Goal: Transaction & Acquisition: Download file/media

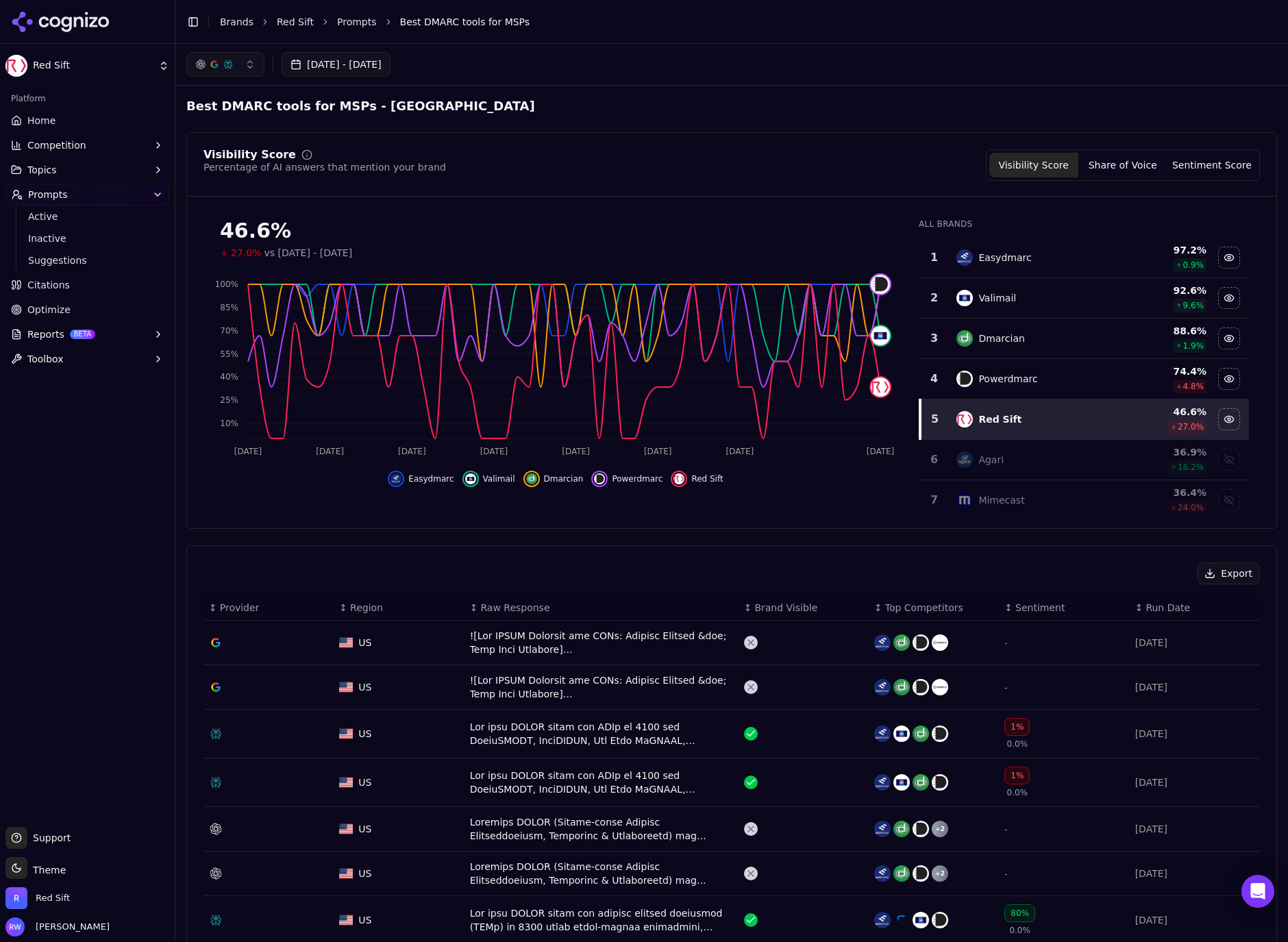
click at [38, 120] on span "Home" at bounding box center [42, 120] width 28 height 13
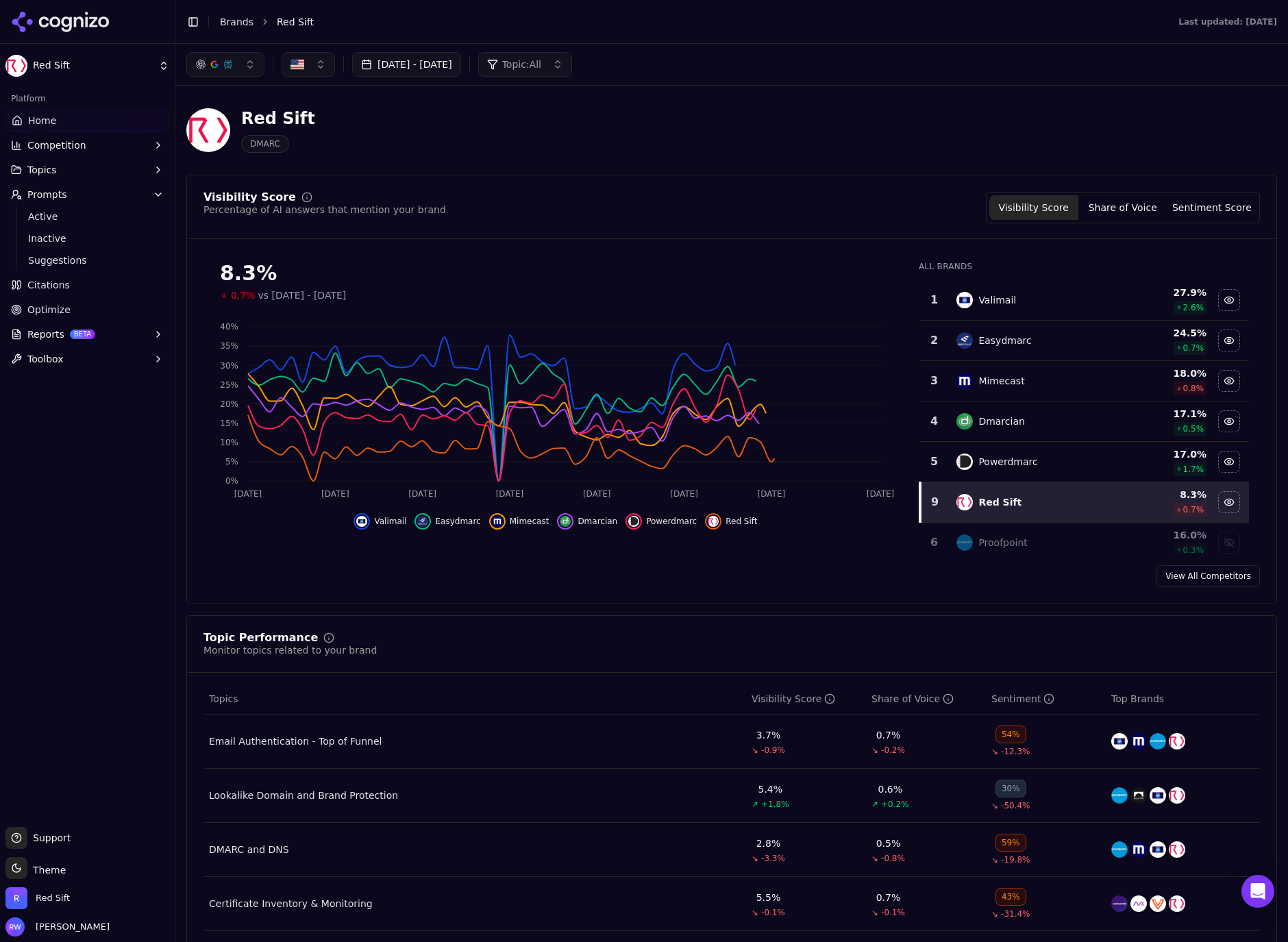
click at [425, 70] on button "[DATE] - [DATE]" at bounding box center [406, 64] width 109 height 25
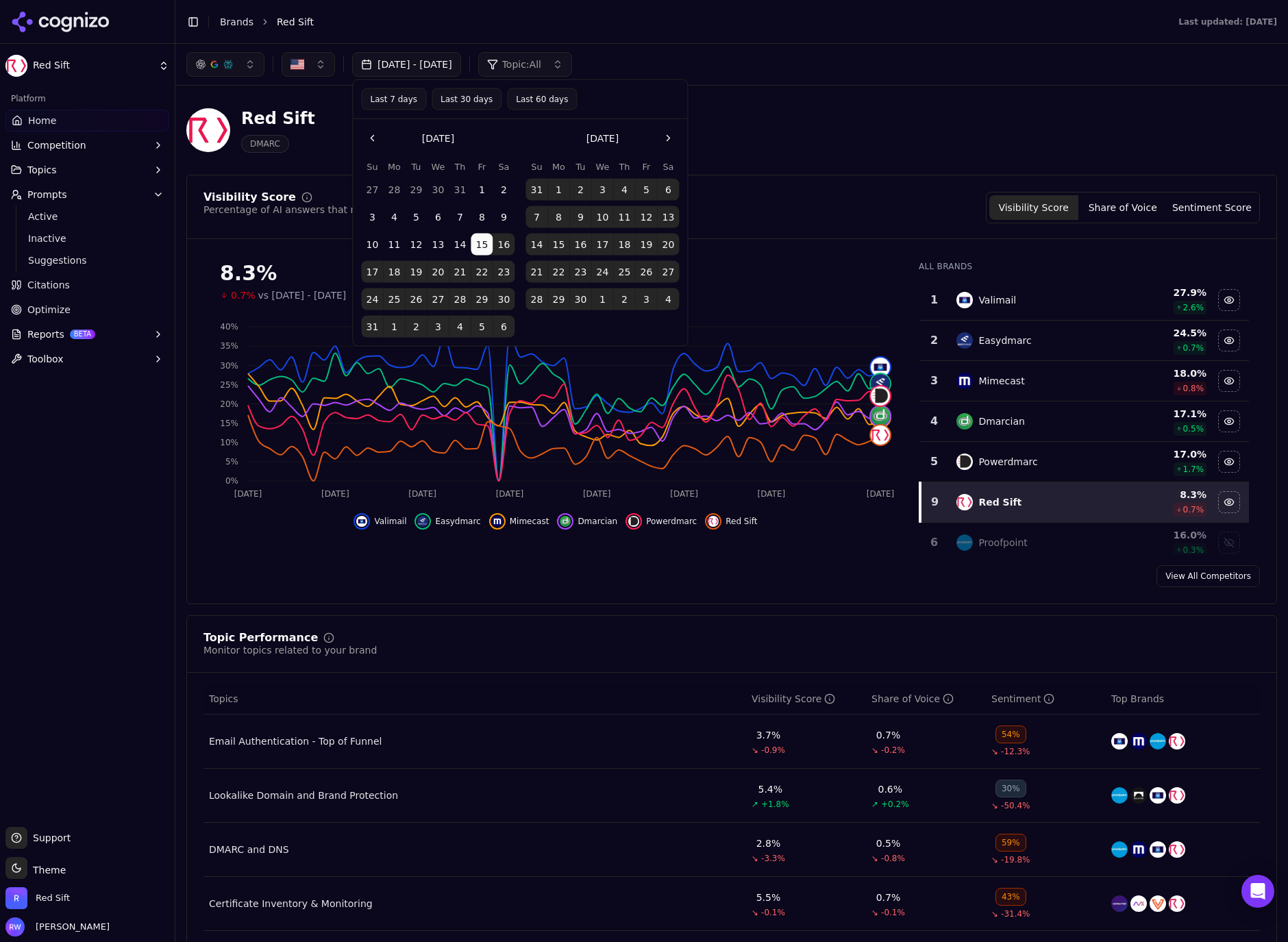
click at [669, 139] on button "Go to the Next Month" at bounding box center [667, 138] width 22 height 22
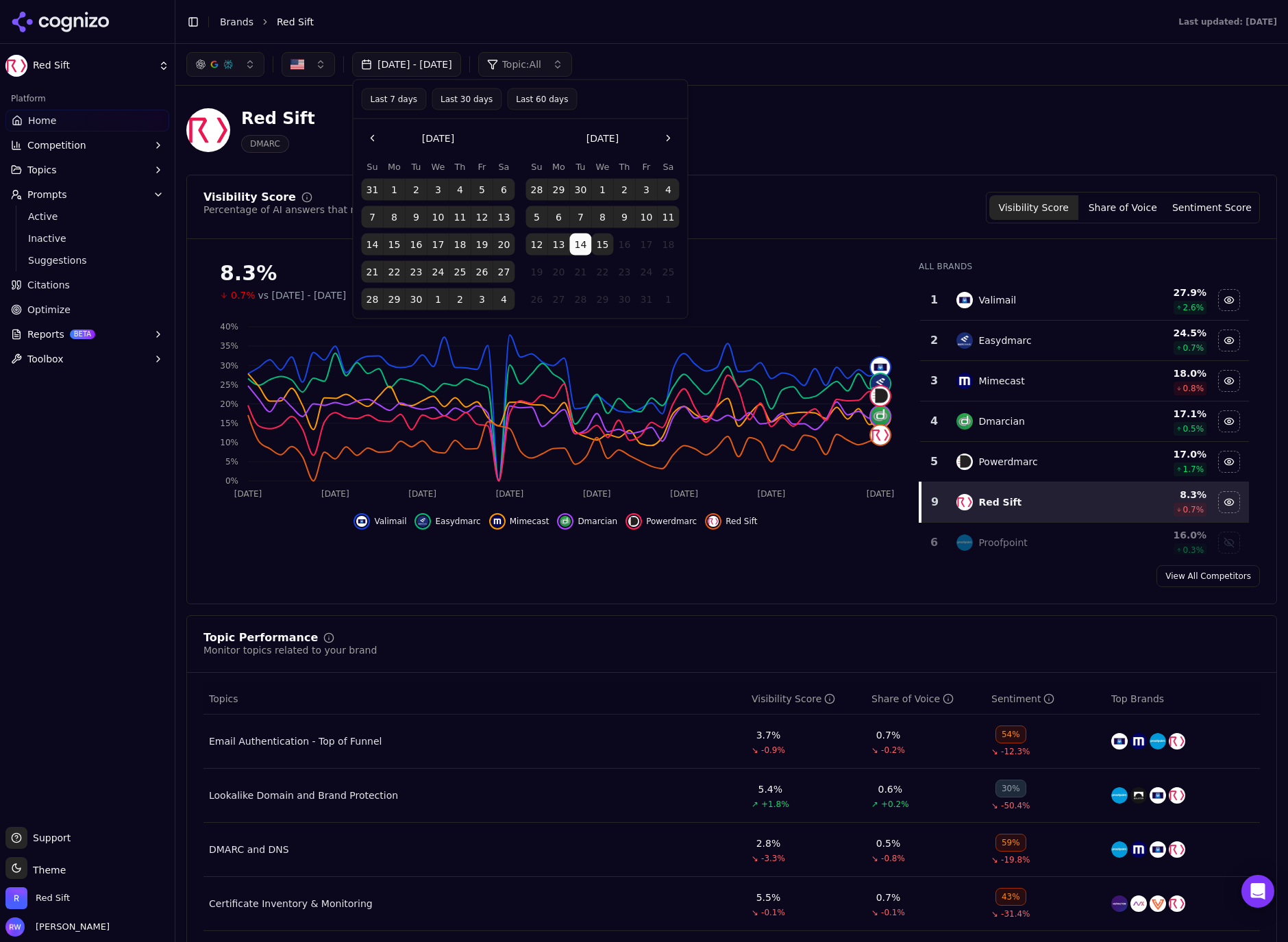
click at [557, 104] on button "Last 60 days" at bounding box center [541, 99] width 70 height 22
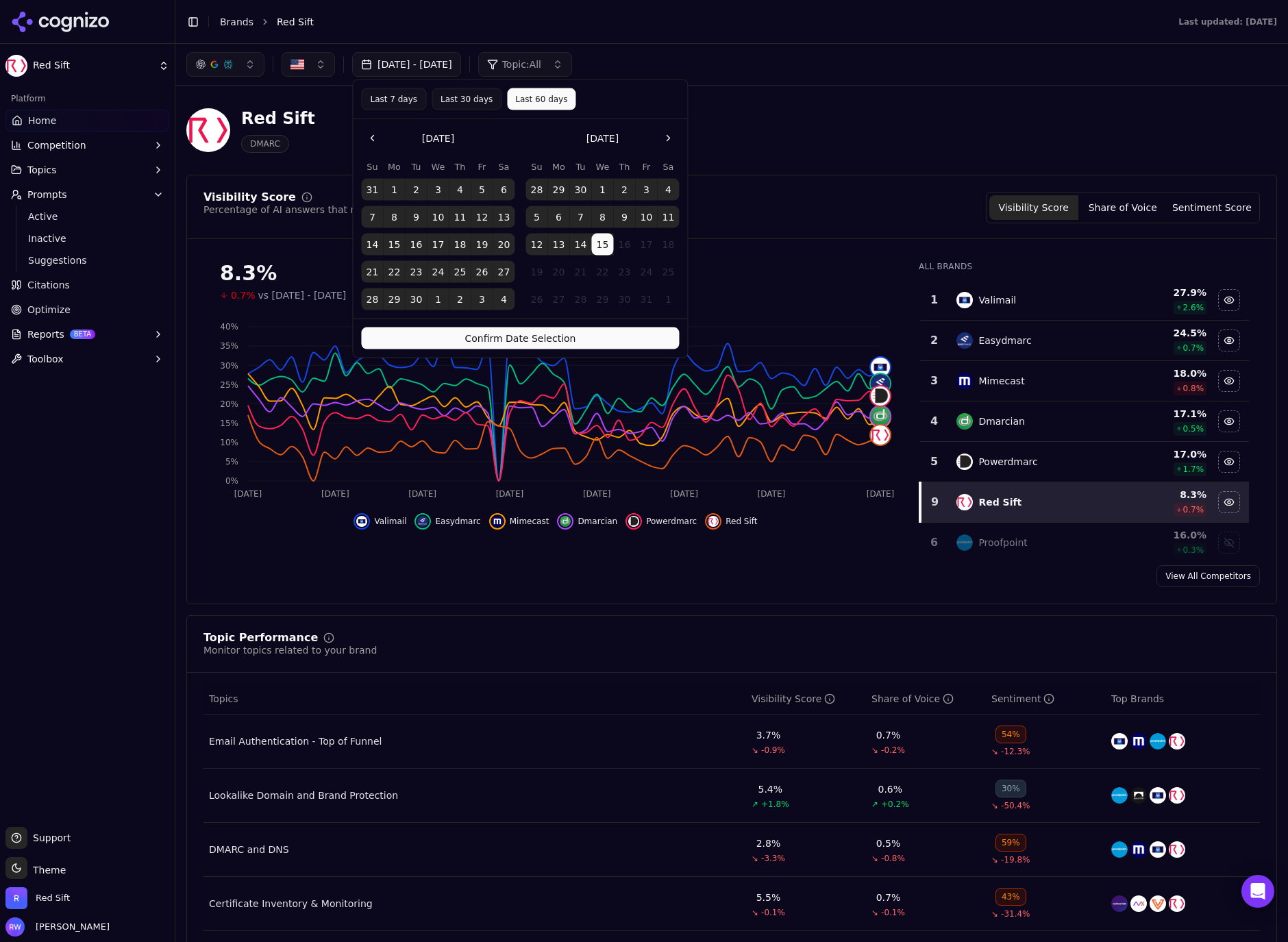
click at [588, 322] on div "Confirm Date Selection" at bounding box center [519, 338] width 334 height 39
click at [589, 344] on button "Confirm Date Selection" at bounding box center [520, 338] width 318 height 22
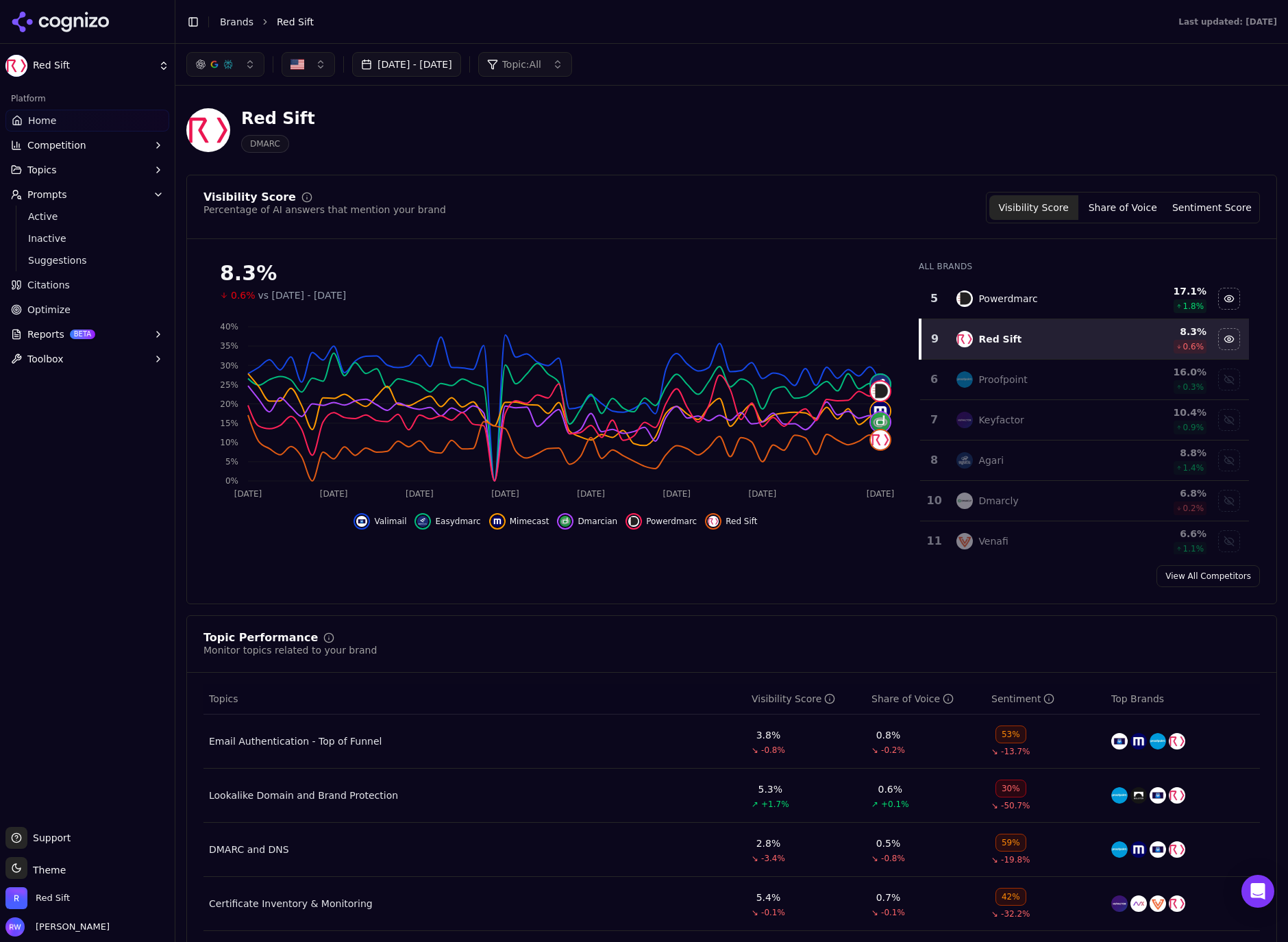
scroll to position [195, 0]
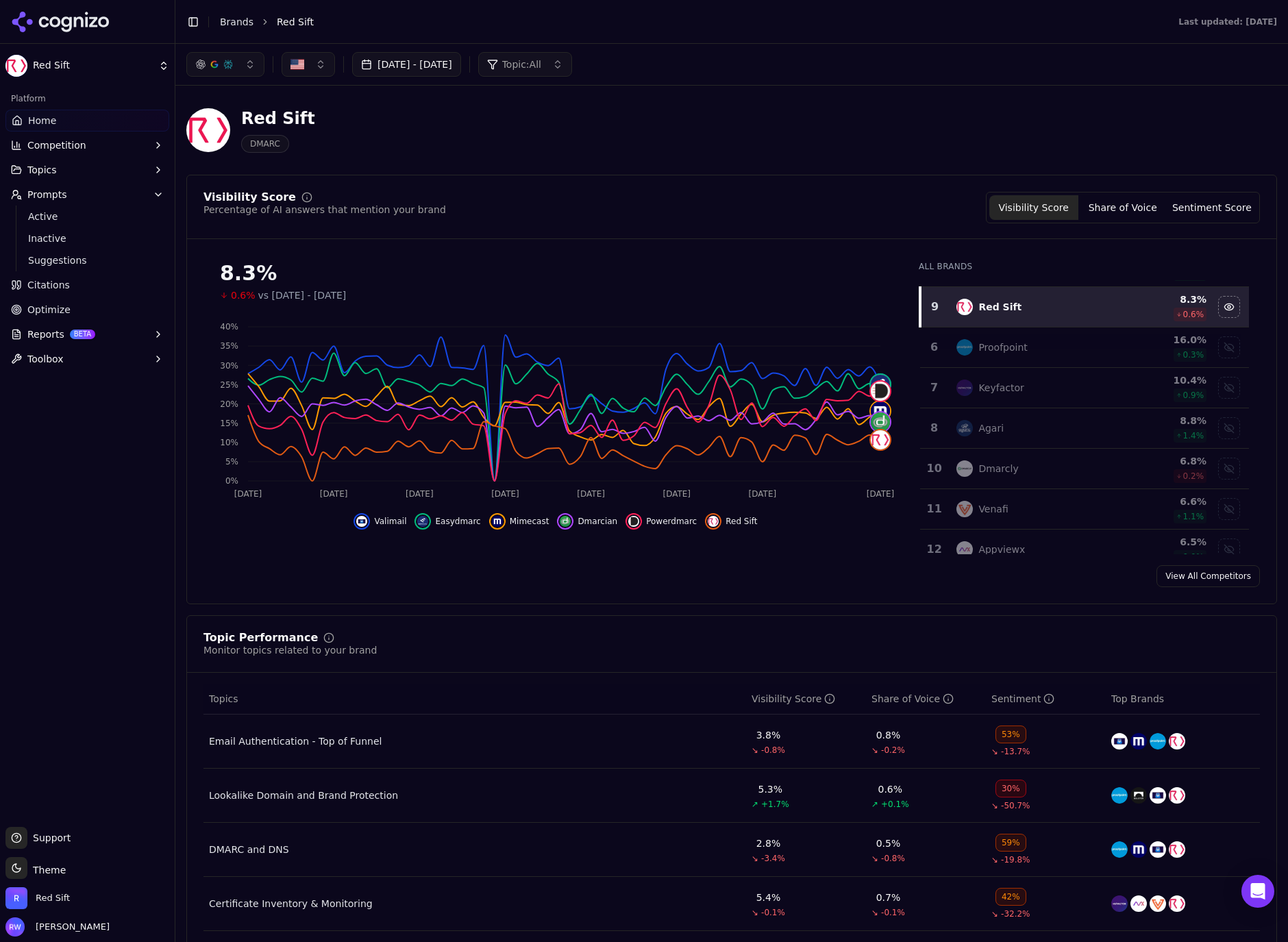
click at [984, 441] on td "Agari" at bounding box center [1033, 428] width 170 height 40
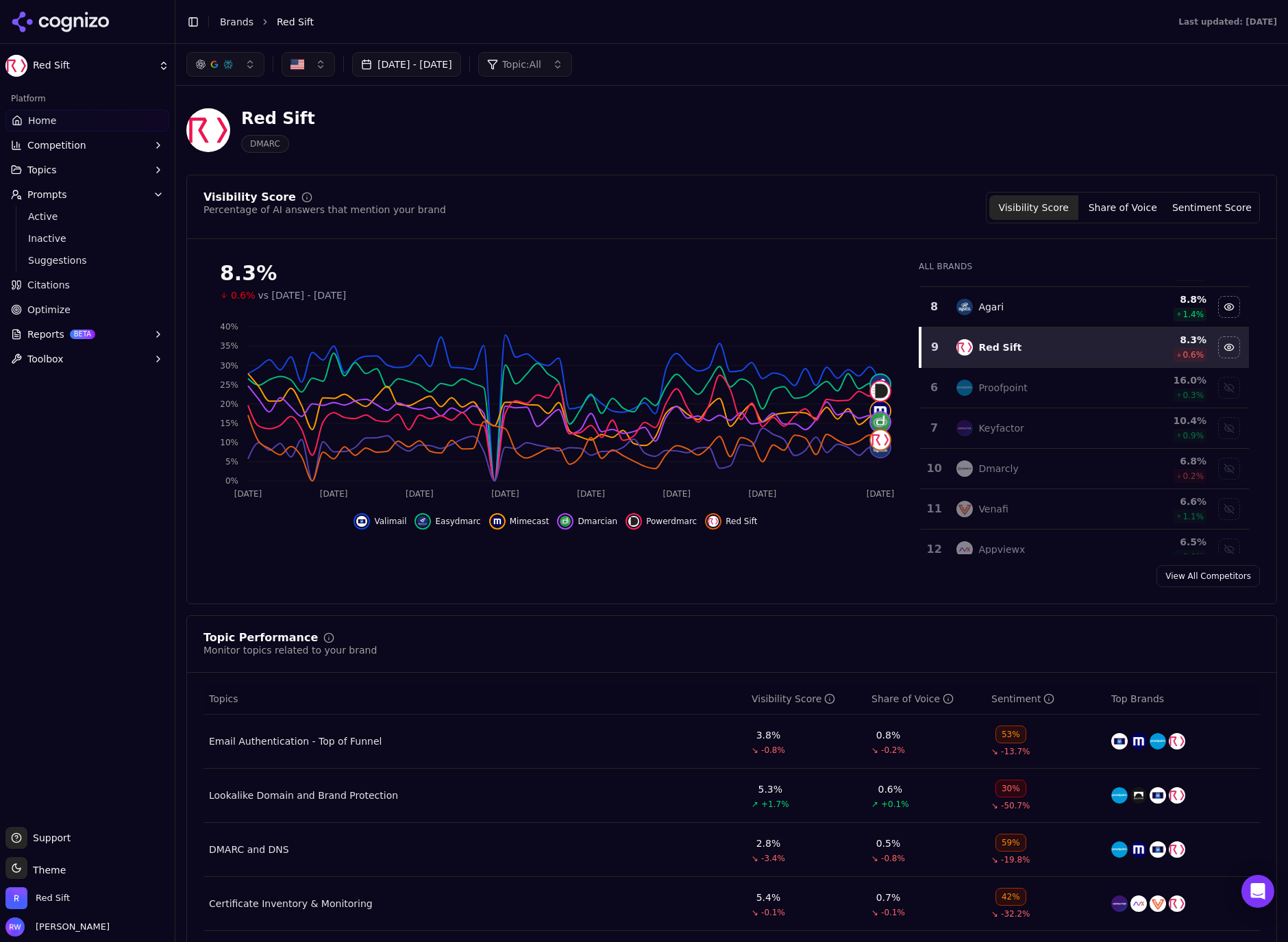
click at [297, 743] on div "Email Authentication - Top of Funnel" at bounding box center [295, 741] width 172 height 13
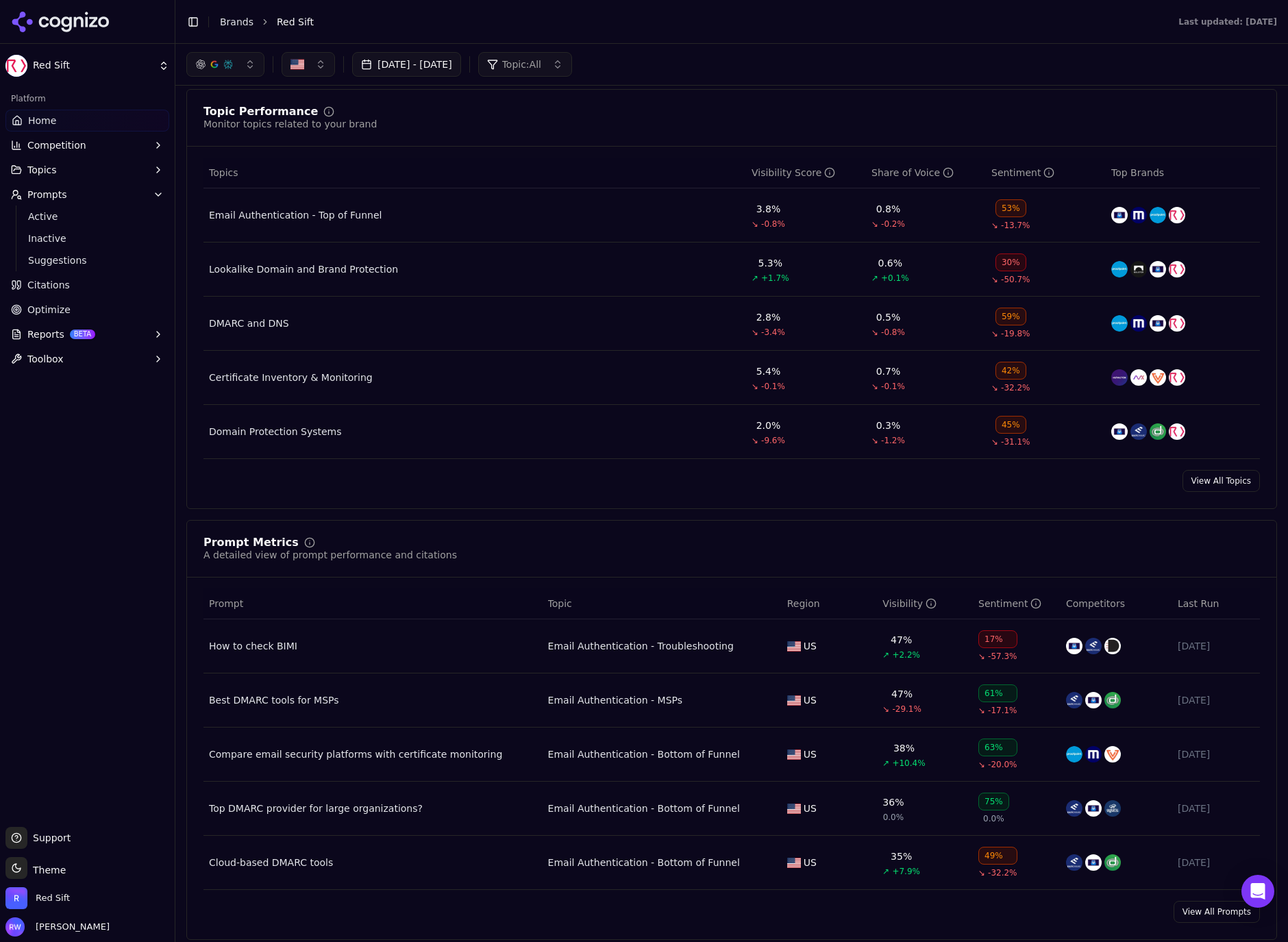
scroll to position [464, 0]
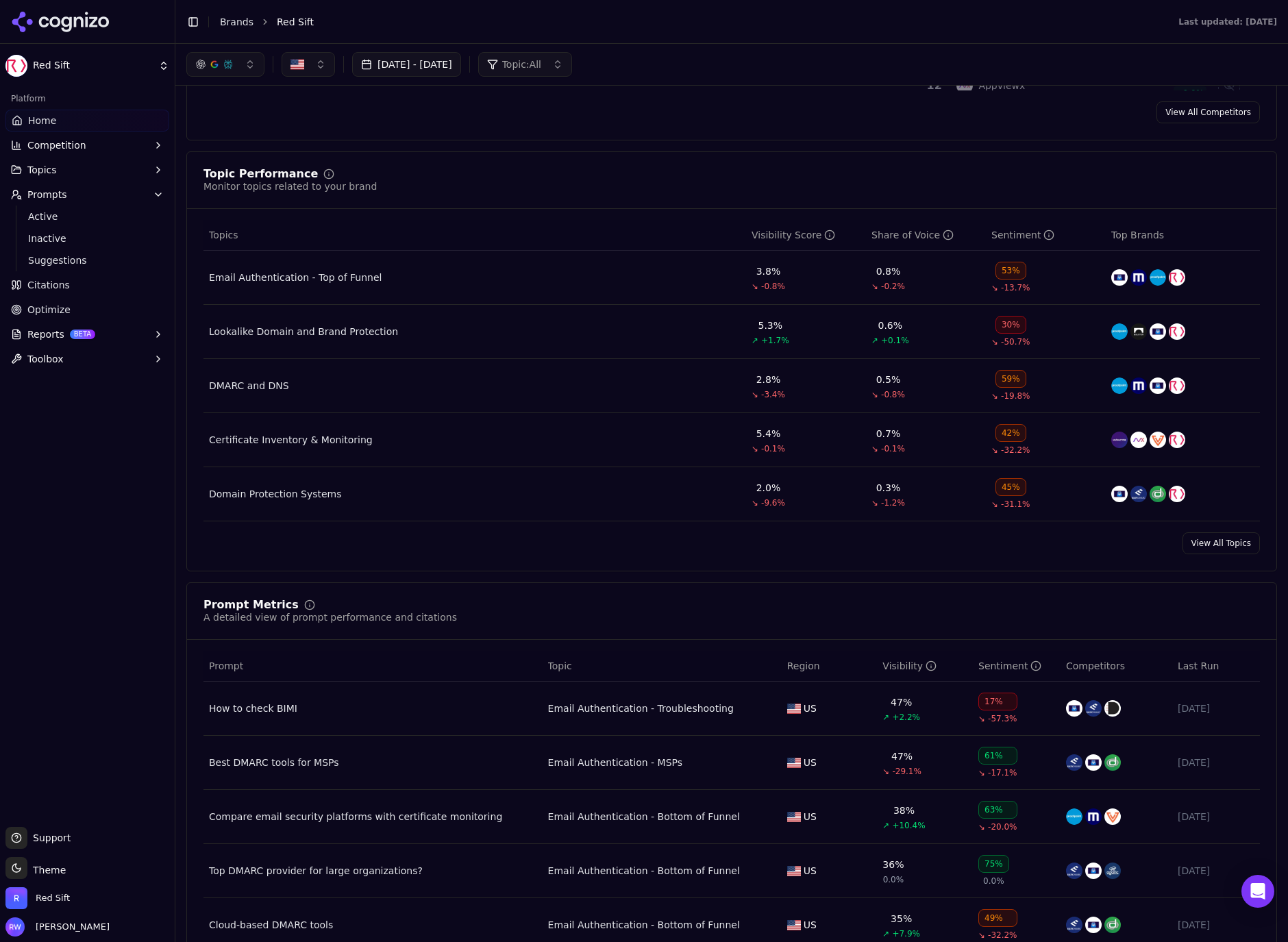
click at [1207, 548] on link "View All Topics" at bounding box center [1221, 543] width 77 height 22
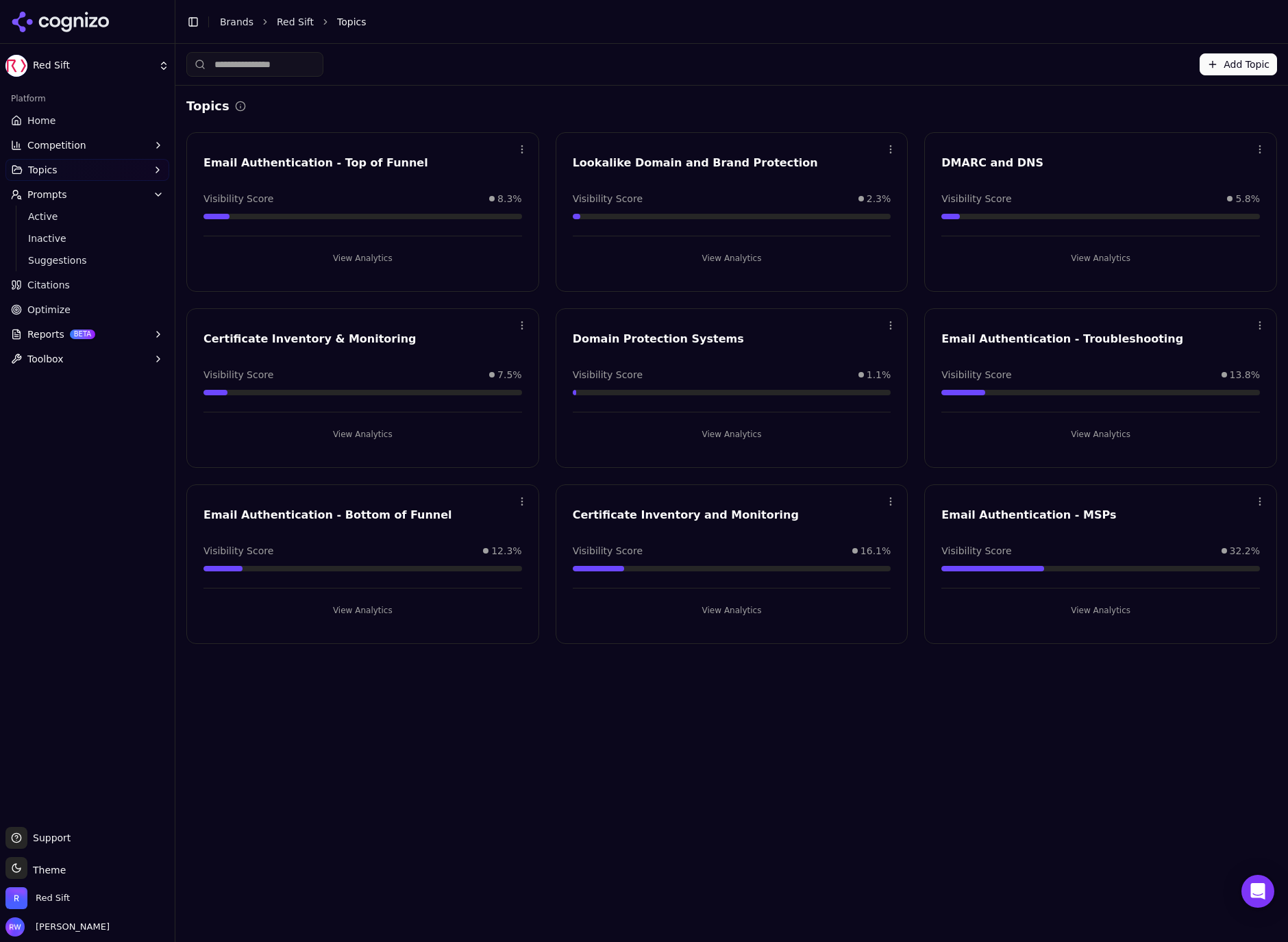
click at [380, 620] on button "View Analytics" at bounding box center [362, 610] width 319 height 22
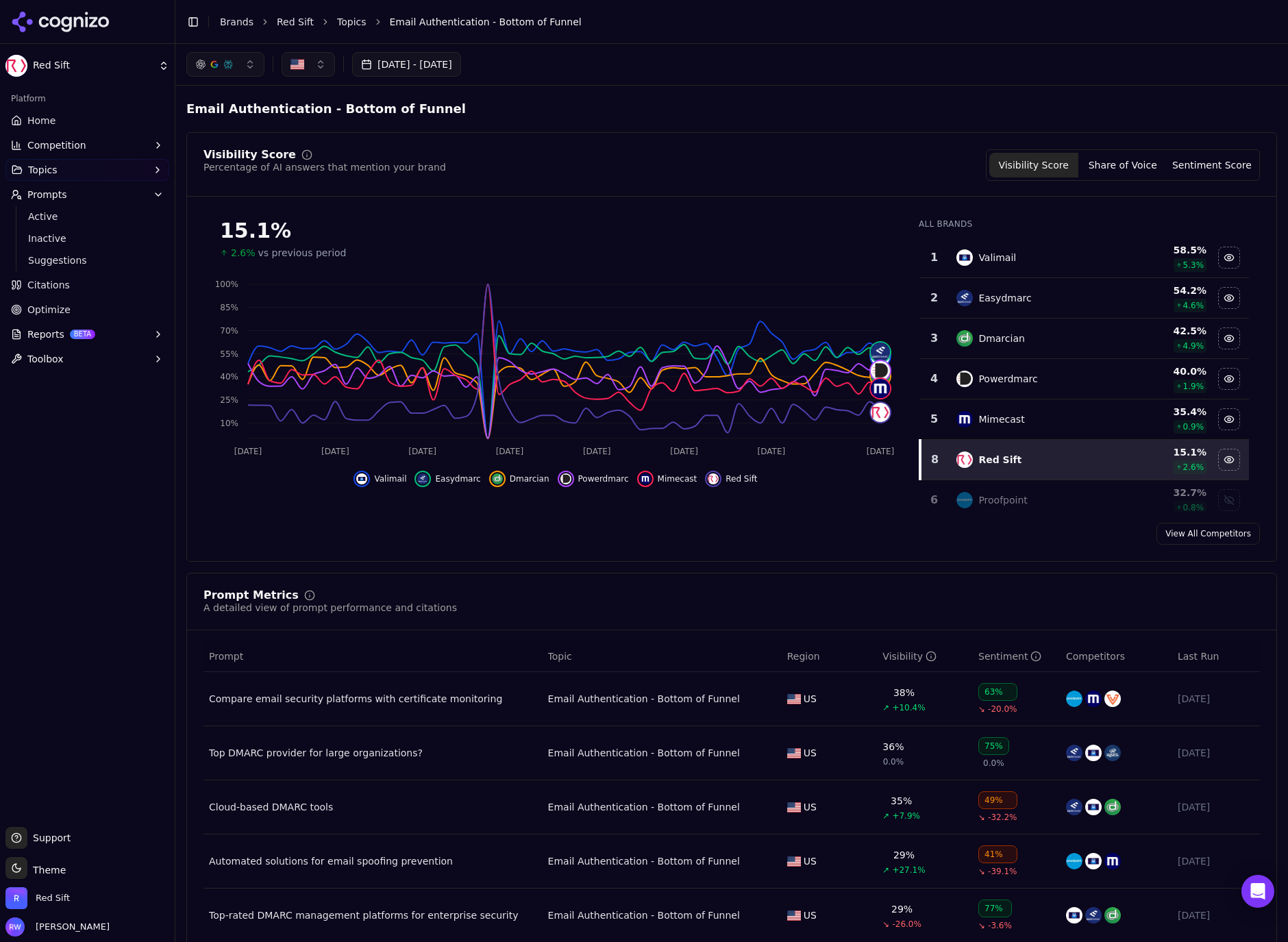
click at [930, 694] on td "38% ↗ +10.4%" at bounding box center [925, 699] width 96 height 54
click at [386, 699] on div "Compare email security platforms with certificate monitoring" at bounding box center [373, 698] width 328 height 13
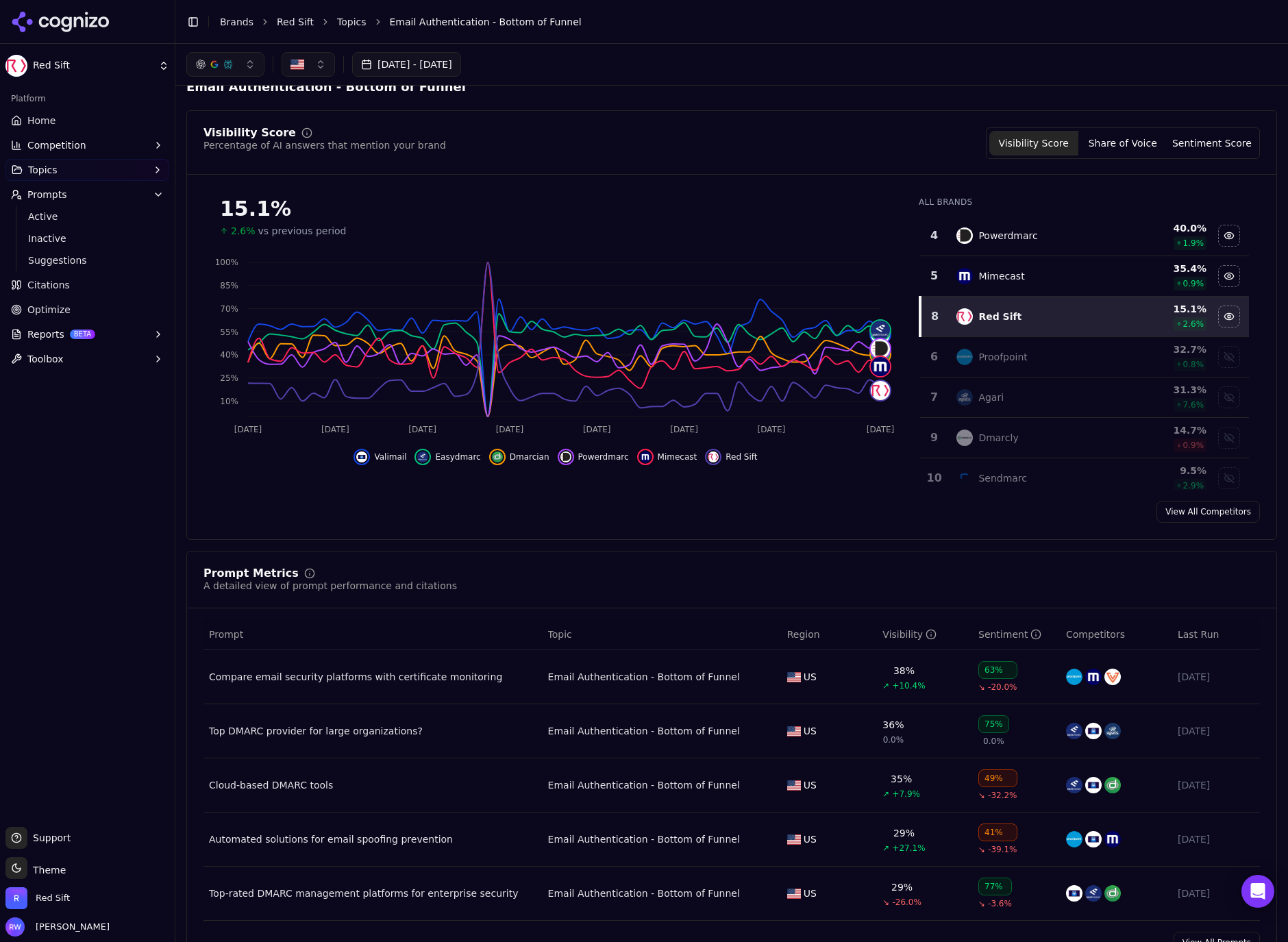
scroll to position [140, 0]
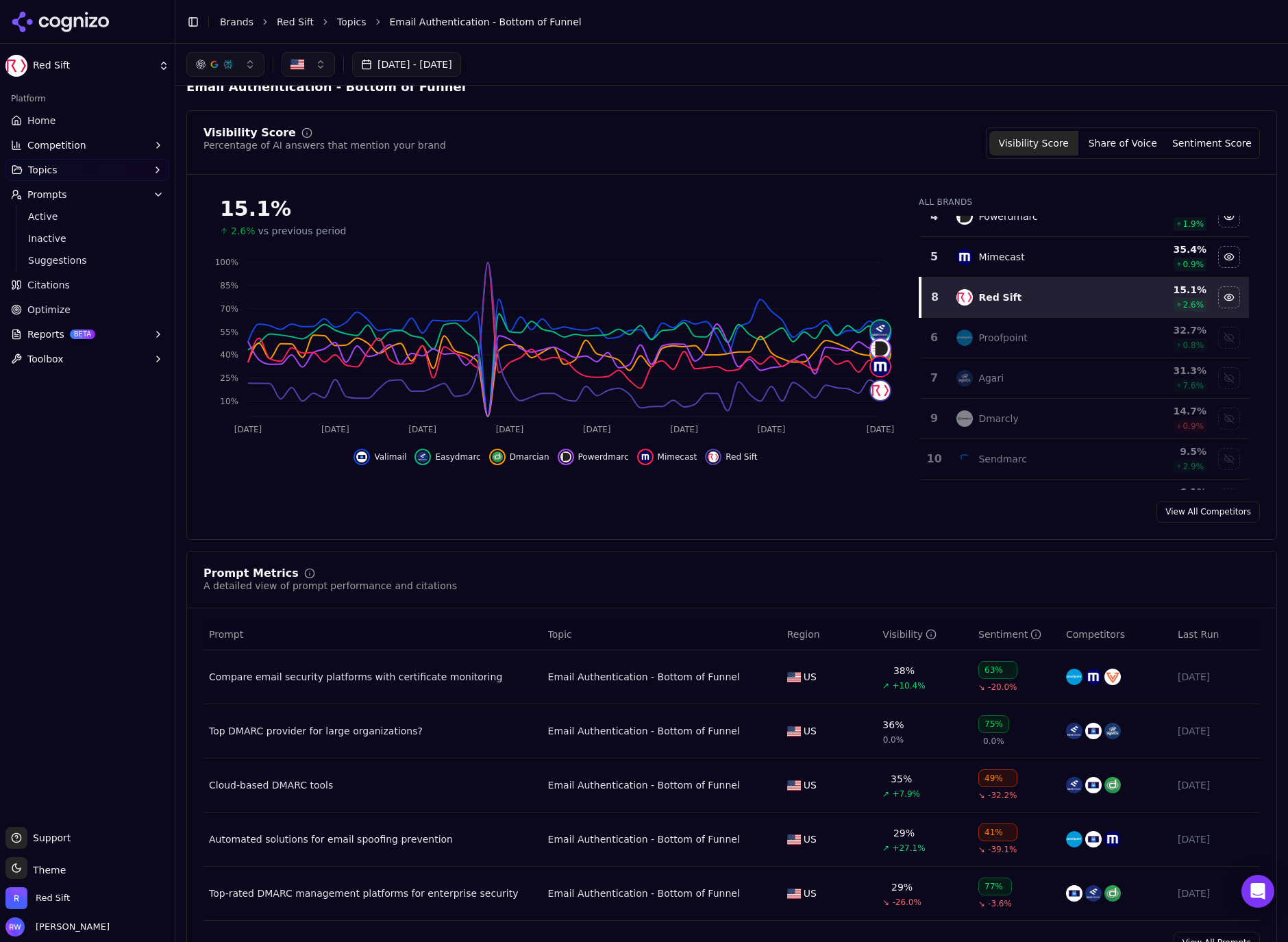
click at [1095, 348] on td "Proofpoint" at bounding box center [1033, 338] width 170 height 40
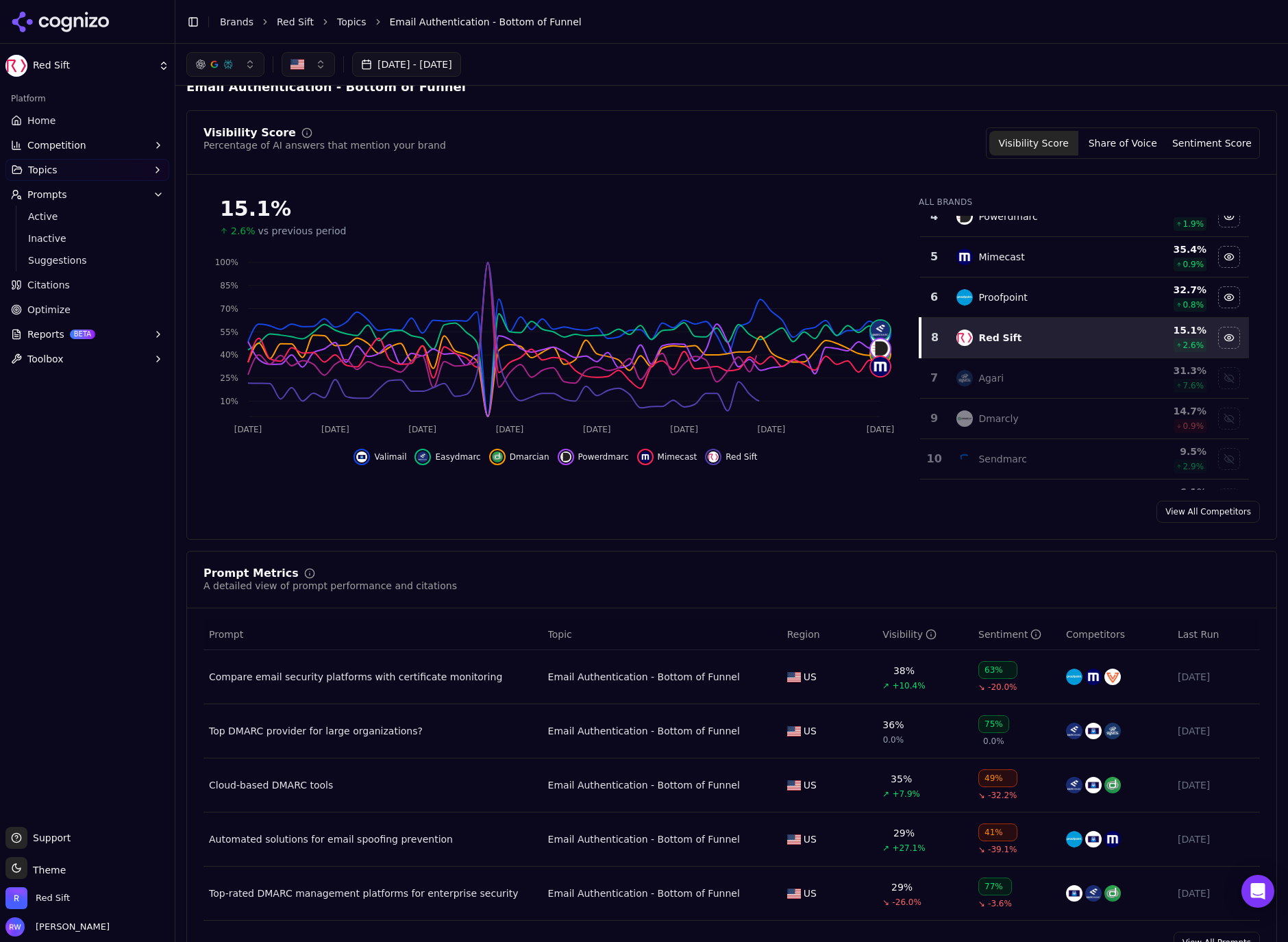
click at [1082, 375] on div "Agari" at bounding box center [1033, 377] width 153 height 16
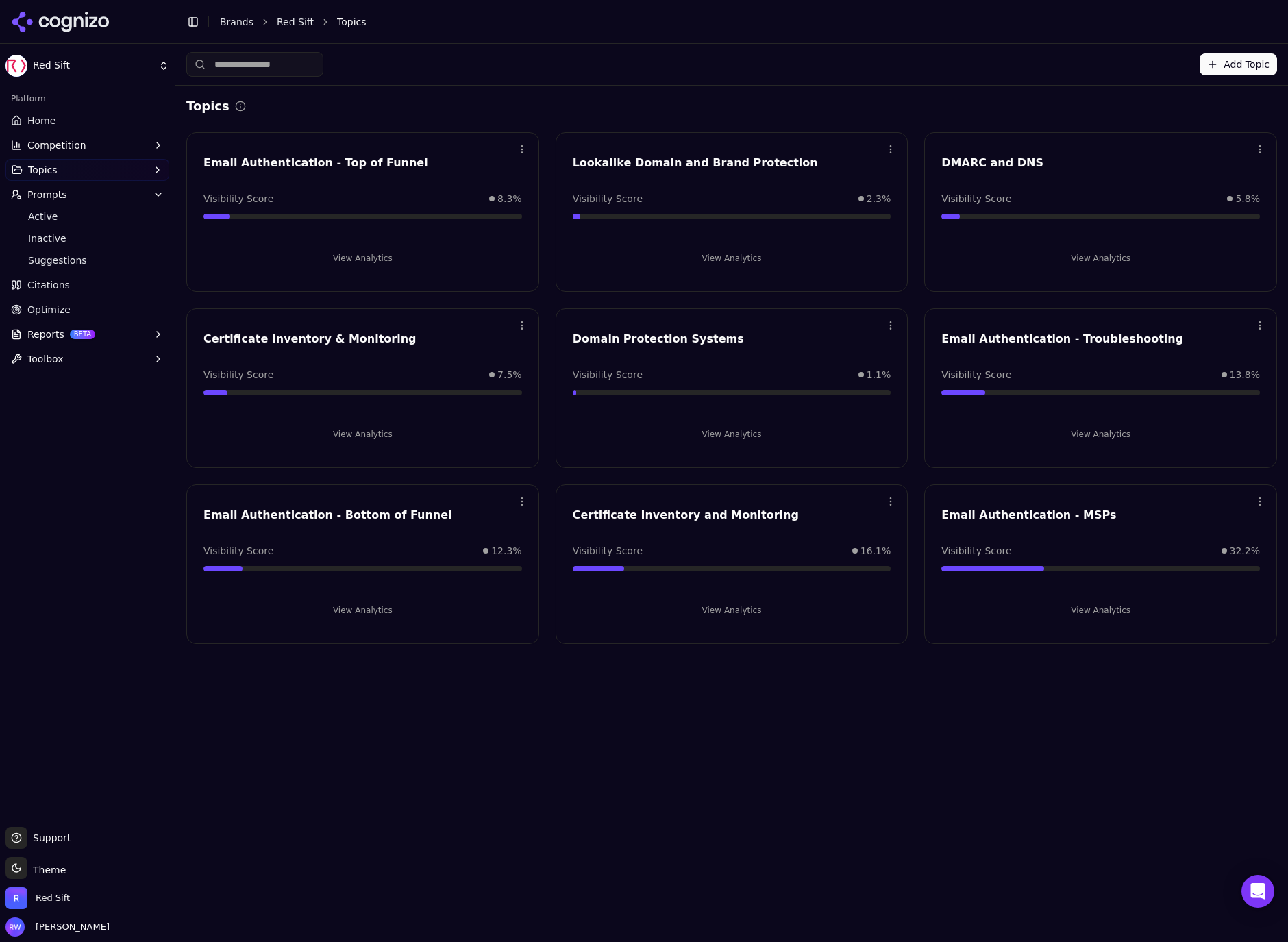
click at [1071, 429] on button "View Analytics" at bounding box center [1100, 434] width 319 height 22
click at [54, 127] on link "Home" at bounding box center [87, 120] width 164 height 22
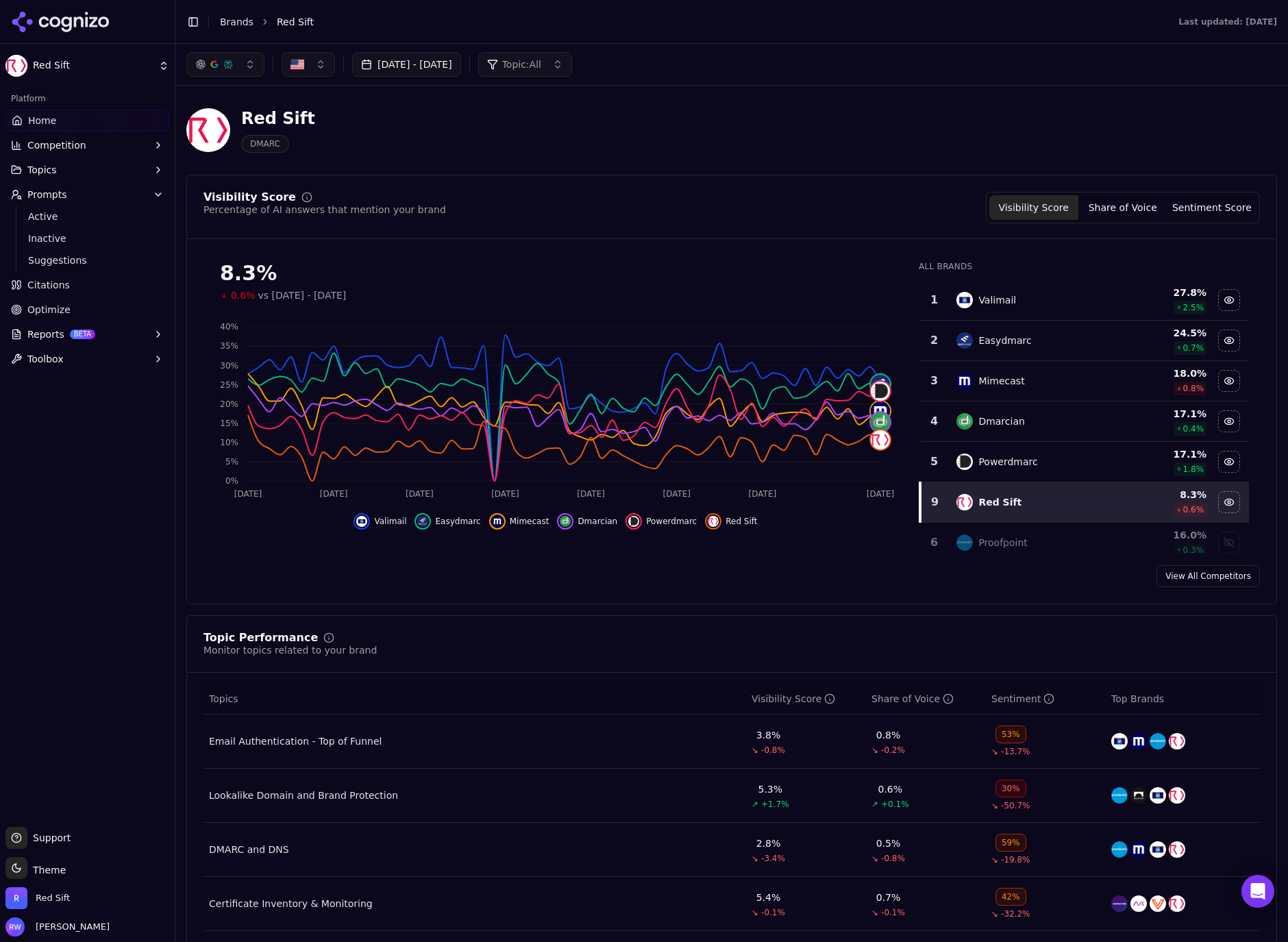
click at [460, 61] on button "[DATE] - [DATE]" at bounding box center [406, 64] width 109 height 25
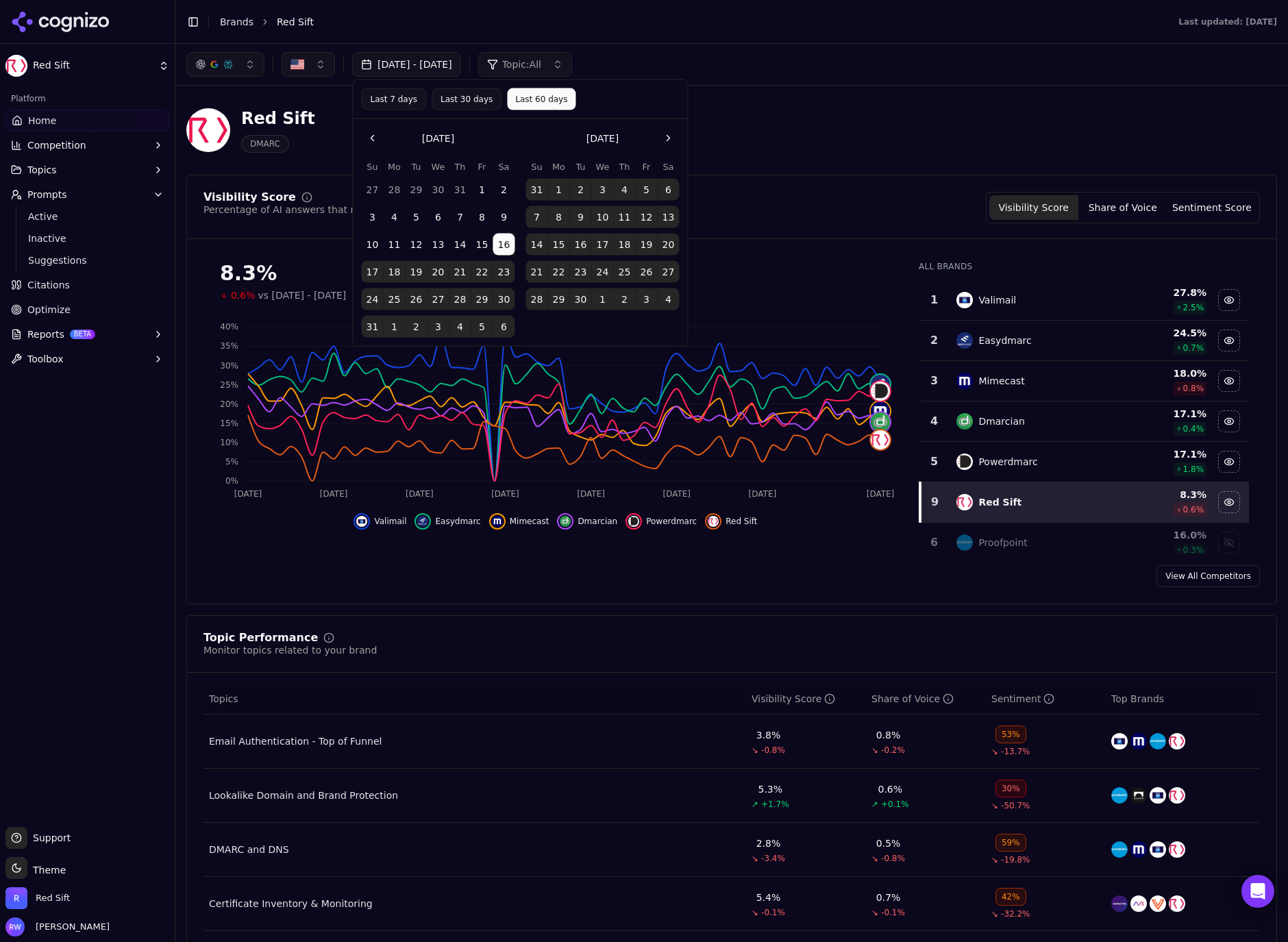
click at [374, 138] on button "Go to the Previous Month" at bounding box center [372, 138] width 22 height 22
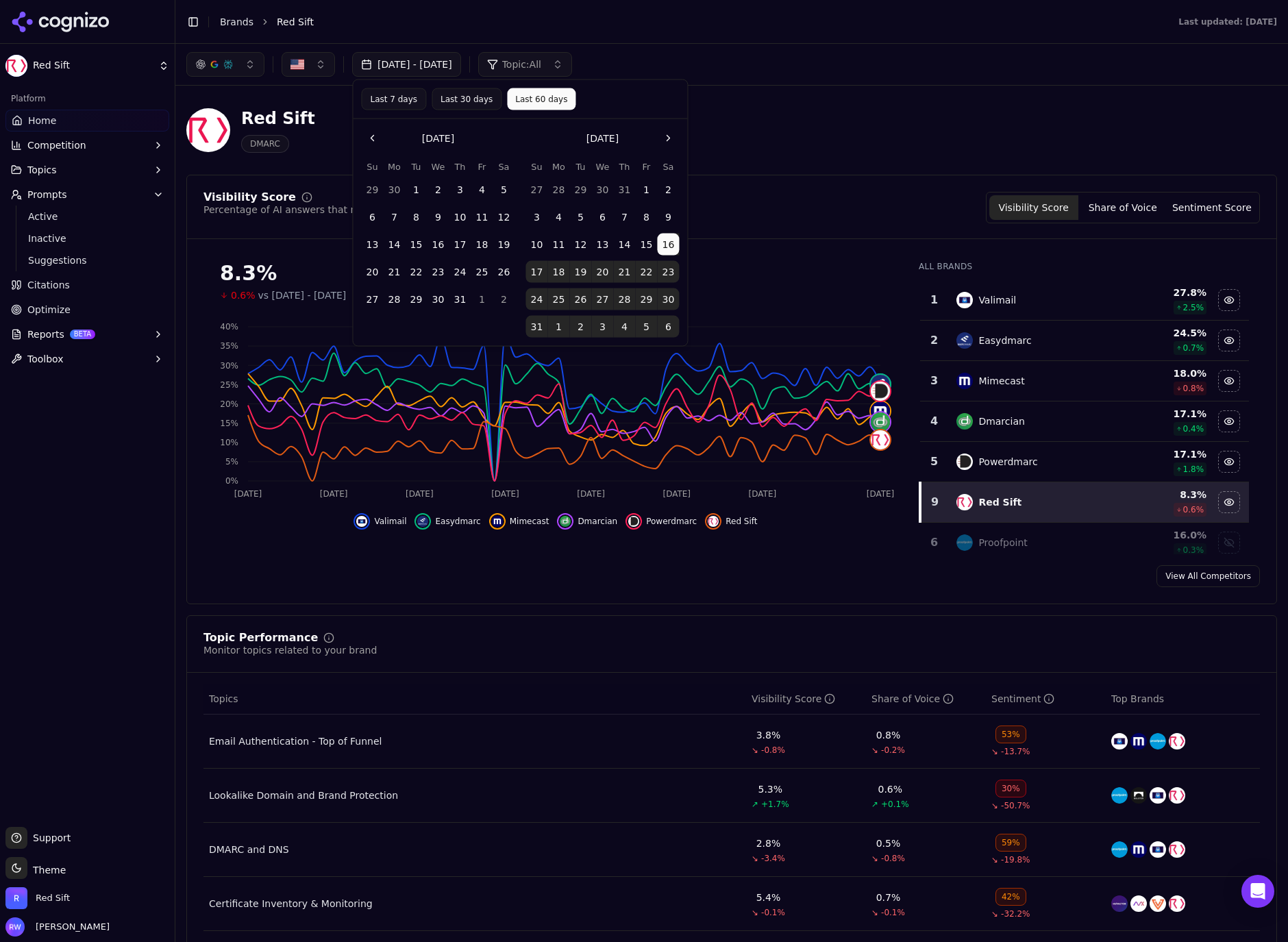
click at [374, 138] on button "Go to the Previous Month" at bounding box center [372, 138] width 22 height 22
click at [366, 182] on button "1" at bounding box center [372, 189] width 22 height 22
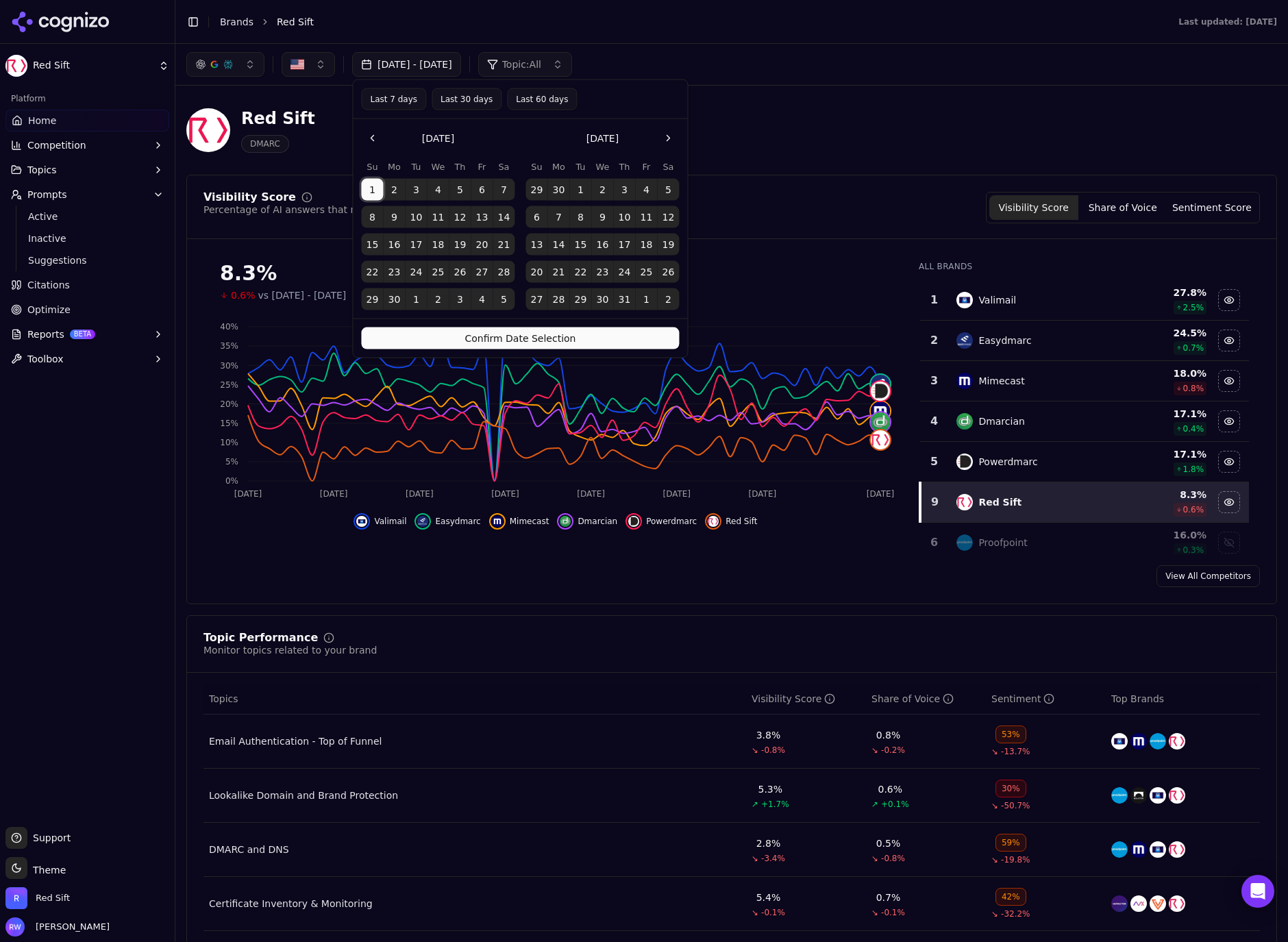
click at [600, 343] on button "Confirm Date Selection" at bounding box center [520, 338] width 318 height 22
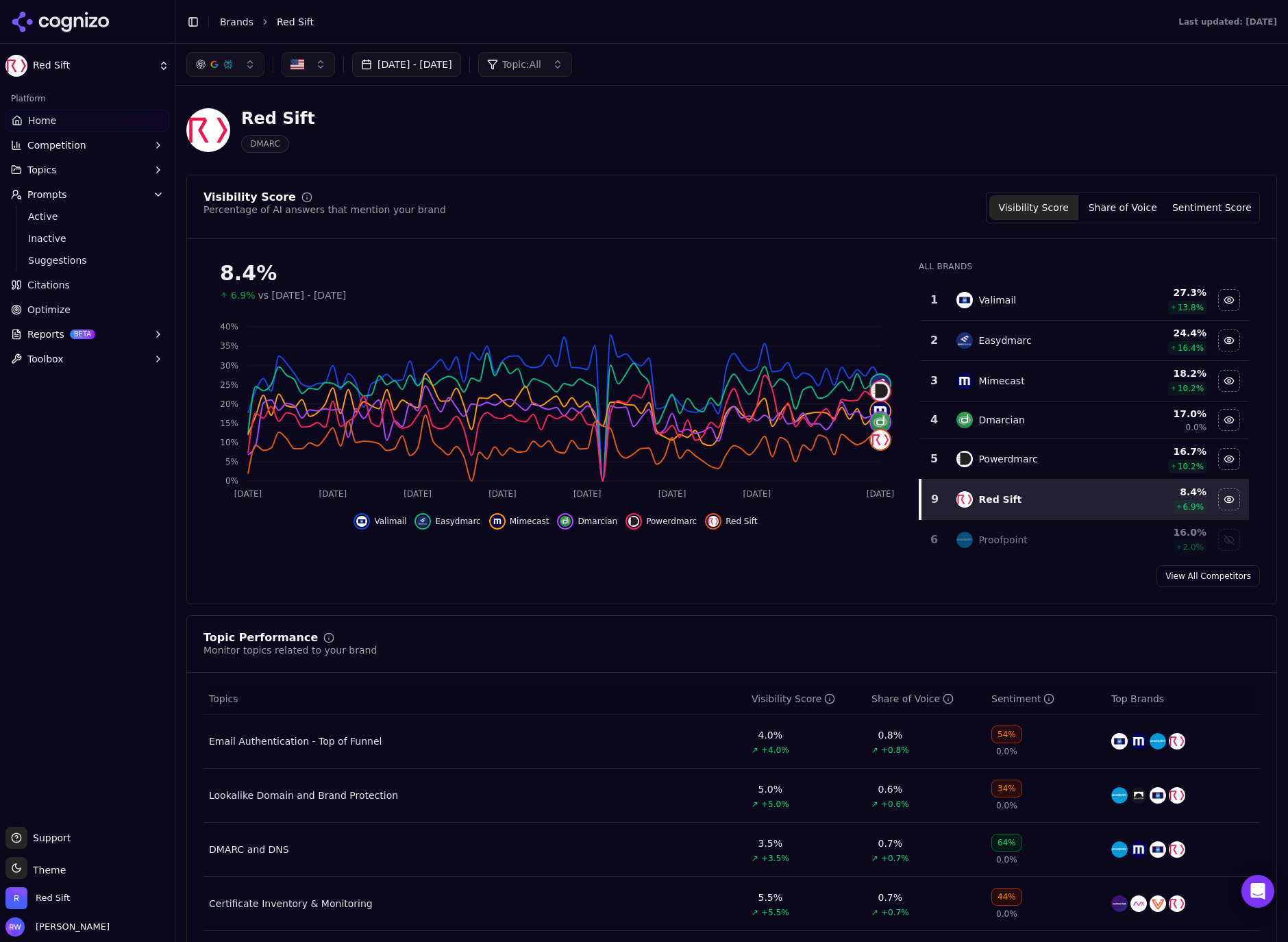
click at [50, 162] on button "Topics" at bounding box center [87, 170] width 164 height 22
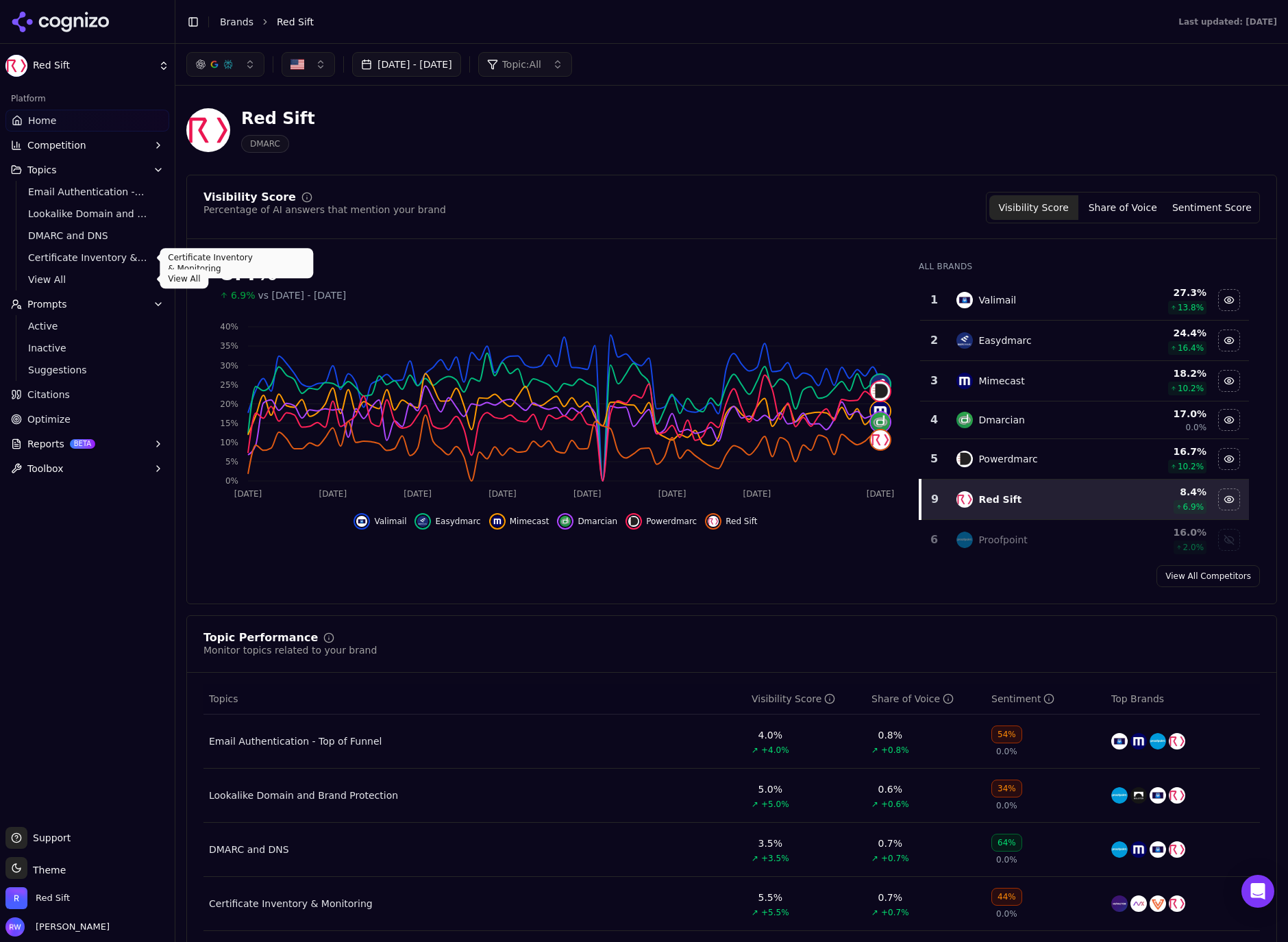
click at [52, 279] on span "View All" at bounding box center [87, 279] width 119 height 13
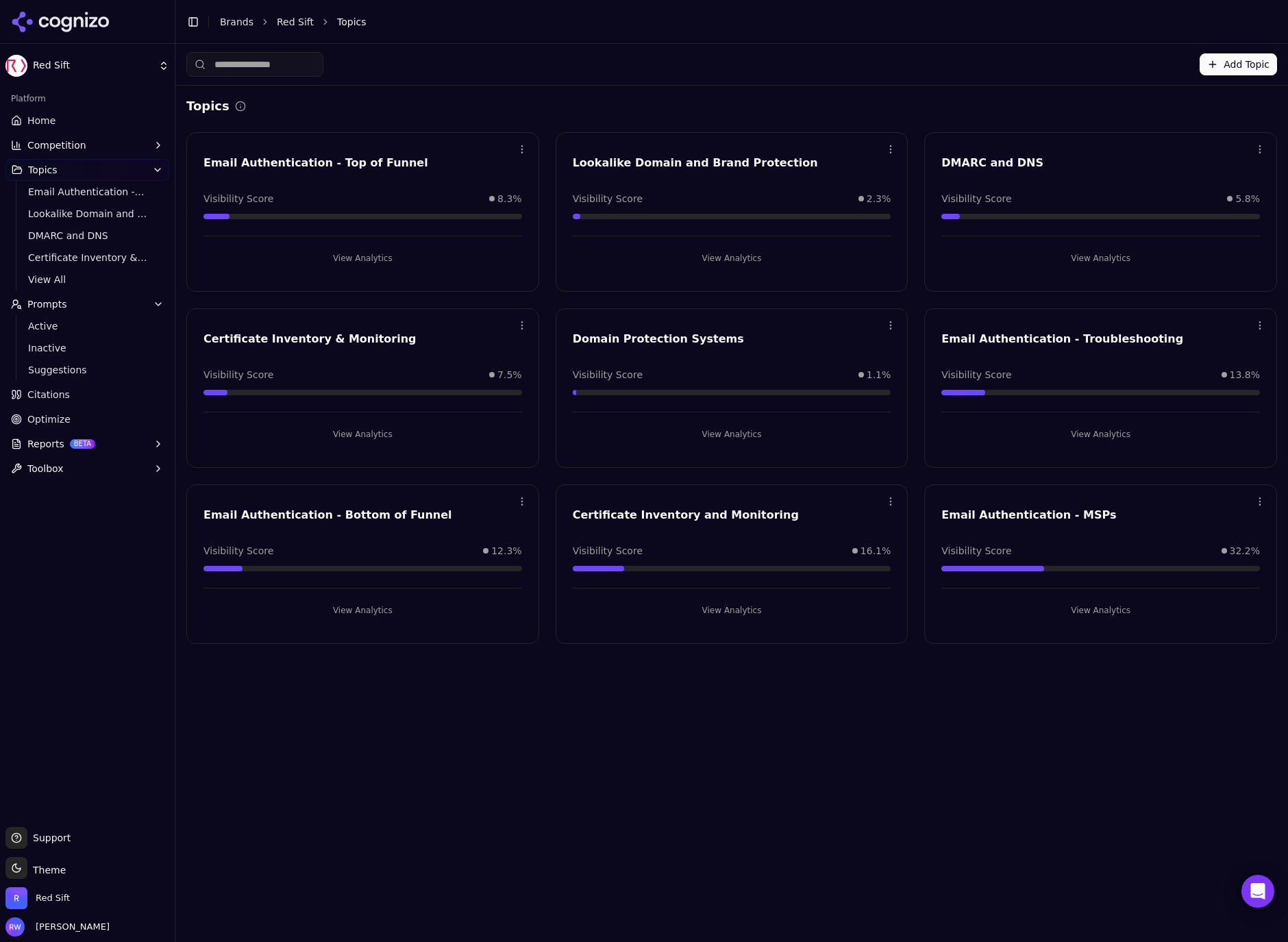
click at [374, 611] on button "View Analytics" at bounding box center [362, 610] width 319 height 22
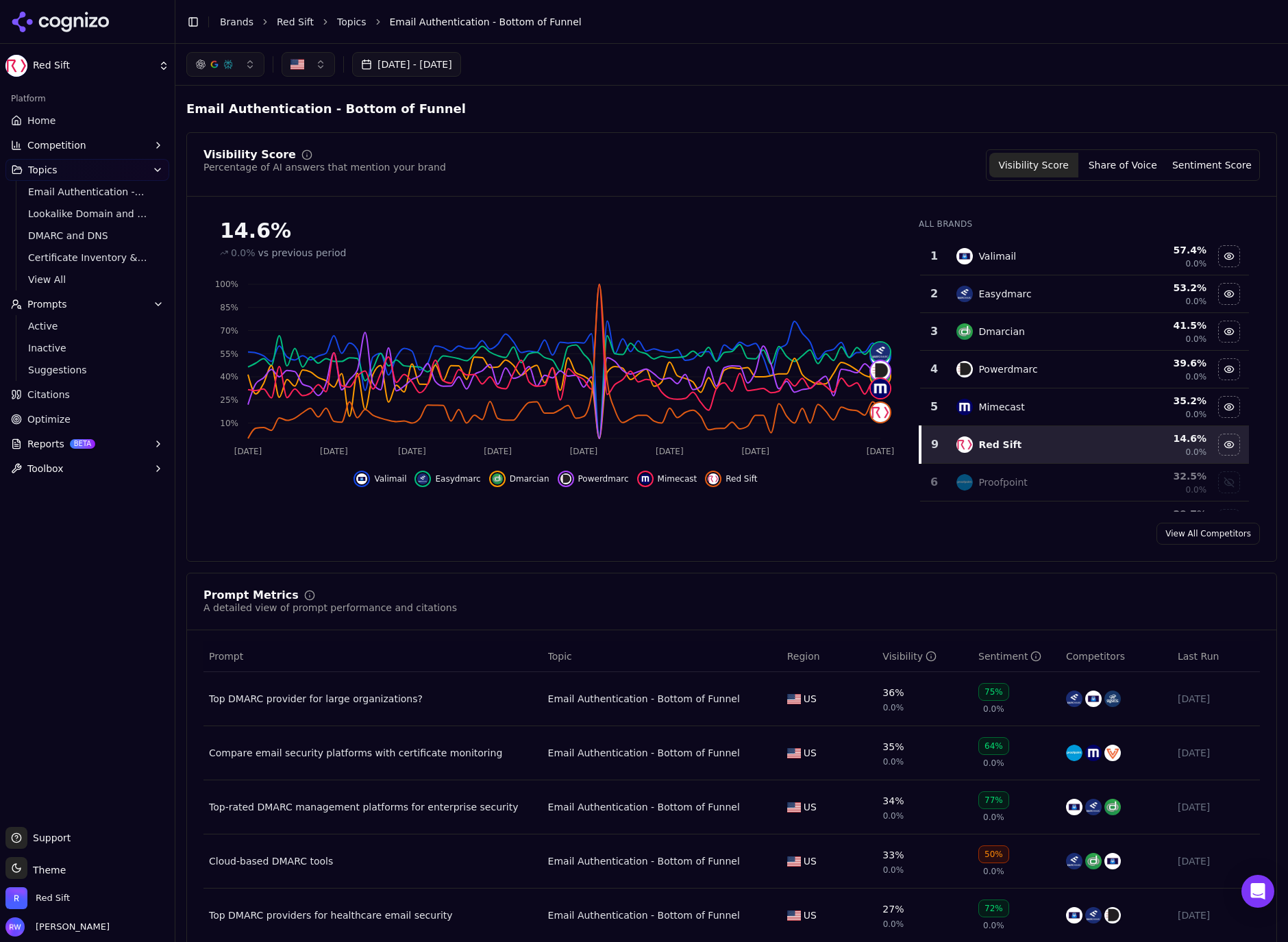
click at [443, 63] on button "[DATE] - [DATE]" at bounding box center [406, 64] width 109 height 25
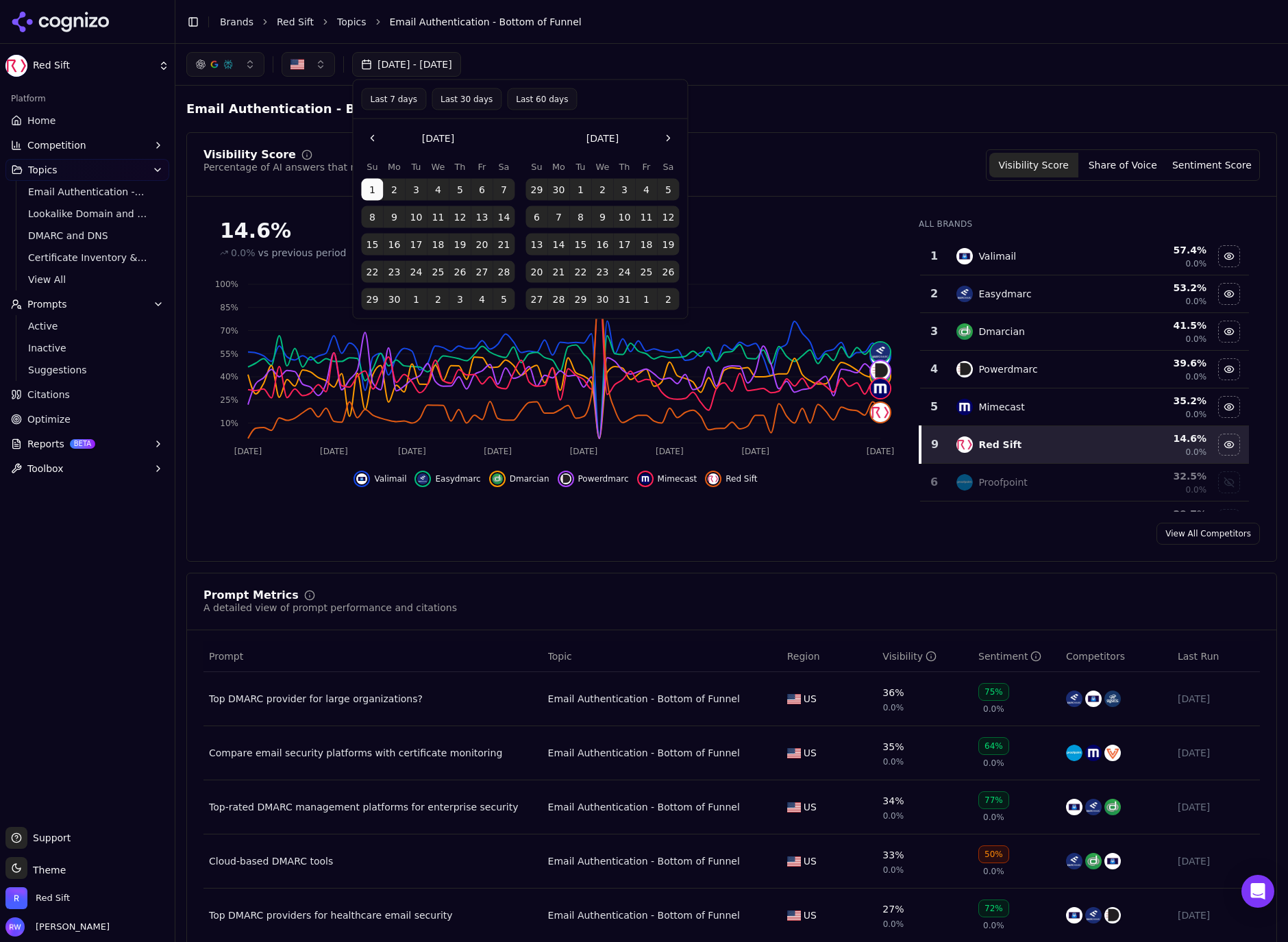
click at [576, 183] on button "1" at bounding box center [580, 189] width 22 height 22
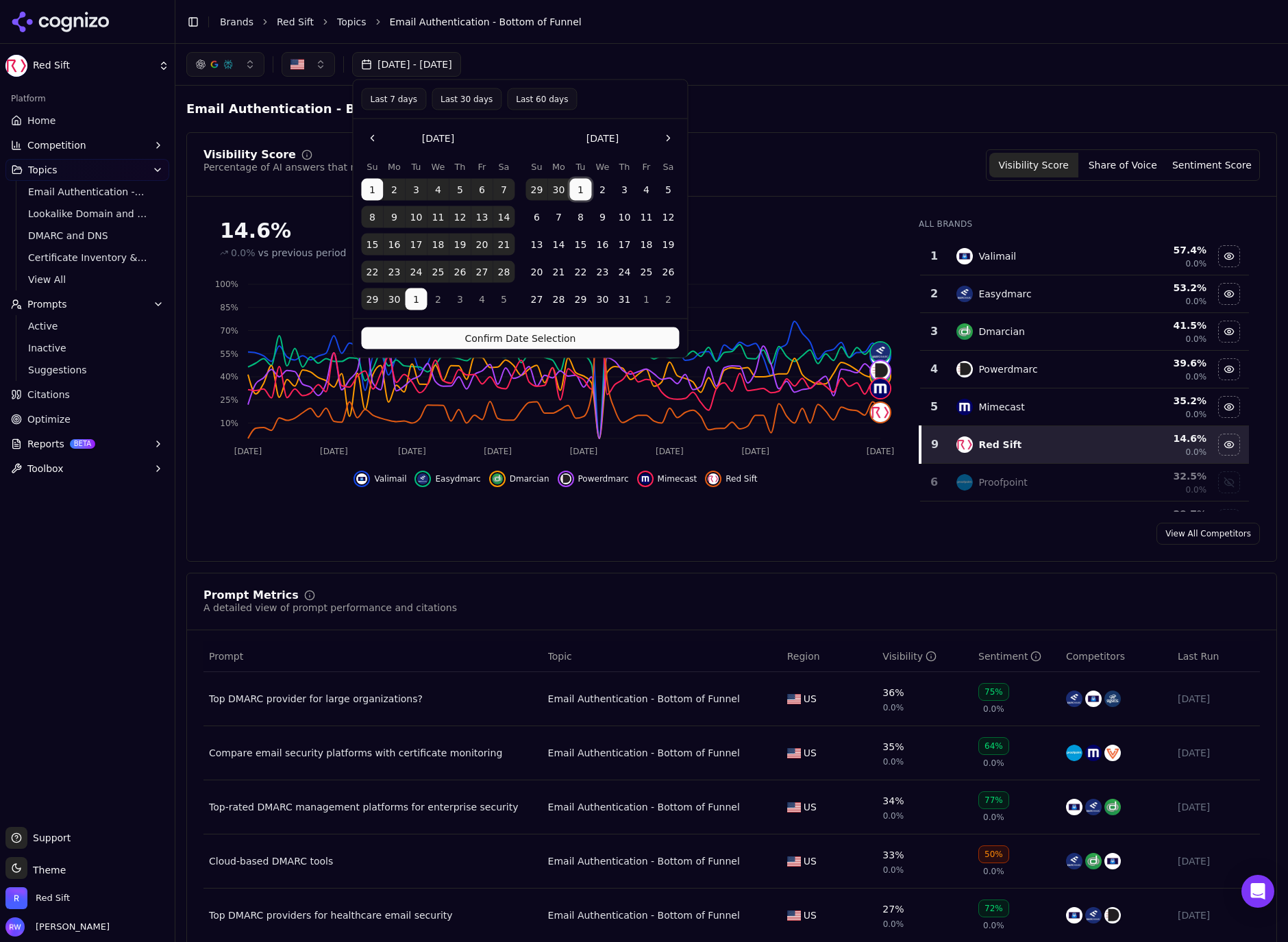
click at [584, 193] on button "1" at bounding box center [580, 189] width 22 height 22
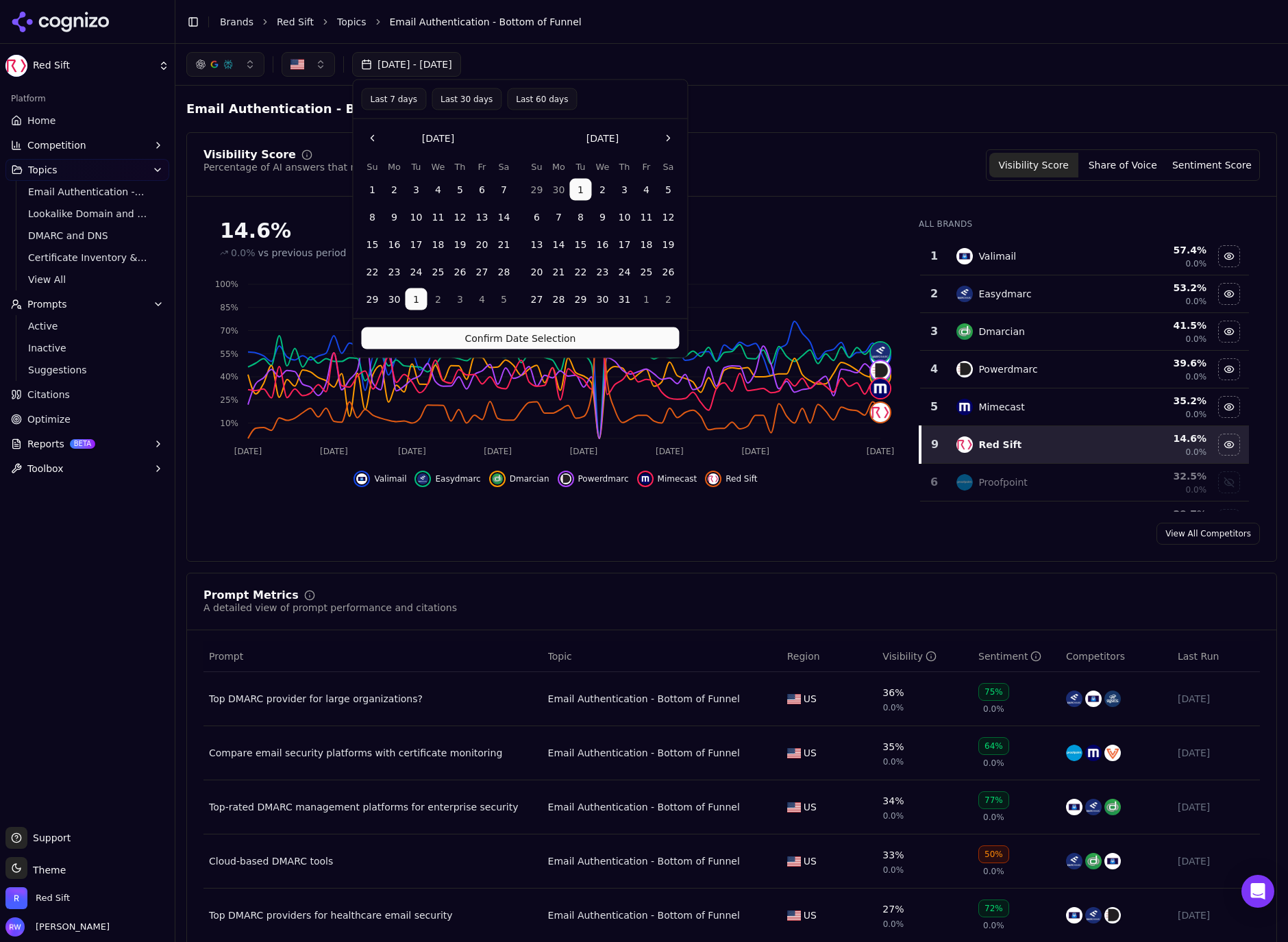
click at [370, 138] on button "Go to the Previous Month" at bounding box center [372, 138] width 22 height 22
click at [667, 132] on button "Go to the Next Month" at bounding box center [667, 138] width 22 height 22
click at [577, 184] on button "1" at bounding box center [580, 189] width 22 height 22
click at [667, 142] on button "Go to the Next Month" at bounding box center [667, 138] width 22 height 22
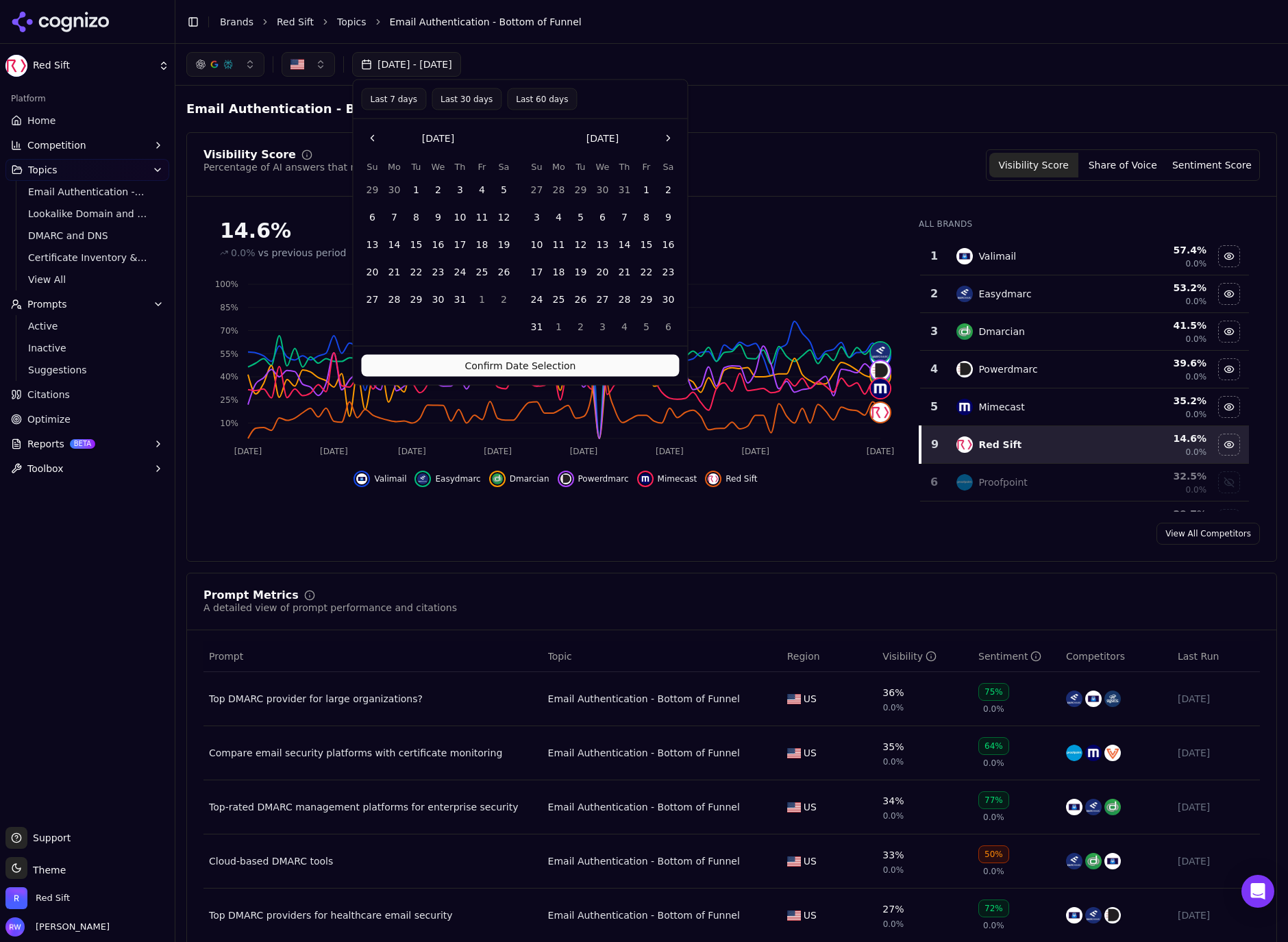
click at [667, 142] on button "Go to the Next Month" at bounding box center [667, 138] width 22 height 22
click at [667, 141] on button "Go to the Next Month" at bounding box center [667, 138] width 22 height 22
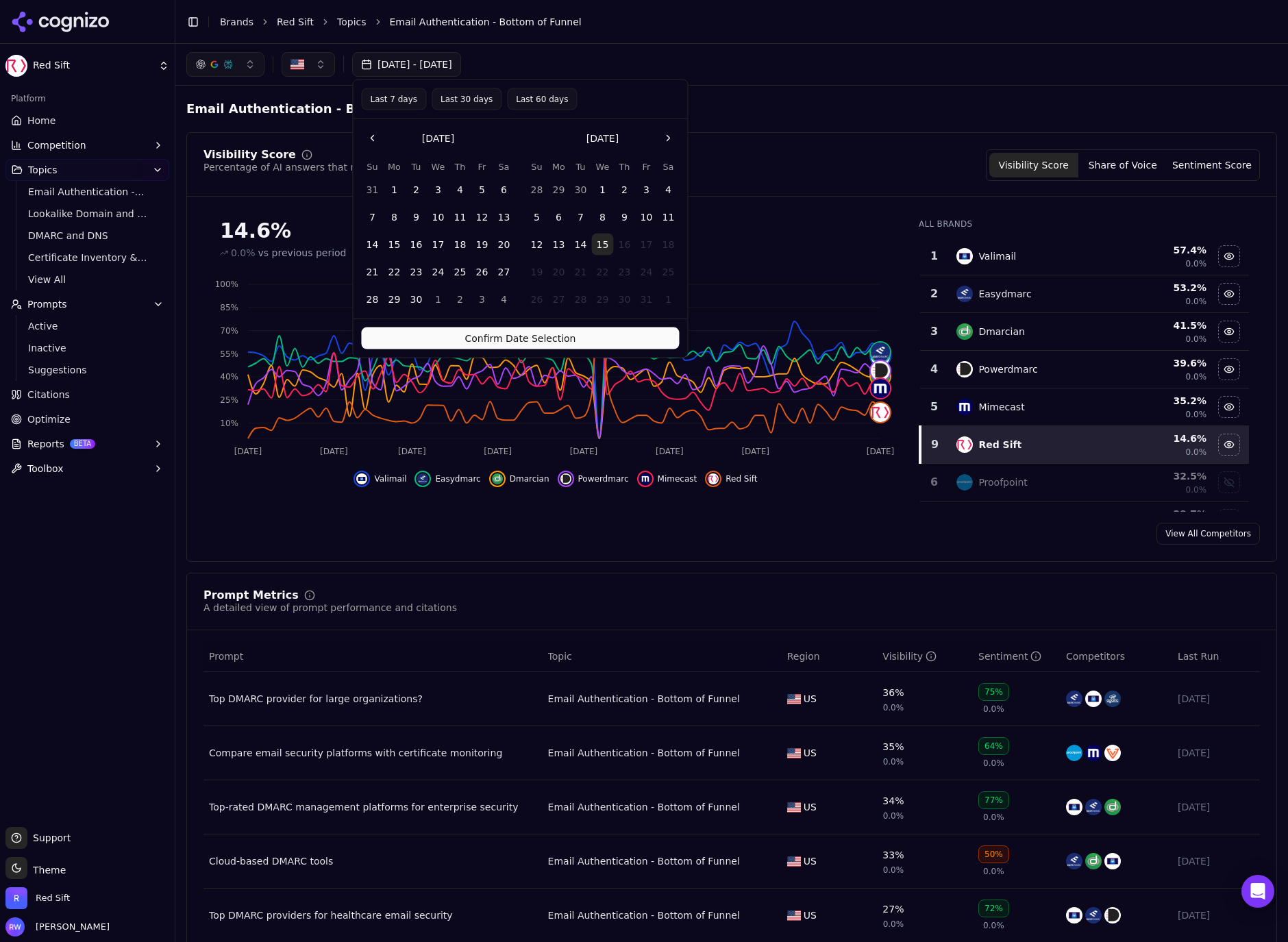
click at [601, 241] on button "15" at bounding box center [602, 244] width 22 height 22
click at [572, 335] on button "Confirm Date Selection" at bounding box center [520, 338] width 318 height 22
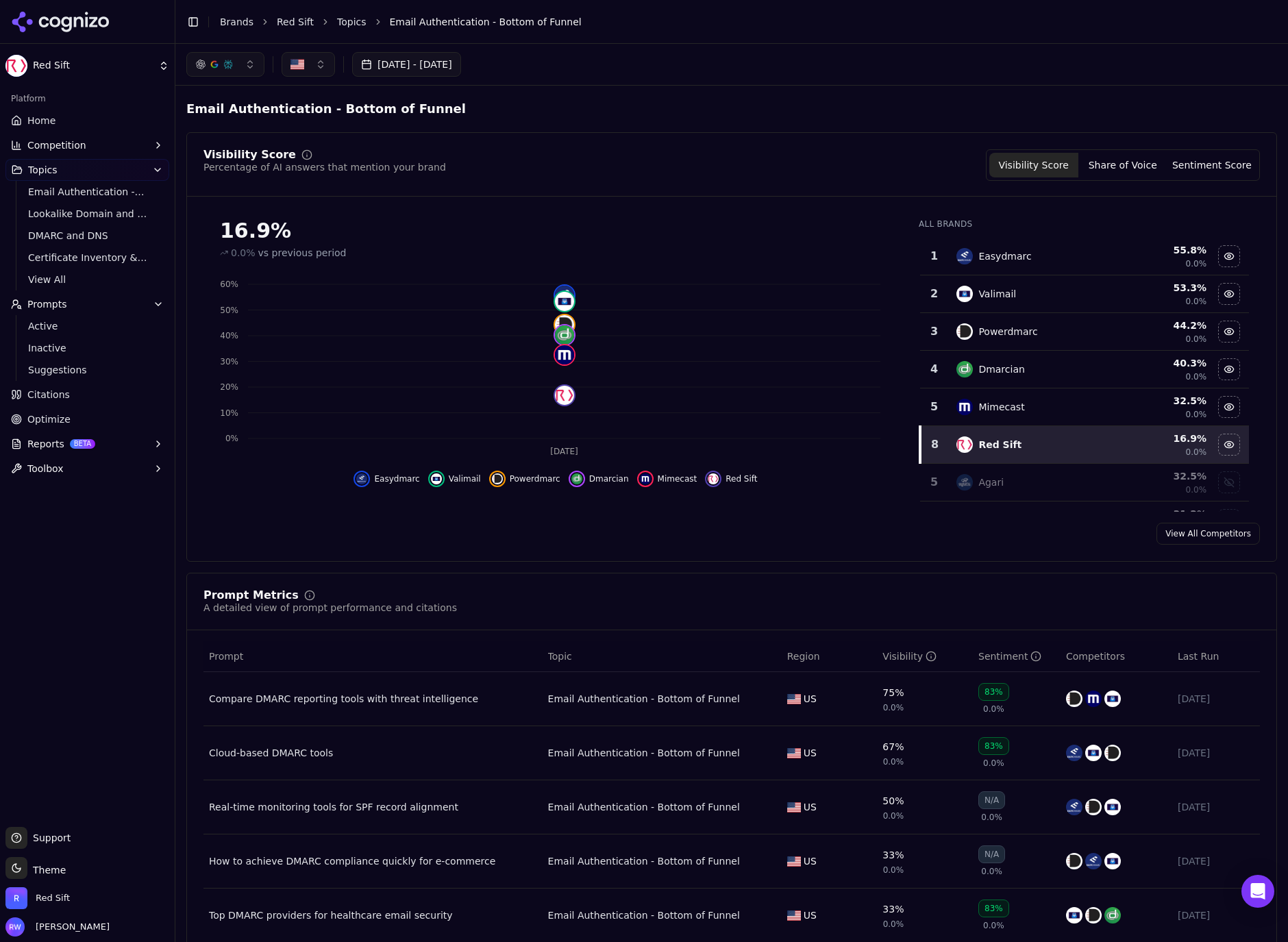
click at [461, 64] on button "[DATE] - [DATE]" at bounding box center [406, 64] width 109 height 25
click at [366, 137] on button "Go to the Previous Month" at bounding box center [372, 138] width 22 height 22
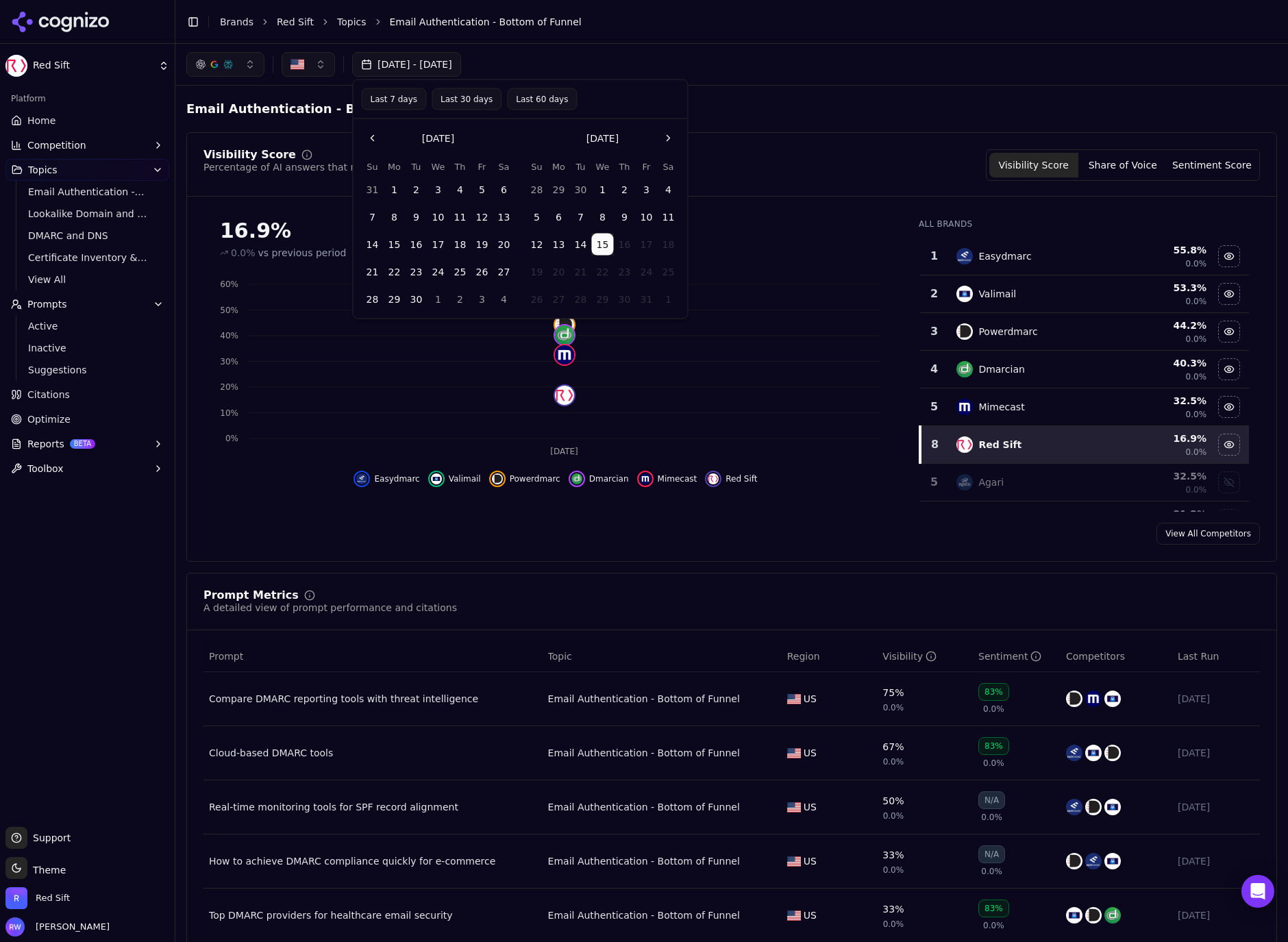
click at [366, 137] on button "Go to the Previous Month" at bounding box center [372, 138] width 22 height 22
click at [541, 99] on button "Last 60 days" at bounding box center [541, 99] width 70 height 22
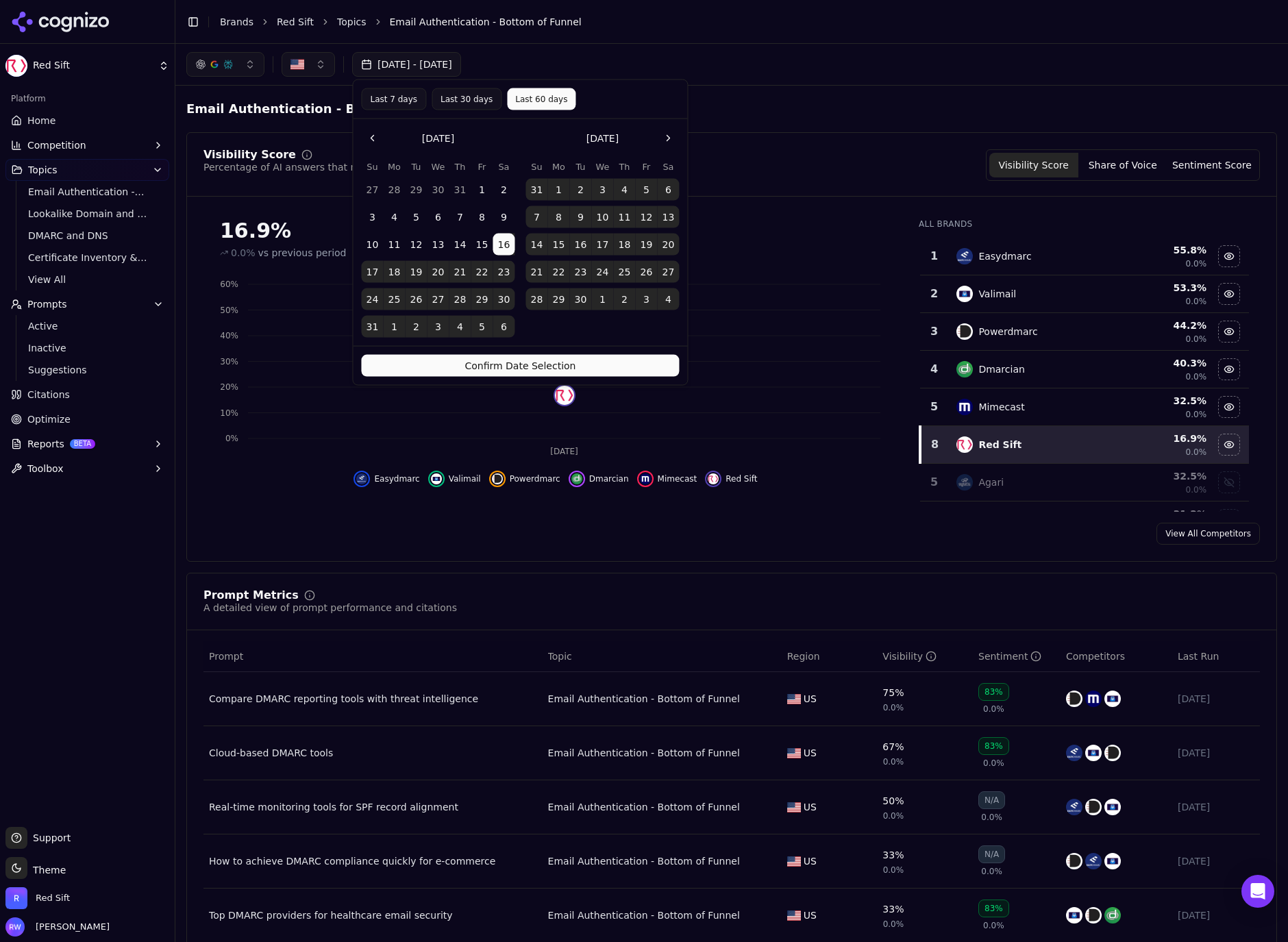
click at [376, 142] on button "Go to the Previous Month" at bounding box center [372, 138] width 22 height 22
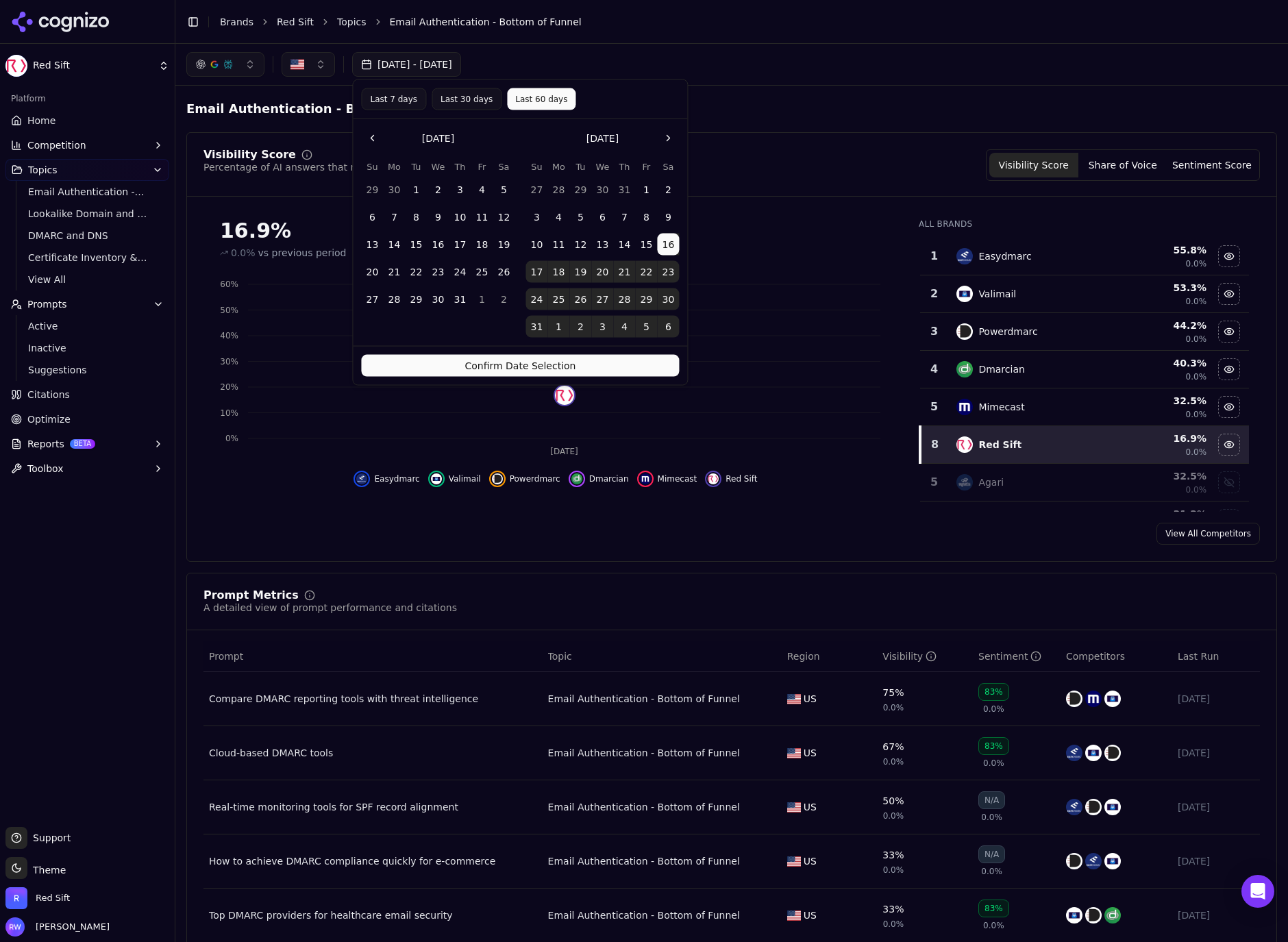
click at [413, 187] on button "1" at bounding box center [415, 189] width 22 height 22
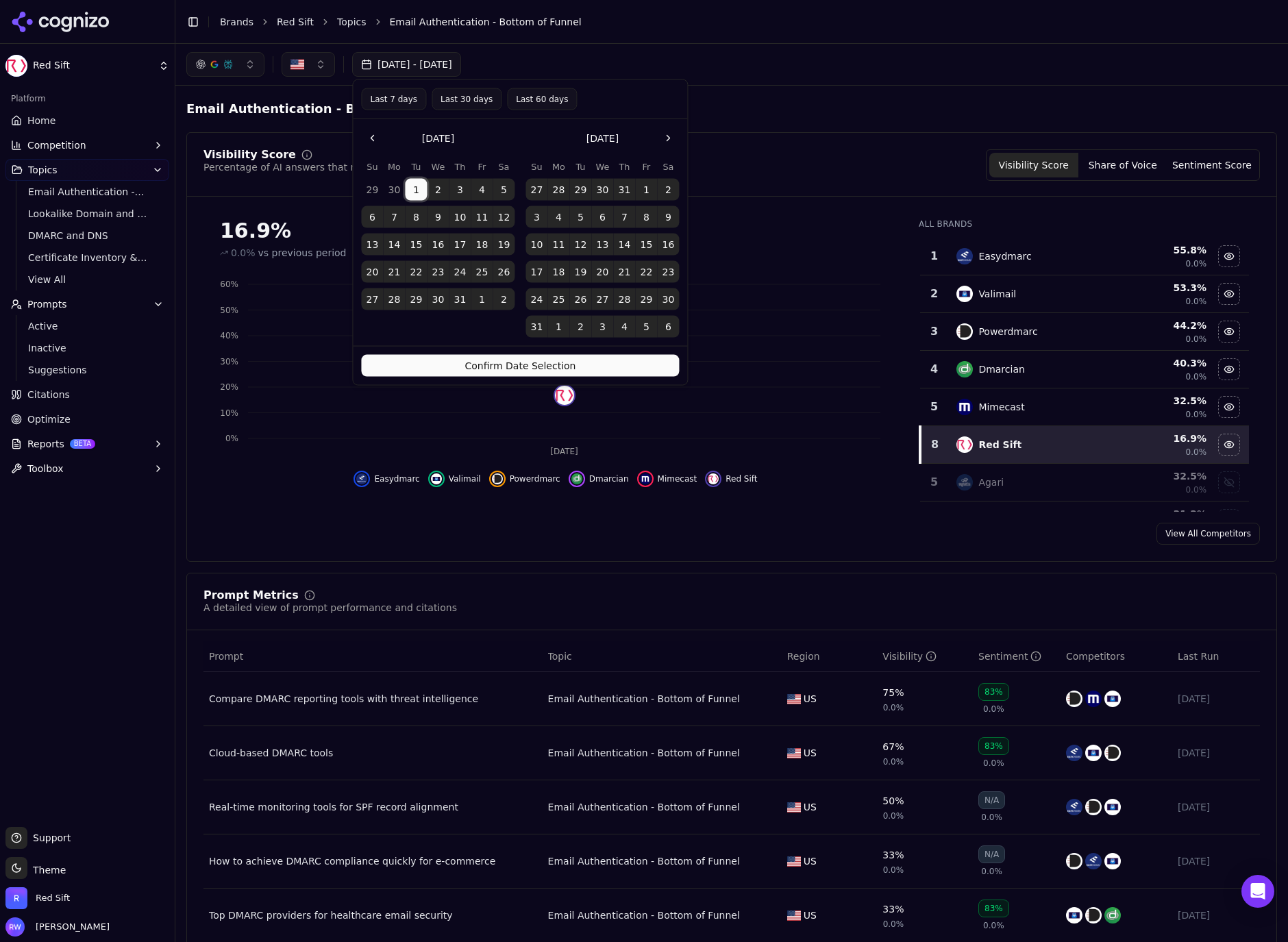
click at [441, 361] on button "Confirm Date Selection" at bounding box center [520, 365] width 318 height 22
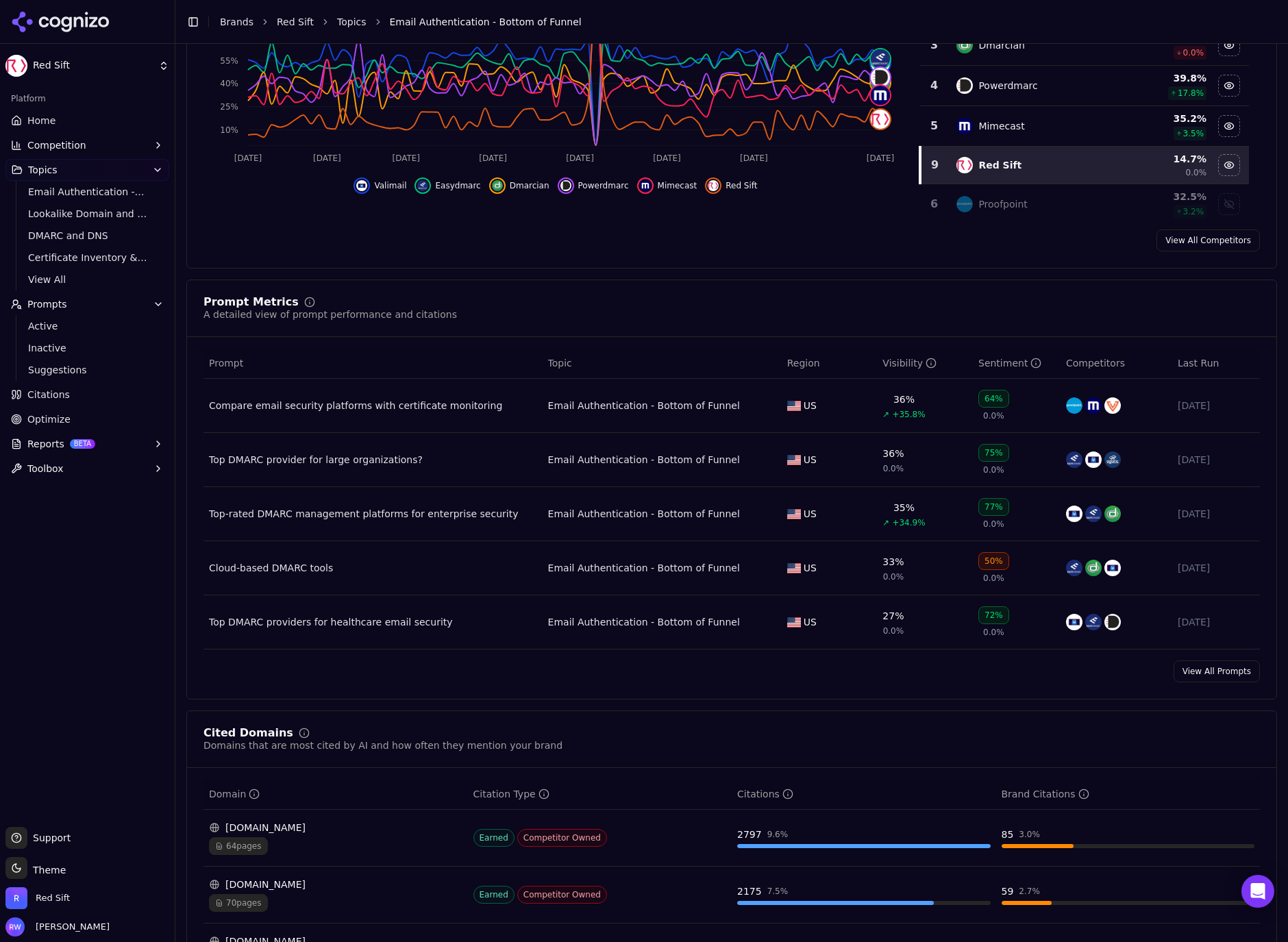
scroll to position [348, 0]
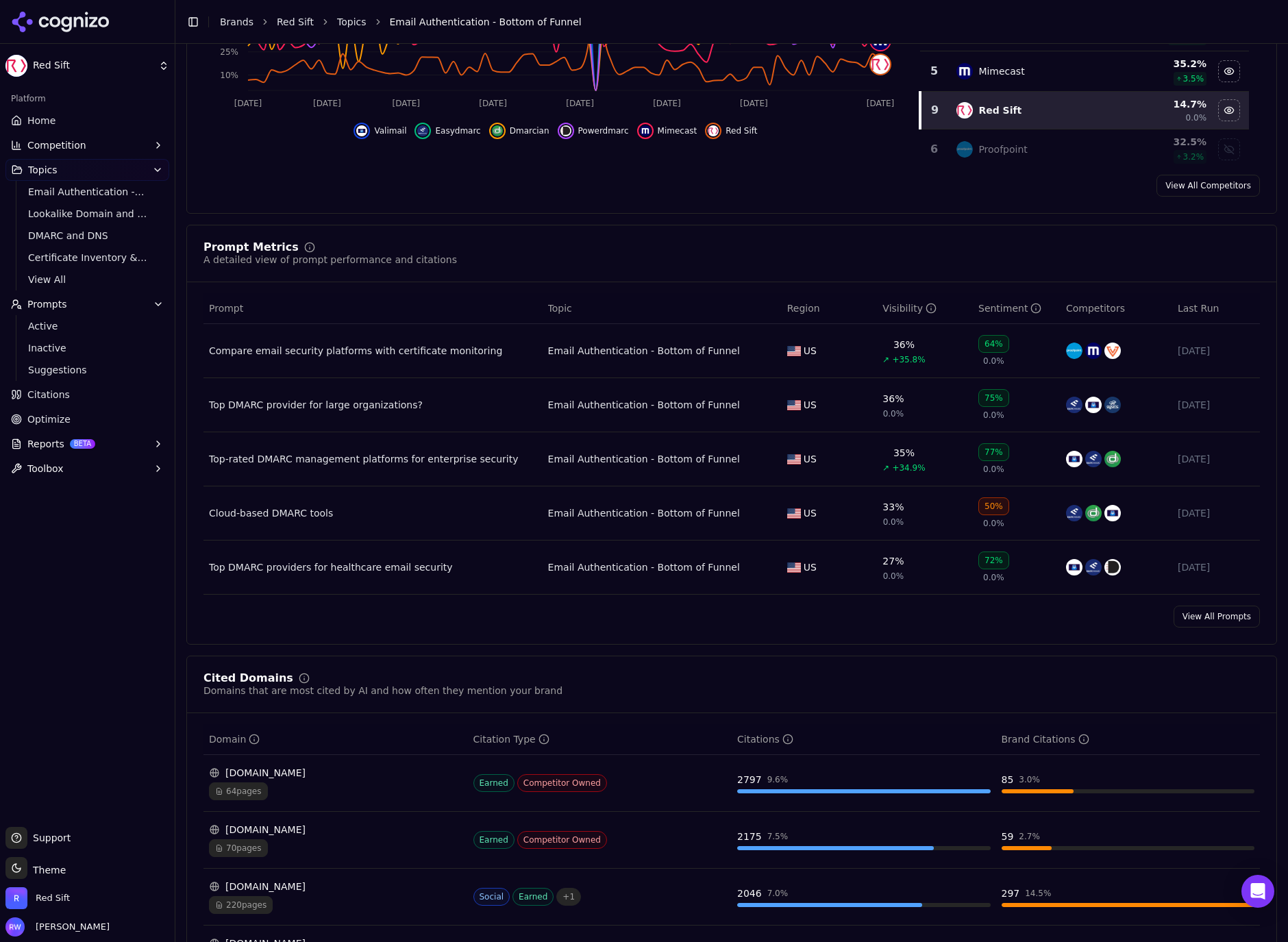
click at [1190, 624] on link "View All Prompts" at bounding box center [1216, 616] width 87 height 22
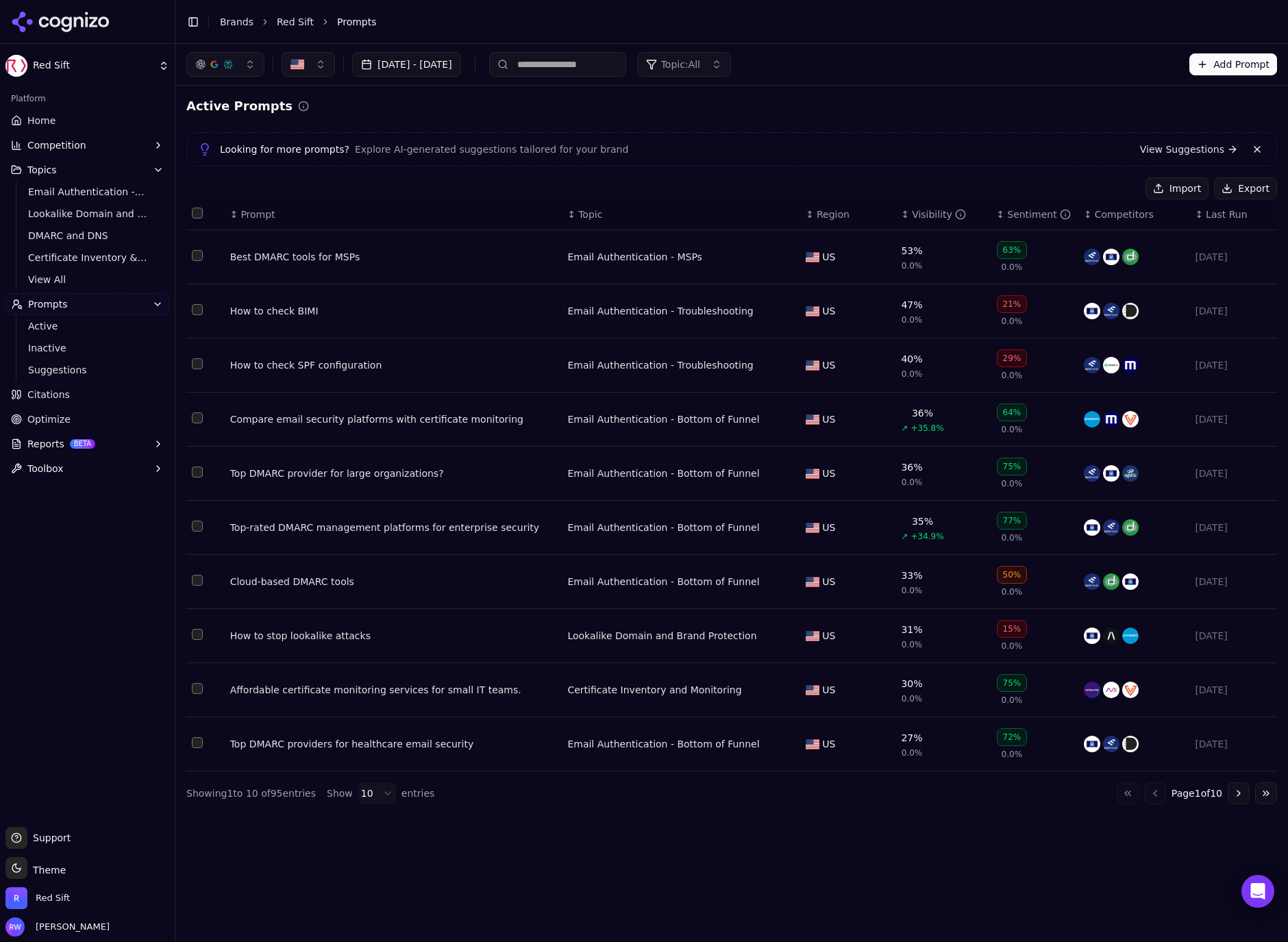
click at [303, 263] on div "Best DMARC tools for MSPs" at bounding box center [393, 256] width 327 height 13
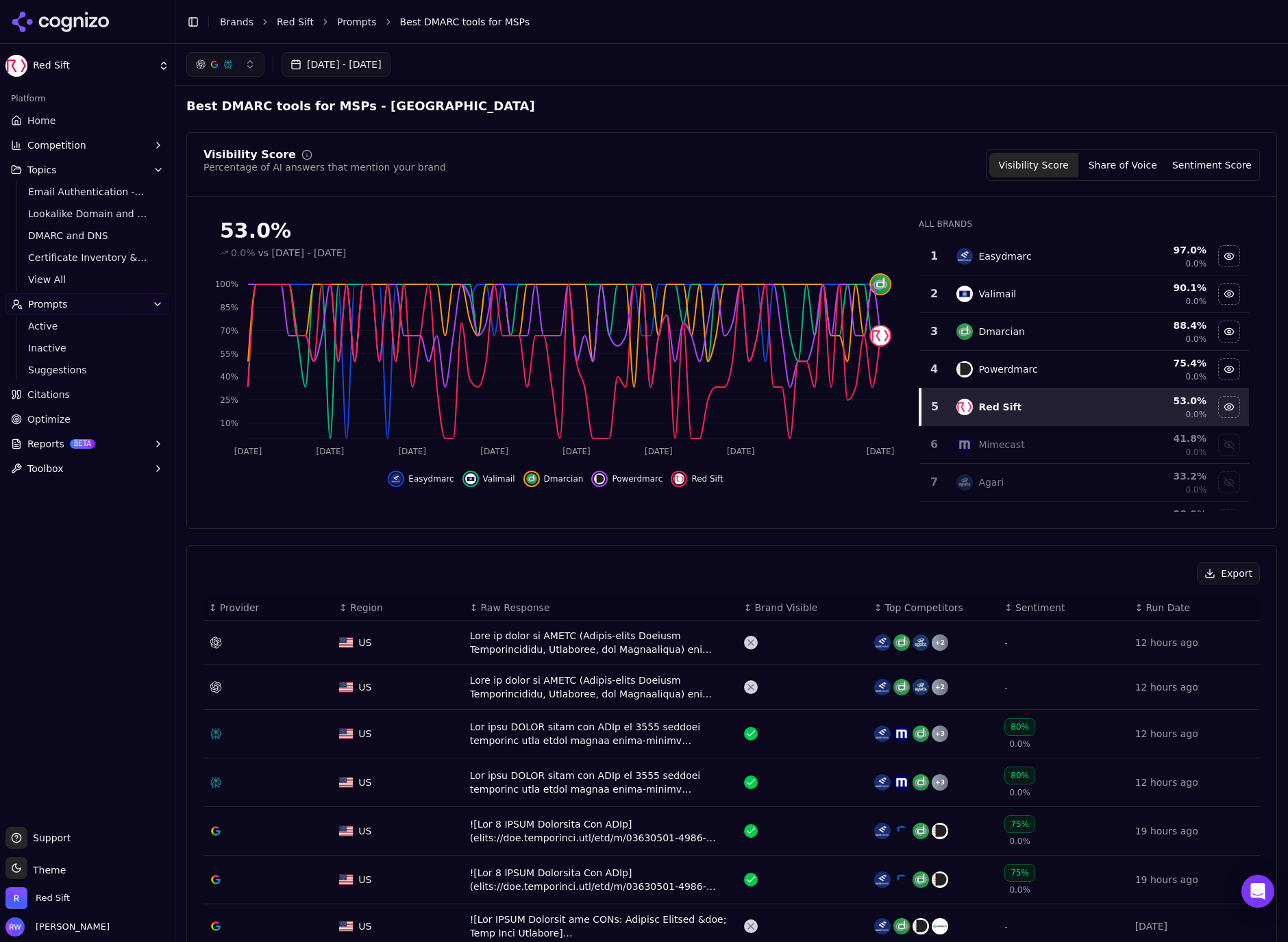
click at [60, 123] on link "Home" at bounding box center [87, 120] width 164 height 22
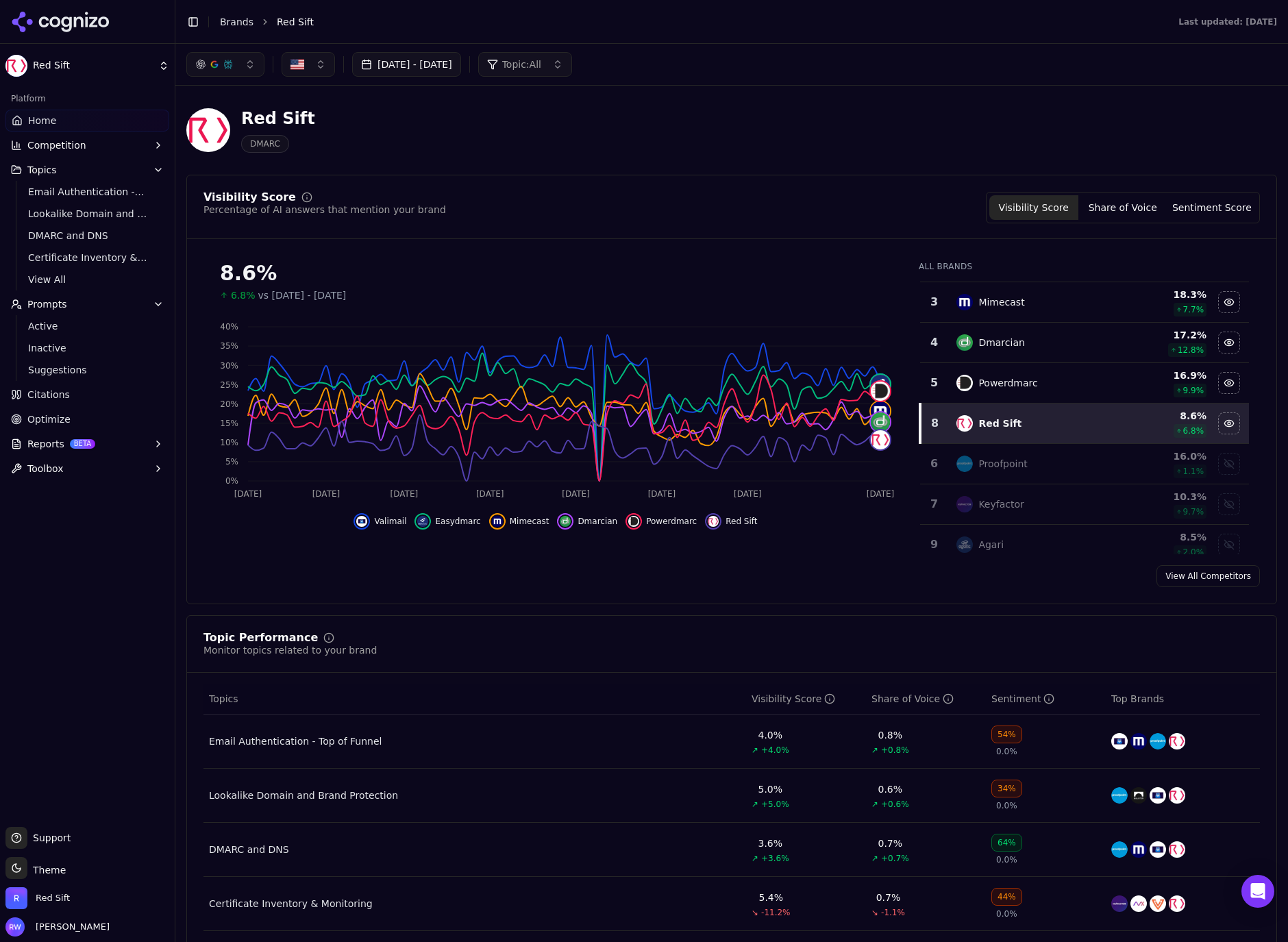
scroll to position [155, 0]
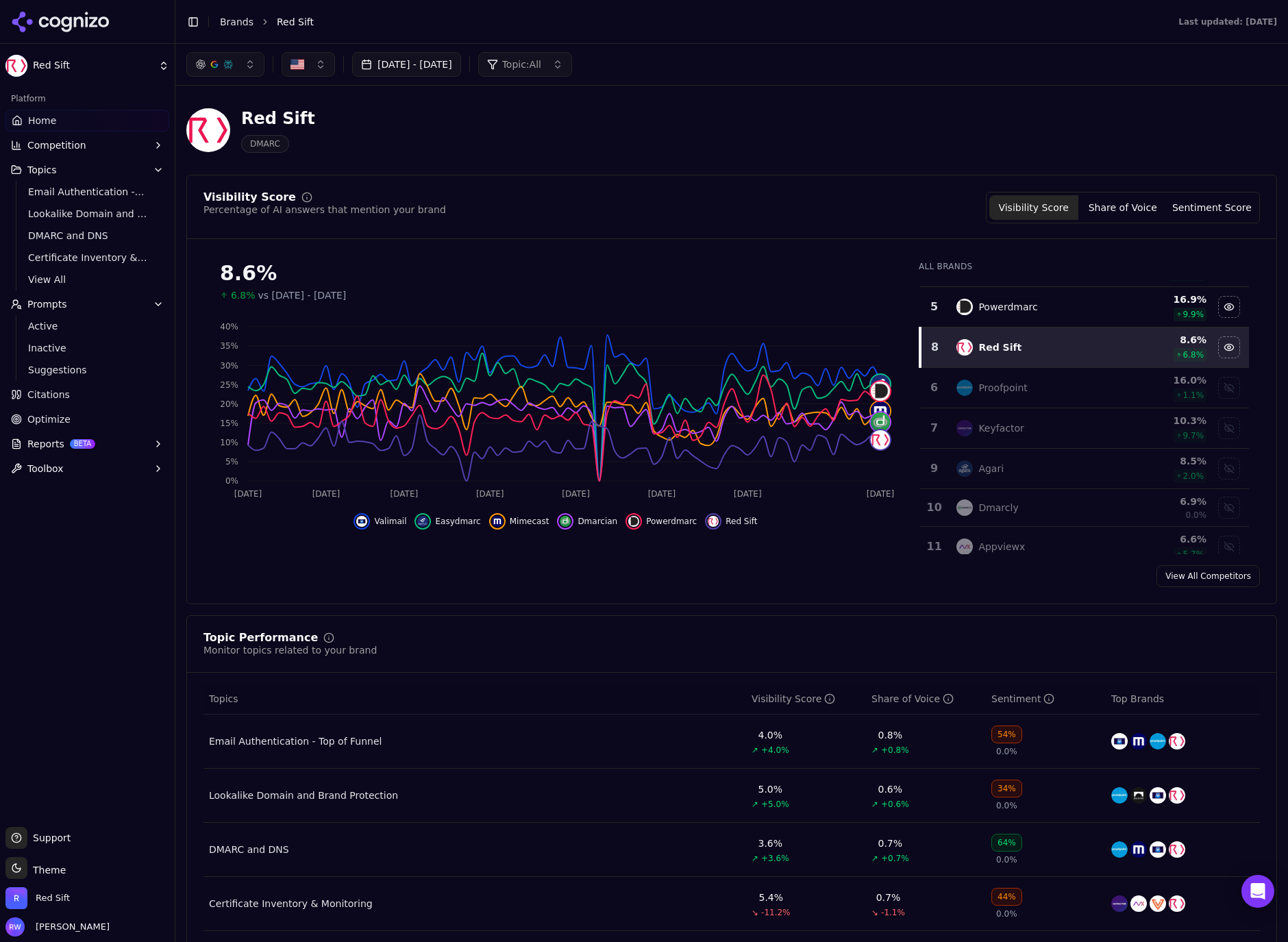
click at [1033, 396] on div "Proofpoint" at bounding box center [1033, 387] width 153 height 16
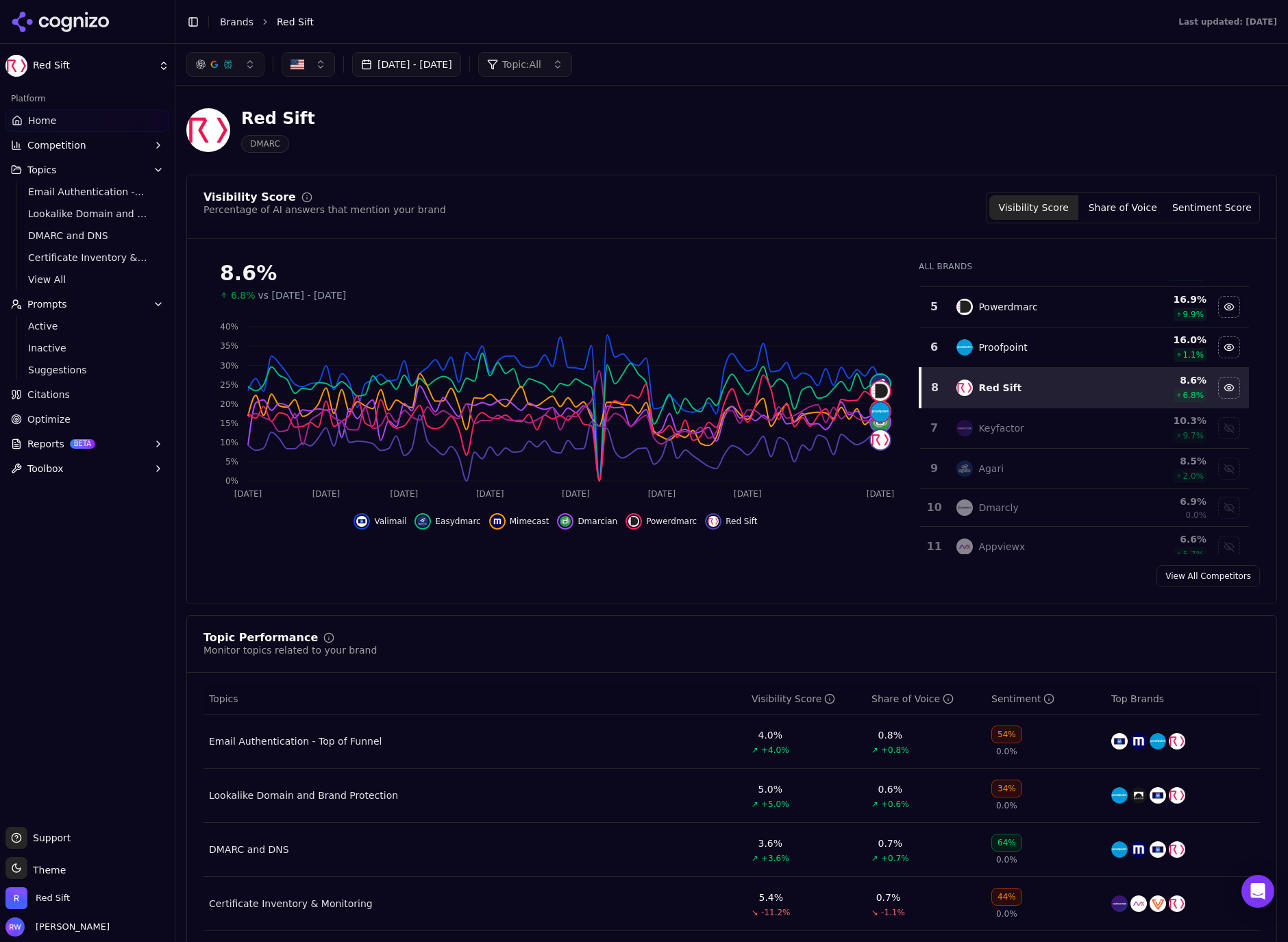
click at [53, 284] on span "View All" at bounding box center [87, 279] width 119 height 13
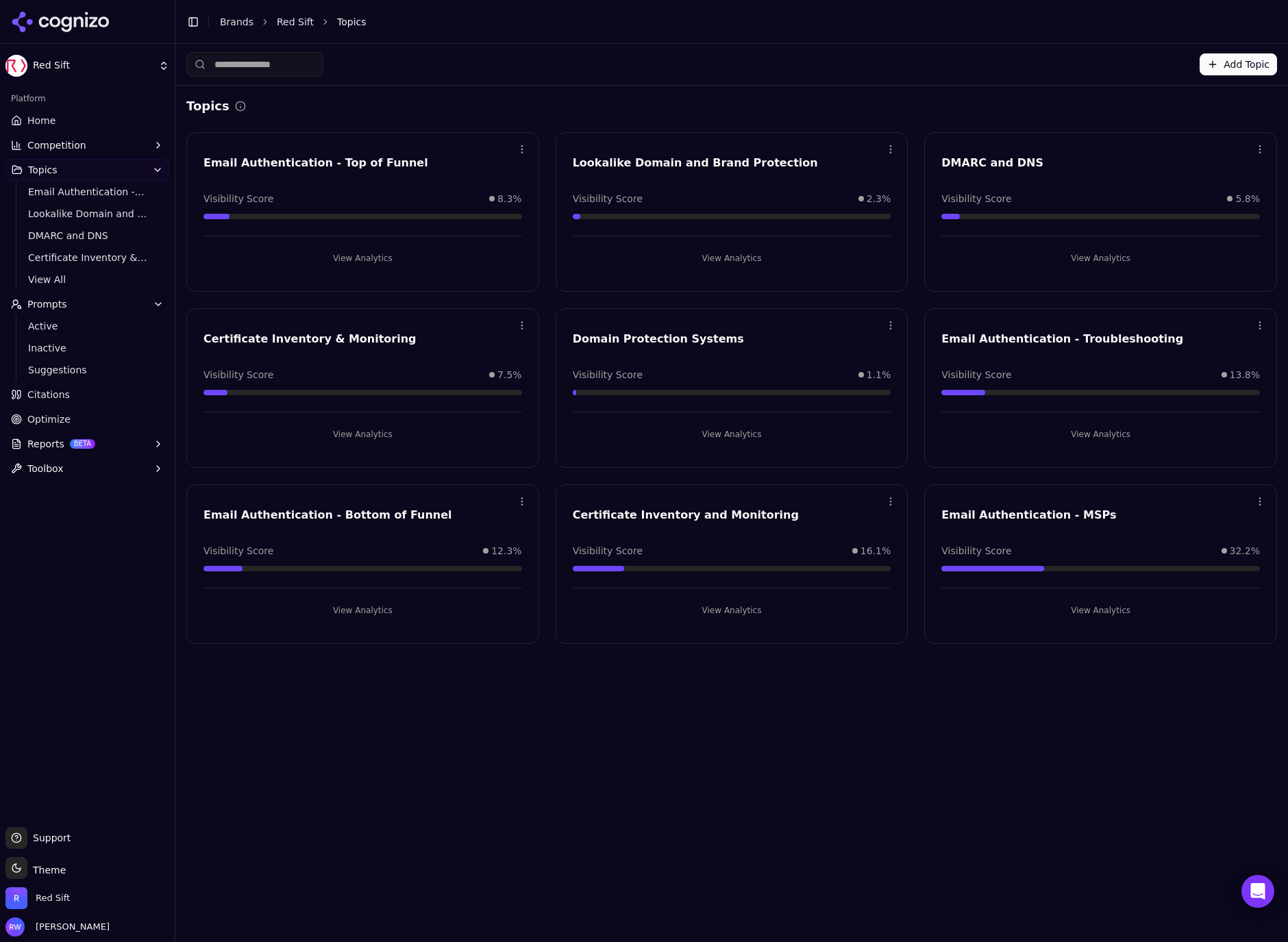
click at [410, 616] on button "View Analytics" at bounding box center [362, 610] width 319 height 22
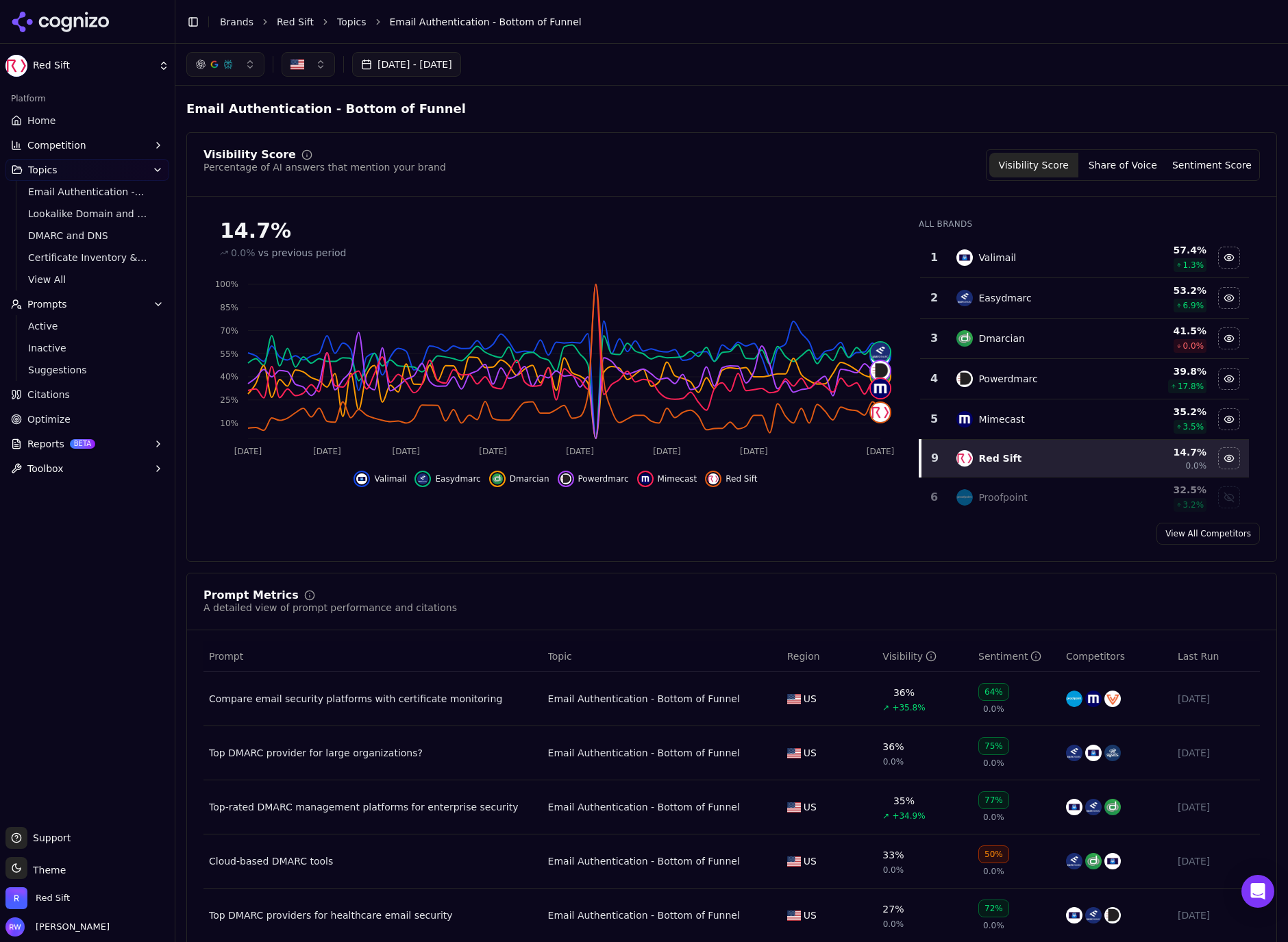
click at [314, 54] on button "button" at bounding box center [308, 64] width 53 height 25
click at [344, 112] on span "[GEOGRAPHIC_DATA]" at bounding box center [357, 118] width 101 height 13
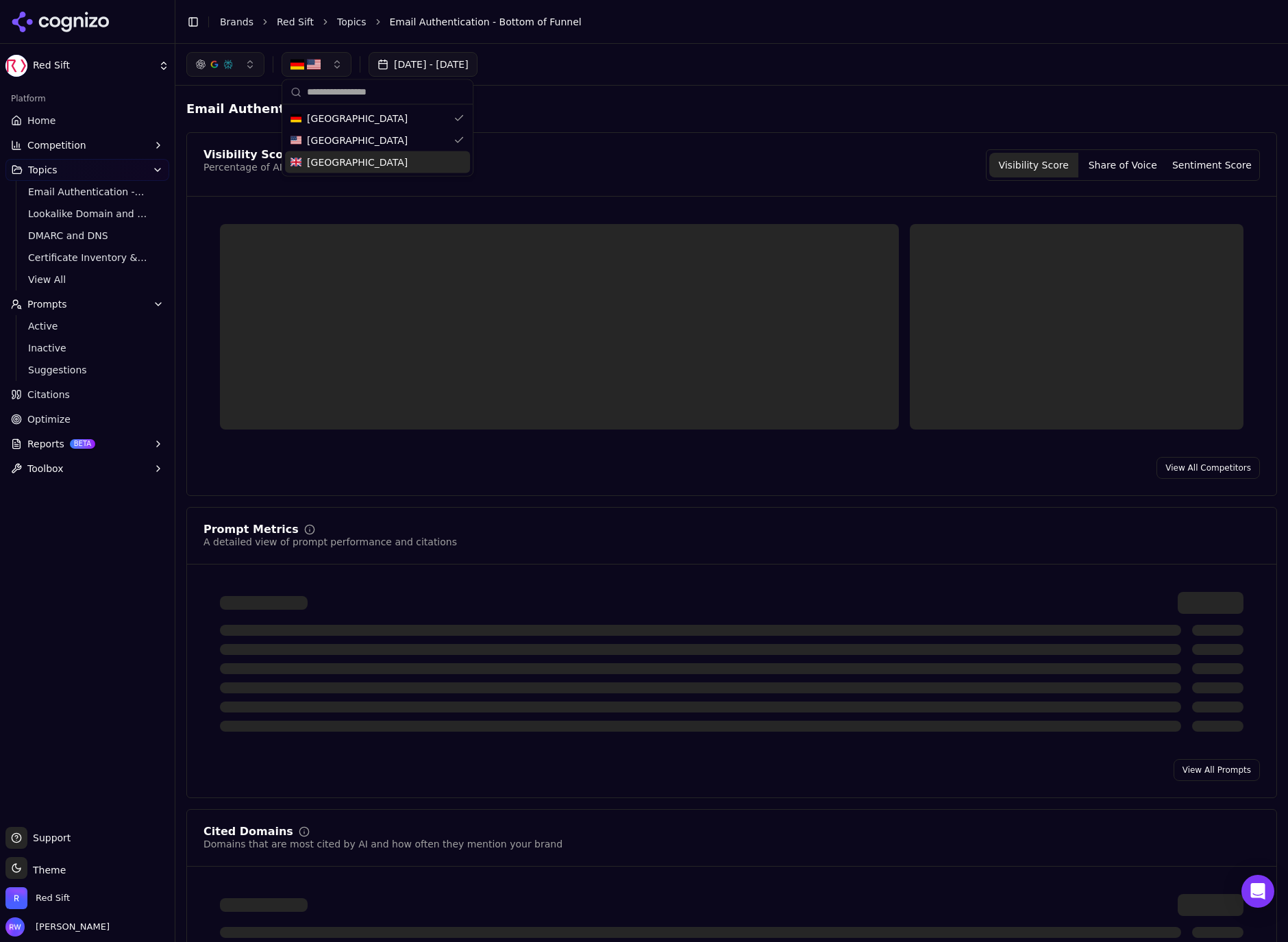
click at [346, 168] on span "[GEOGRAPHIC_DATA]" at bounding box center [357, 162] width 101 height 13
click at [724, 84] on div "[DATE] - [DATE]" at bounding box center [731, 64] width 1112 height 41
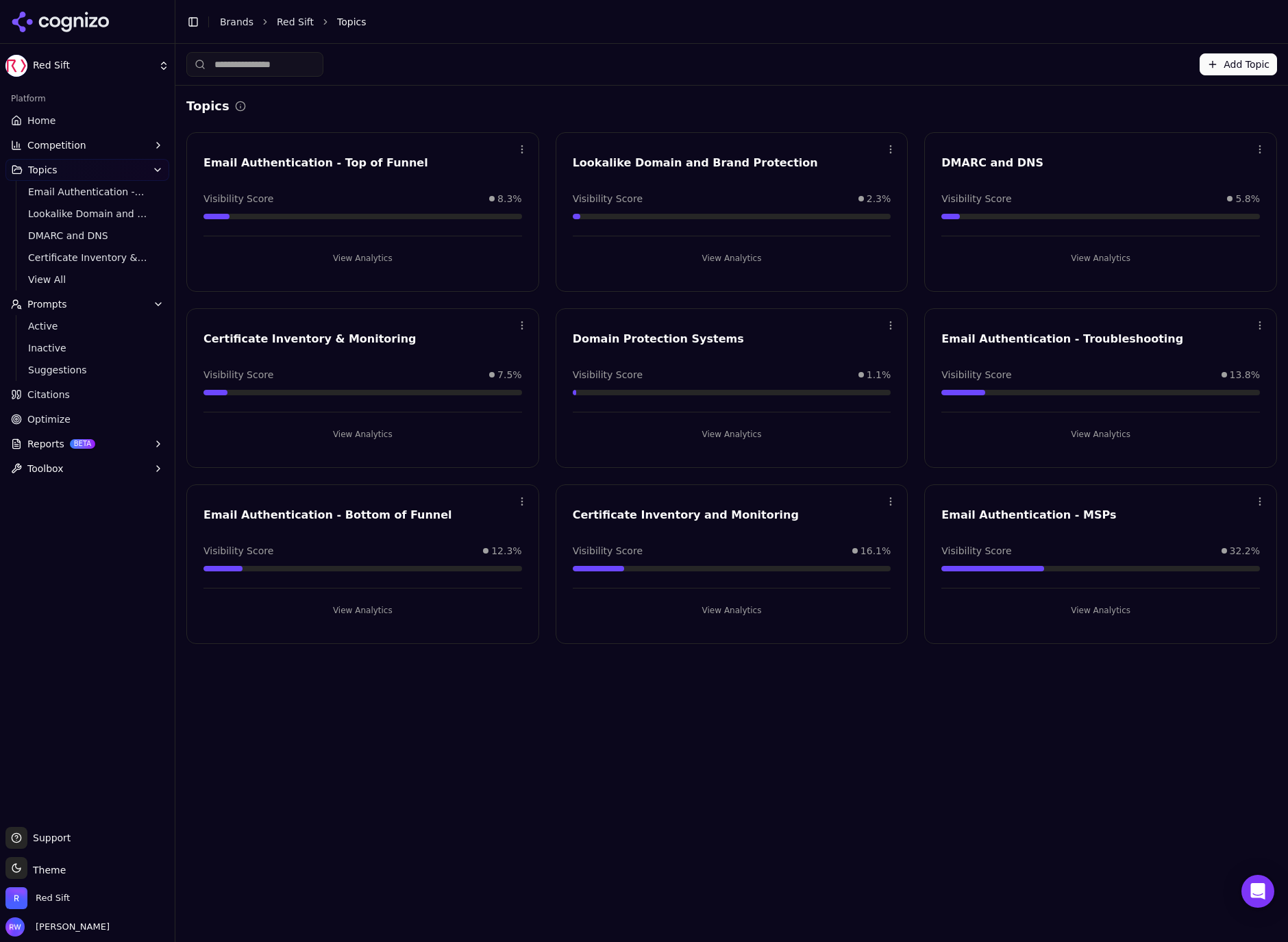
click at [1059, 430] on button "View Analytics" at bounding box center [1100, 434] width 319 height 22
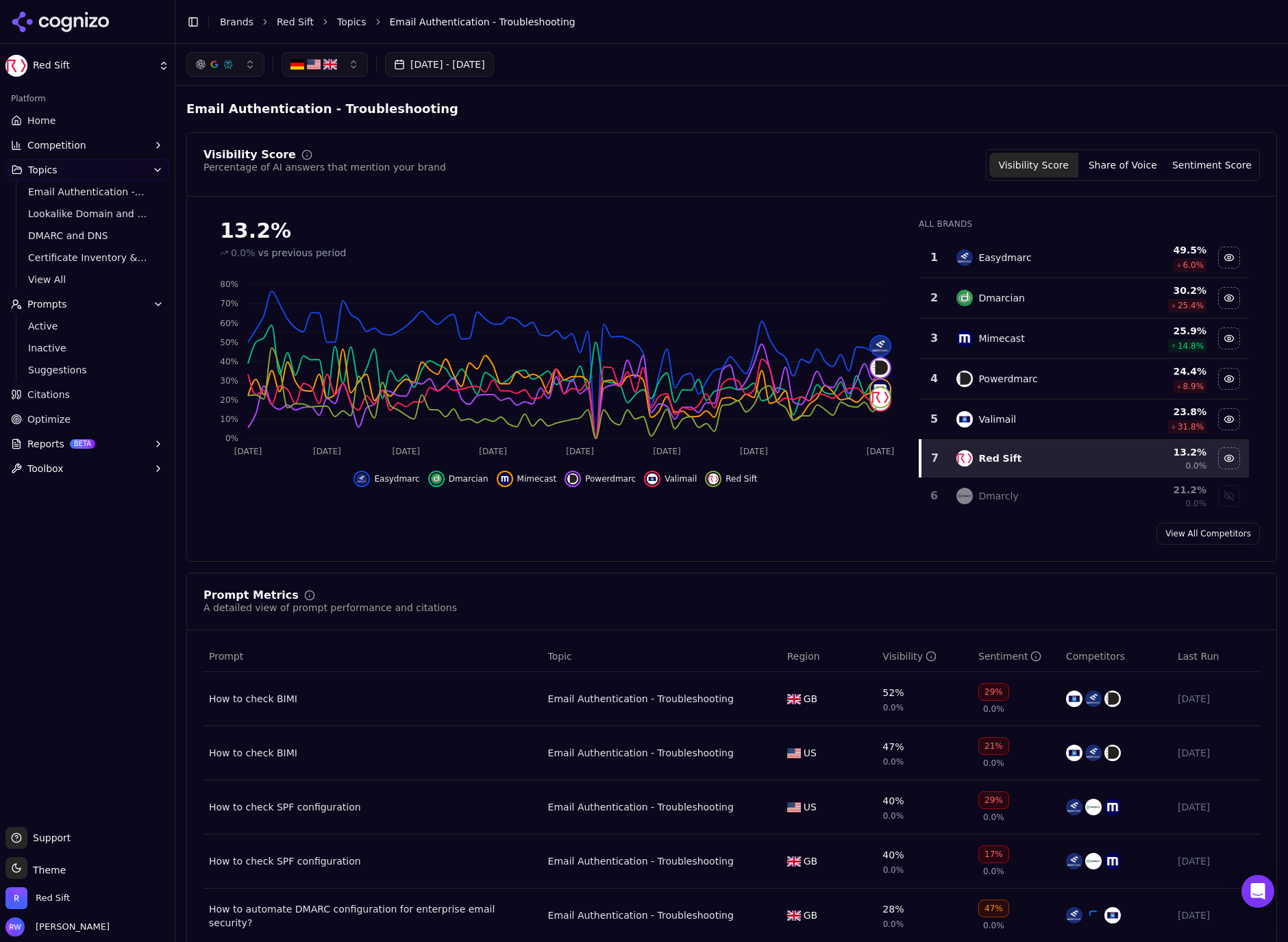
click at [494, 71] on button "[DATE] - [DATE]" at bounding box center [439, 64] width 109 height 25
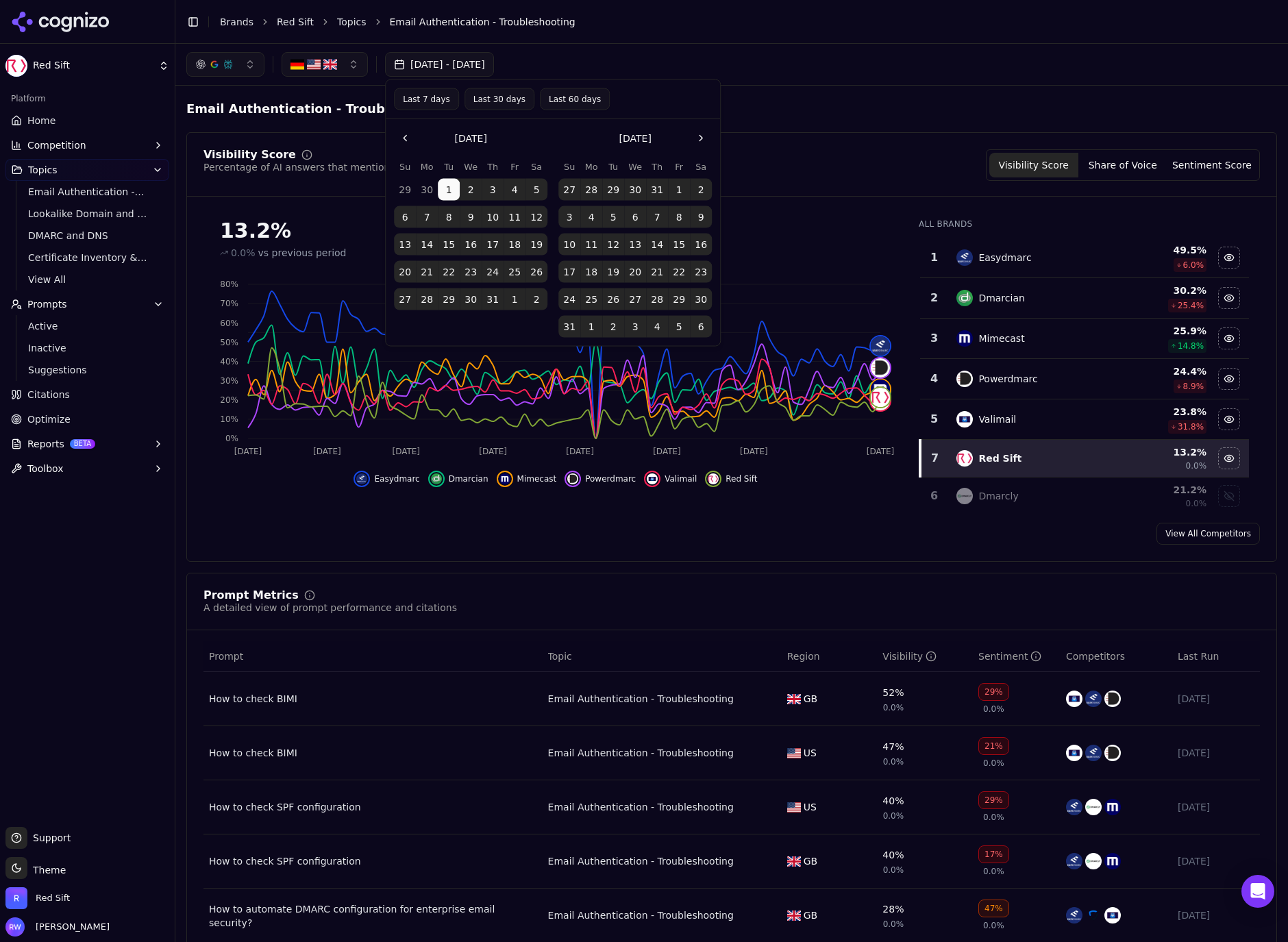
click at [494, 71] on button "[DATE] - [DATE]" at bounding box center [439, 64] width 109 height 25
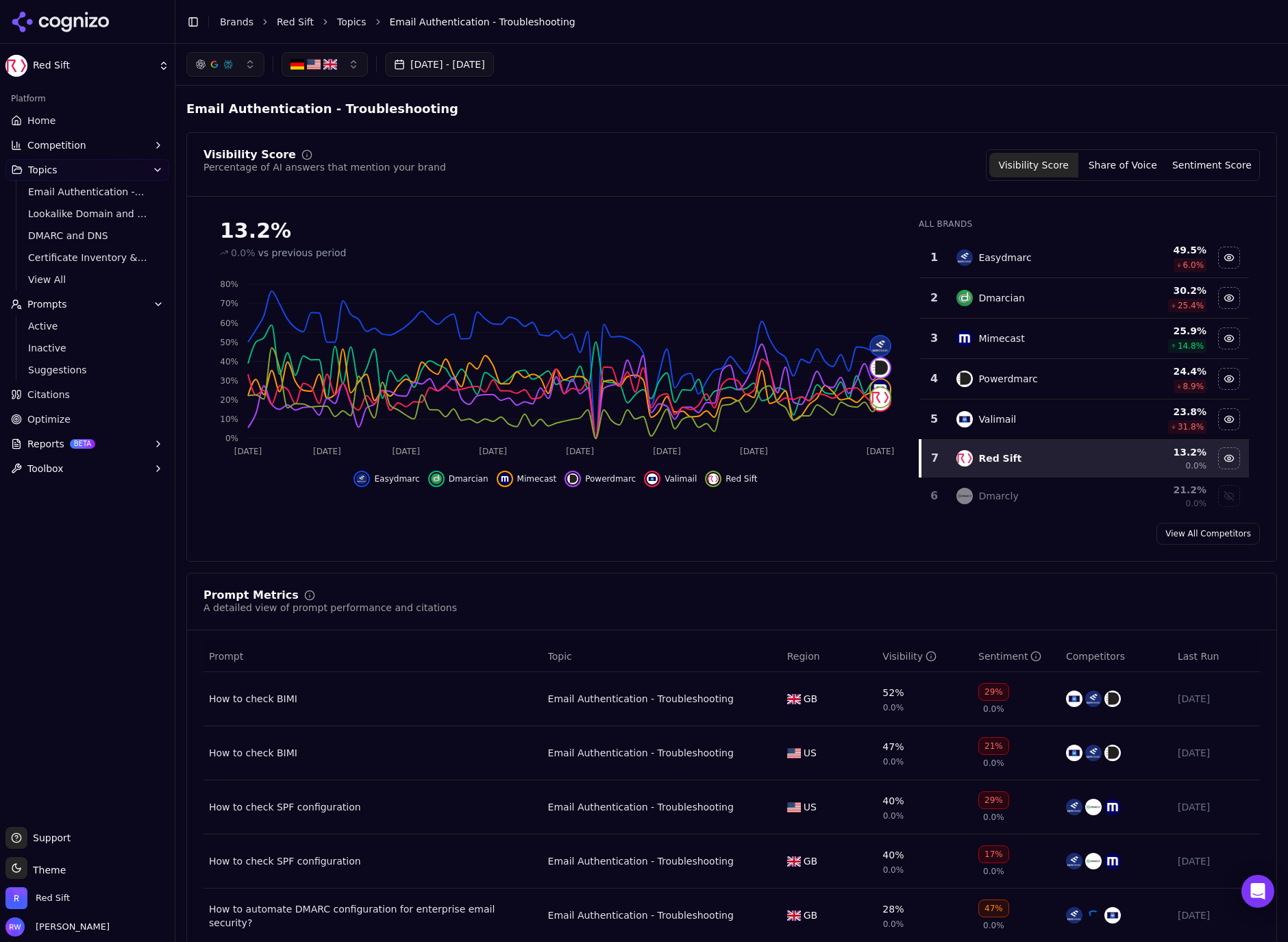
click at [992, 800] on div "29%" at bounding box center [994, 800] width 31 height 18
click at [300, 810] on div "How to check SPF configuration" at bounding box center [373, 807] width 328 height 13
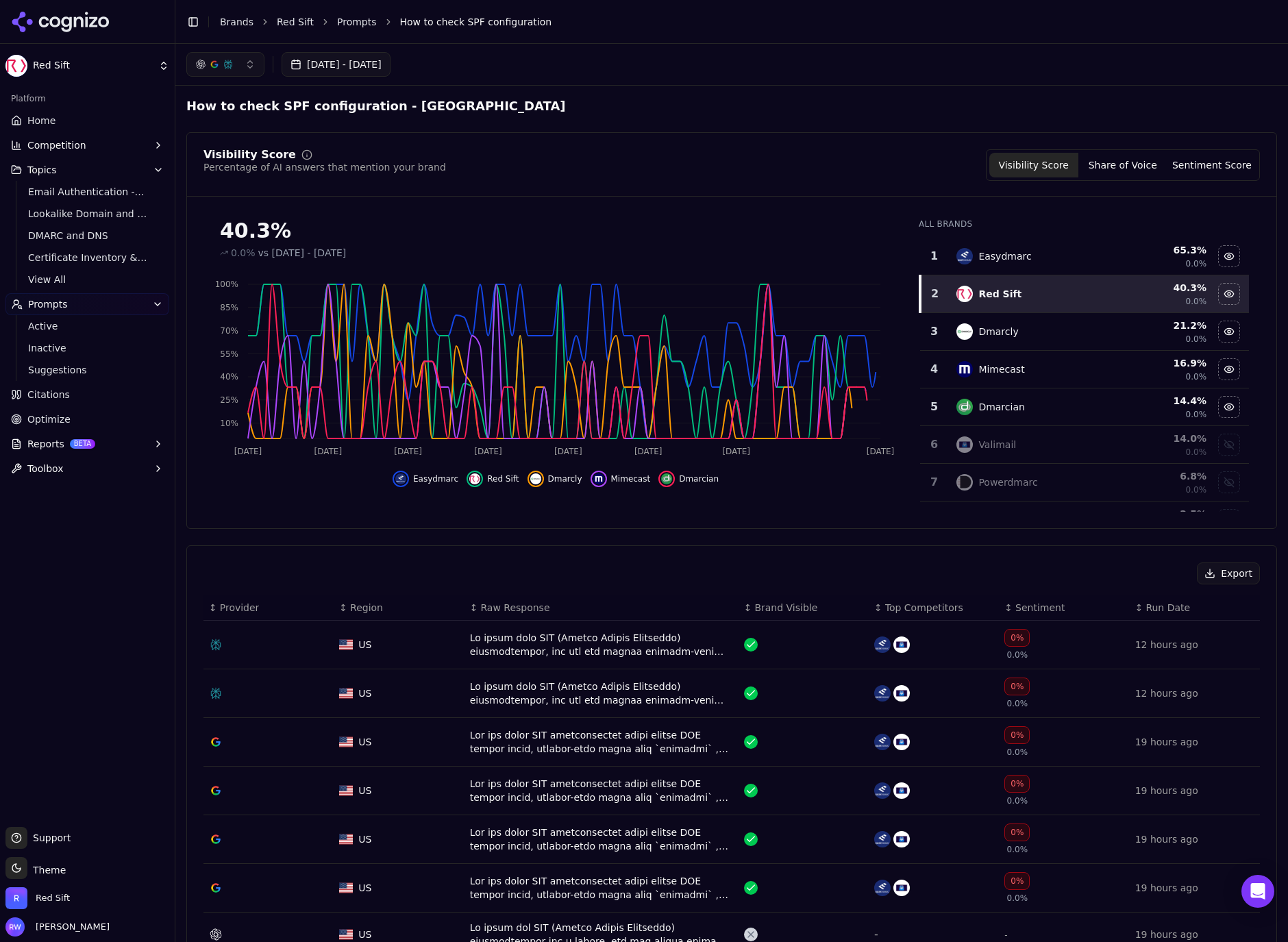
click at [1223, 160] on button "Sentiment Score" at bounding box center [1211, 165] width 89 height 25
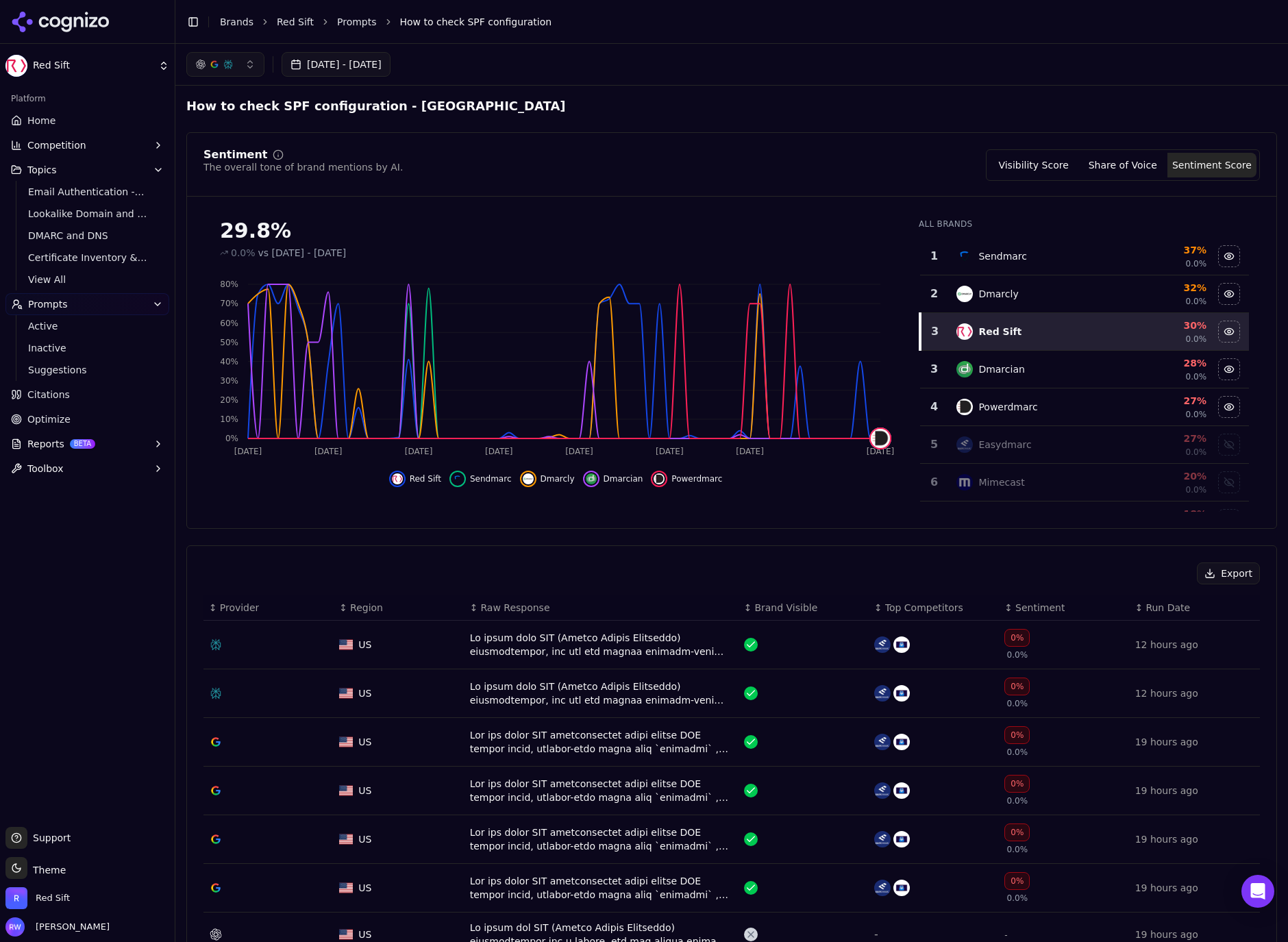
click at [1016, 646] on div "0%" at bounding box center [1017, 637] width 25 height 18
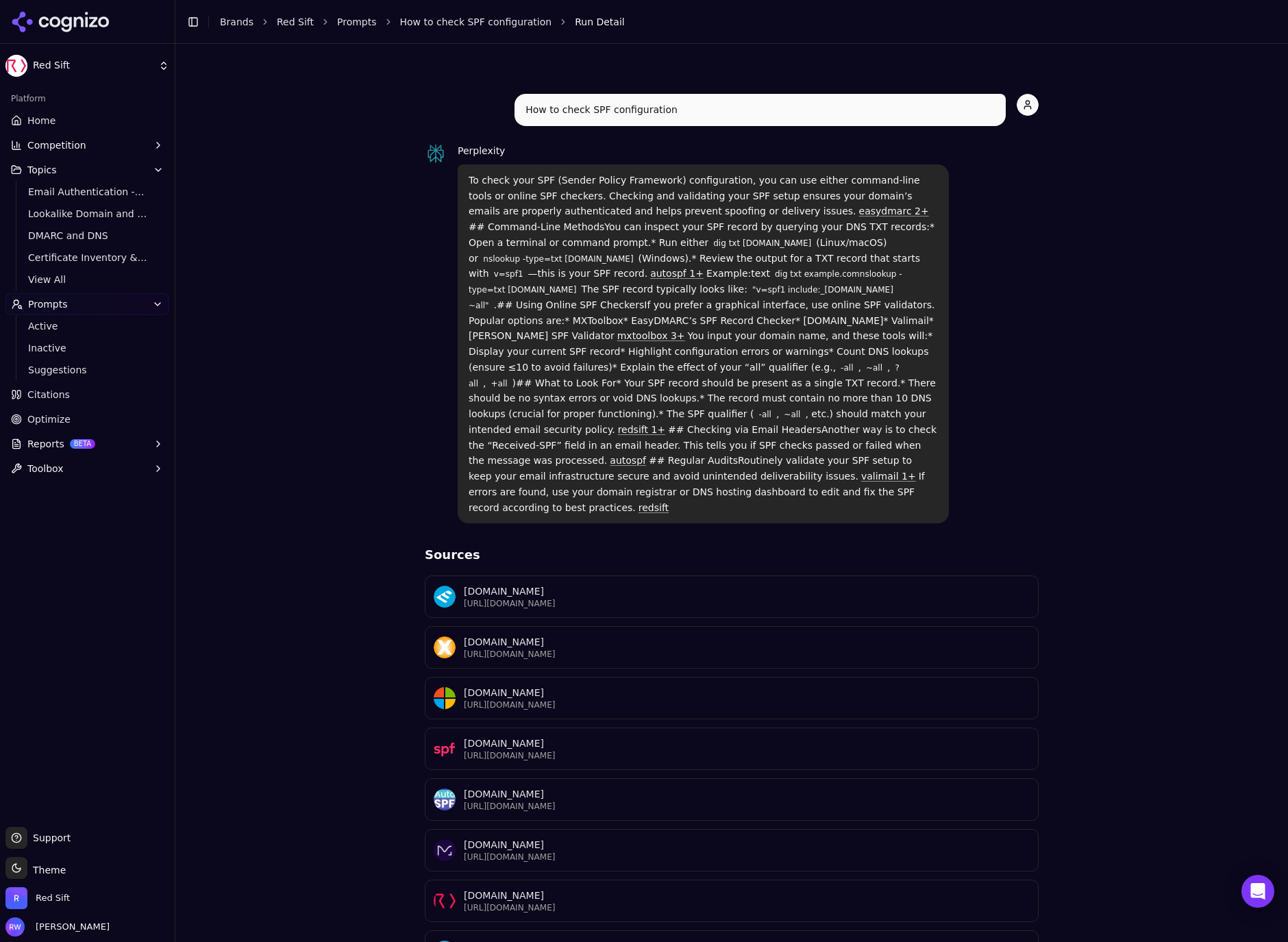
scroll to position [113, 0]
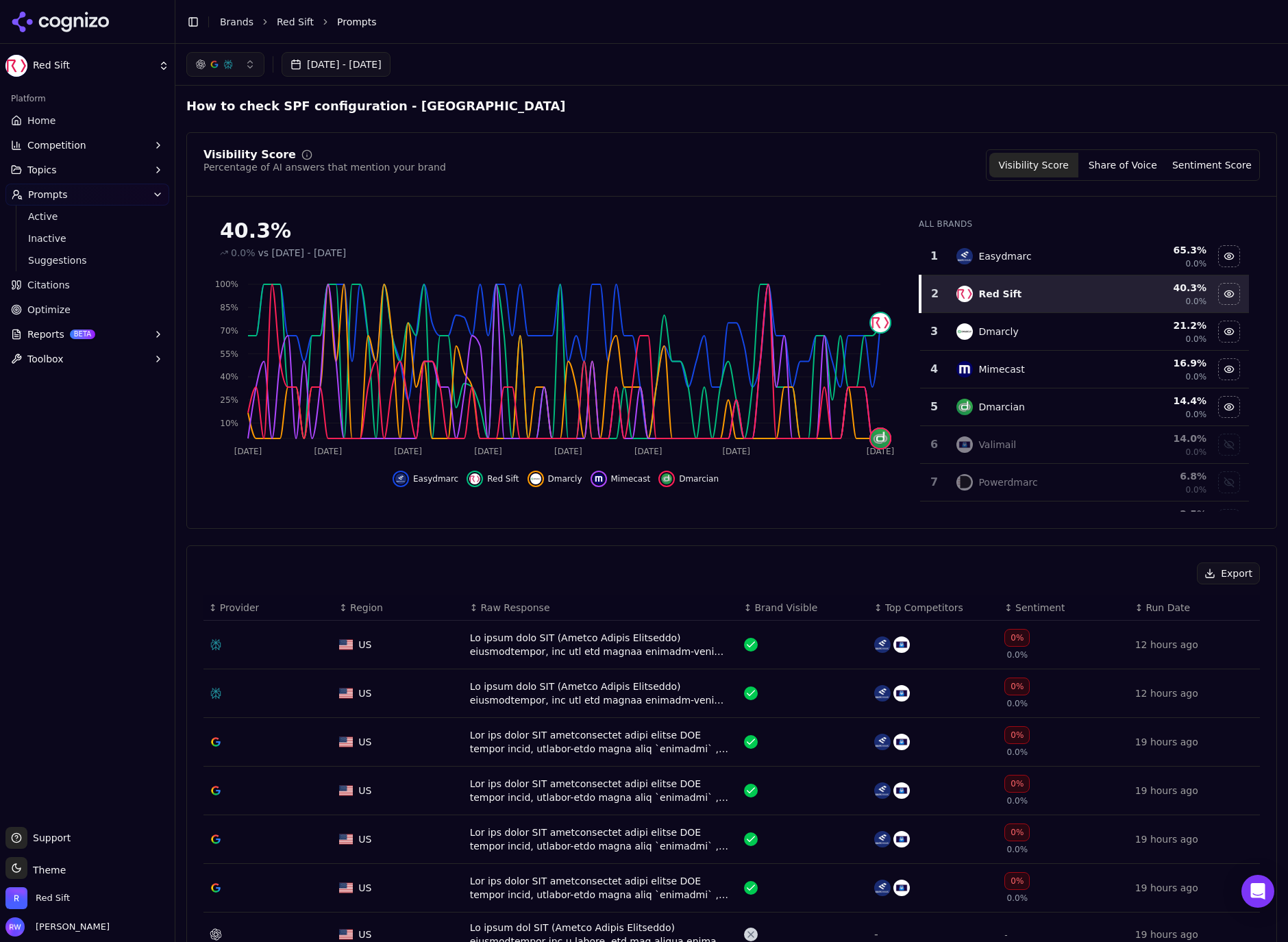
click at [574, 651] on div "Data table" at bounding box center [602, 644] width 263 height 27
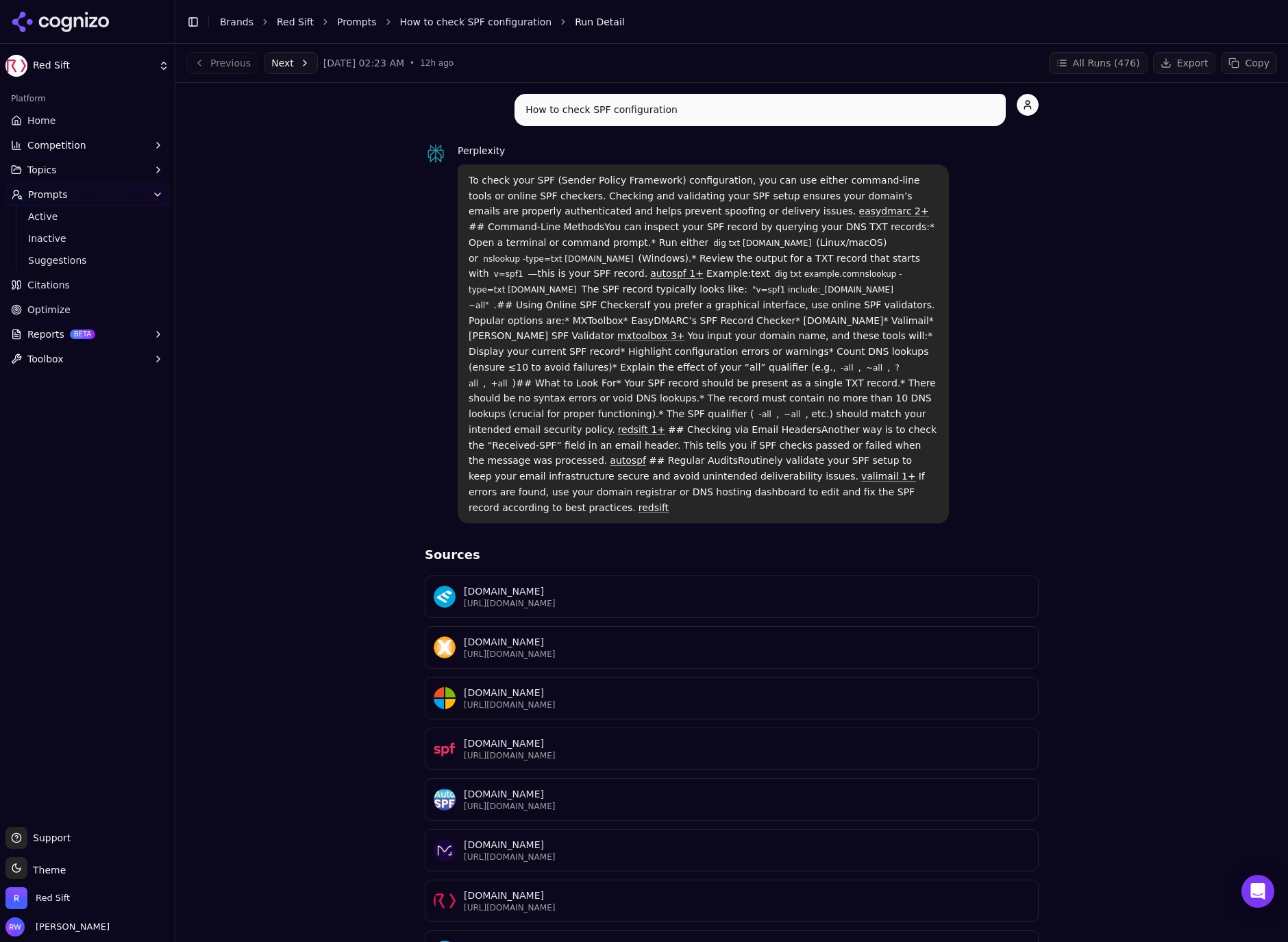
scroll to position [113, 0]
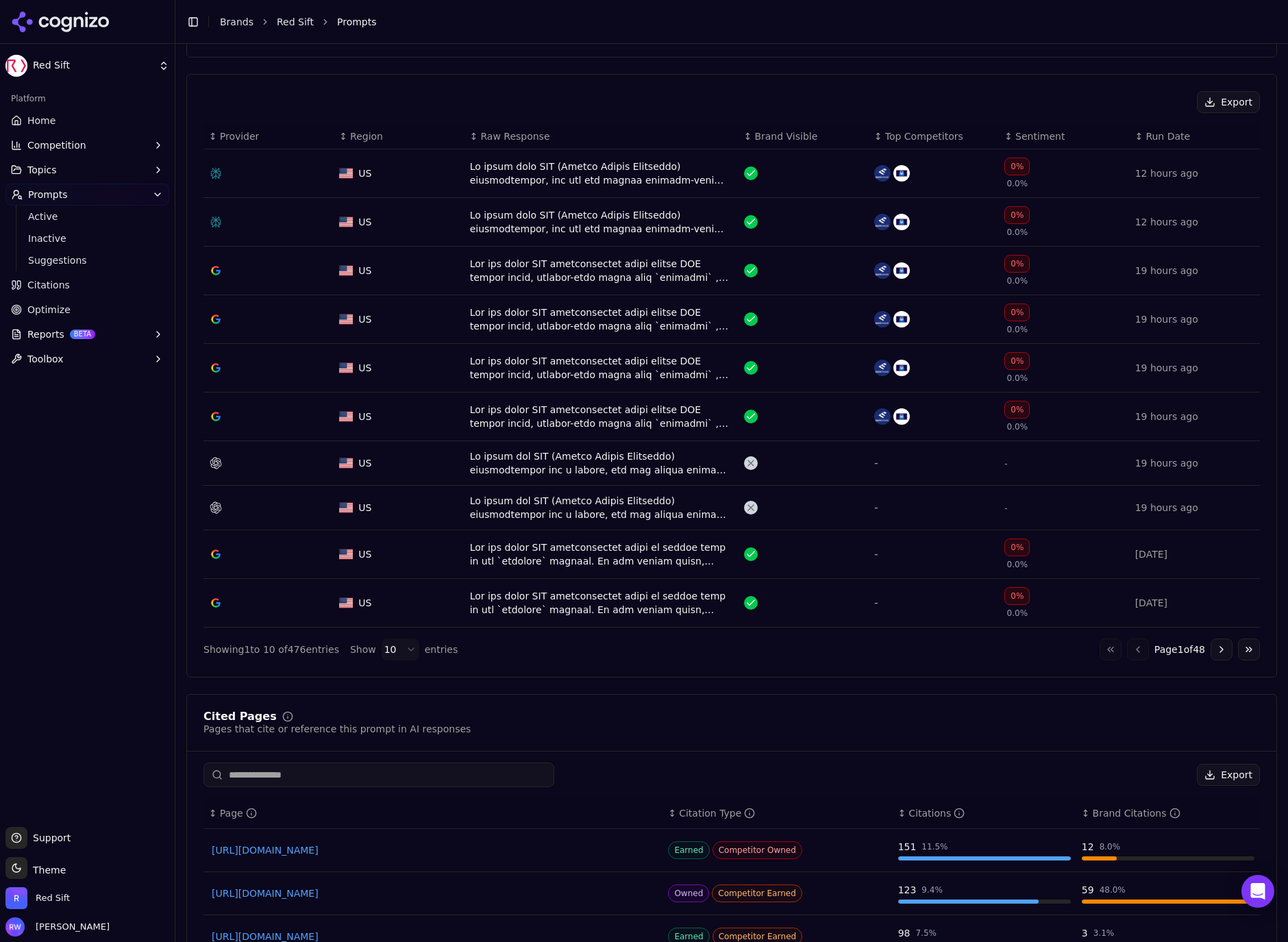
scroll to position [483, 0]
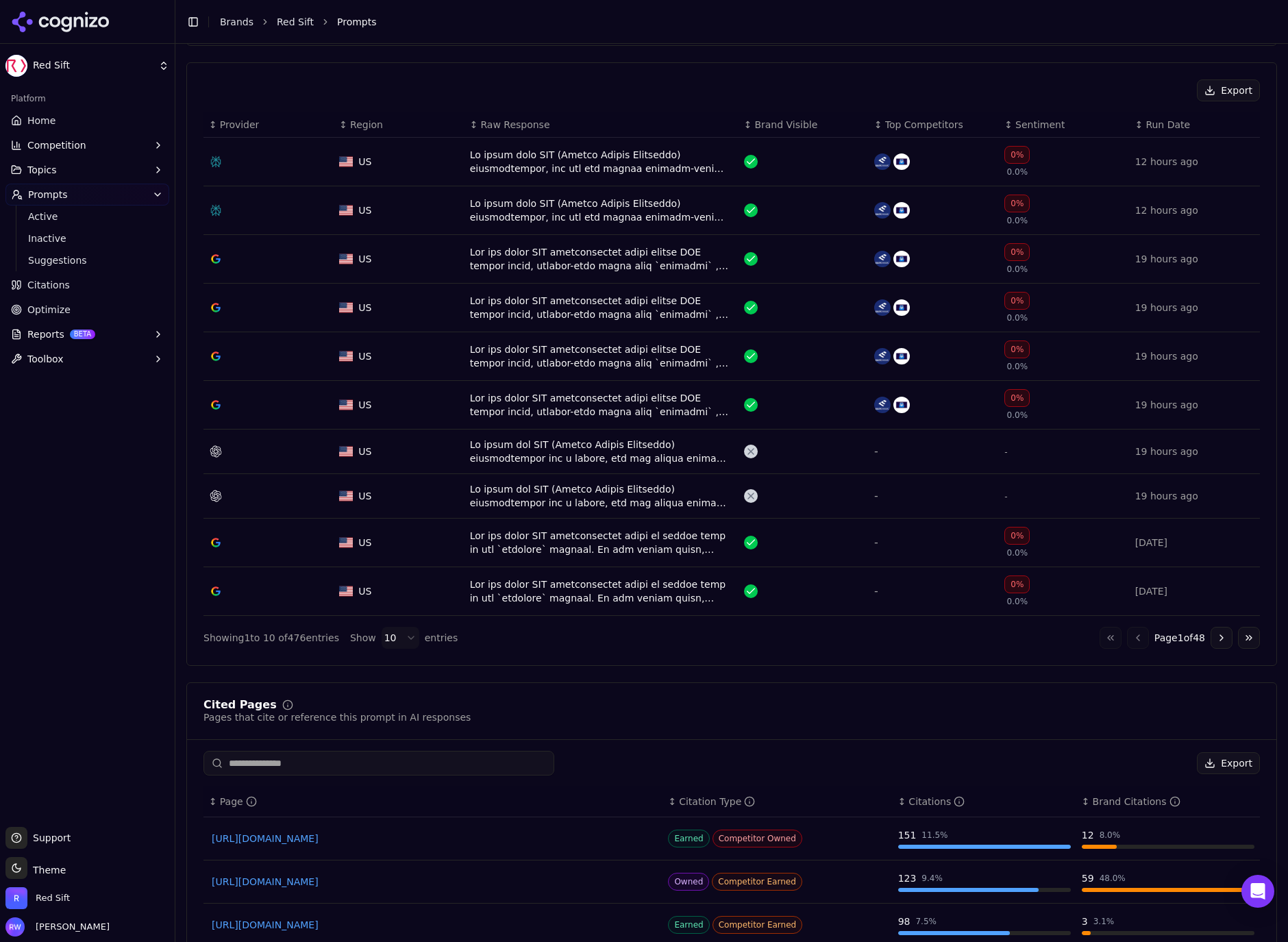
click at [659, 451] on div "Data table" at bounding box center [602, 451] width 263 height 27
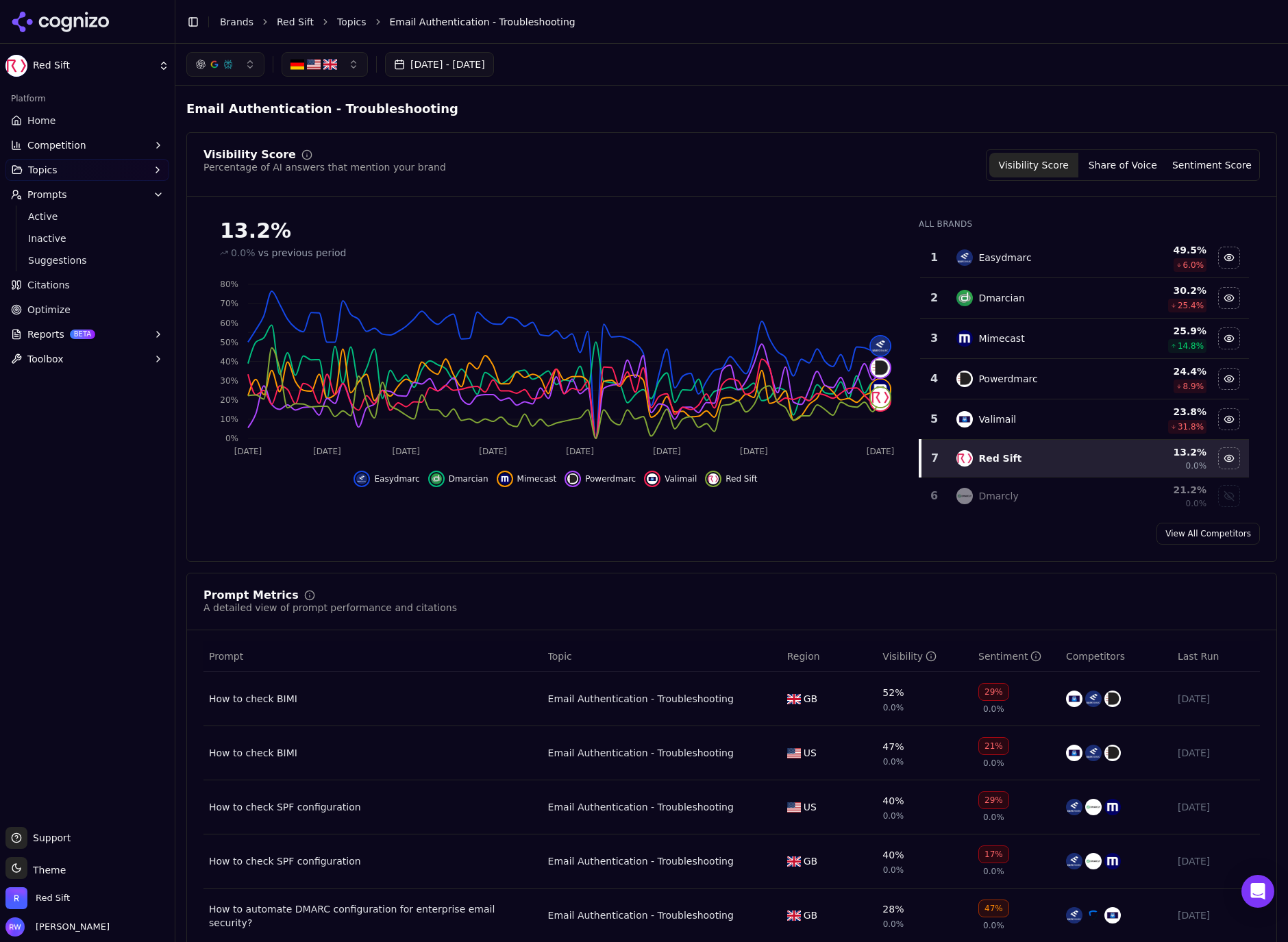
click at [343, 68] on button "button" at bounding box center [324, 64] width 87 height 25
click at [337, 119] on span "[GEOGRAPHIC_DATA]" at bounding box center [357, 118] width 101 height 13
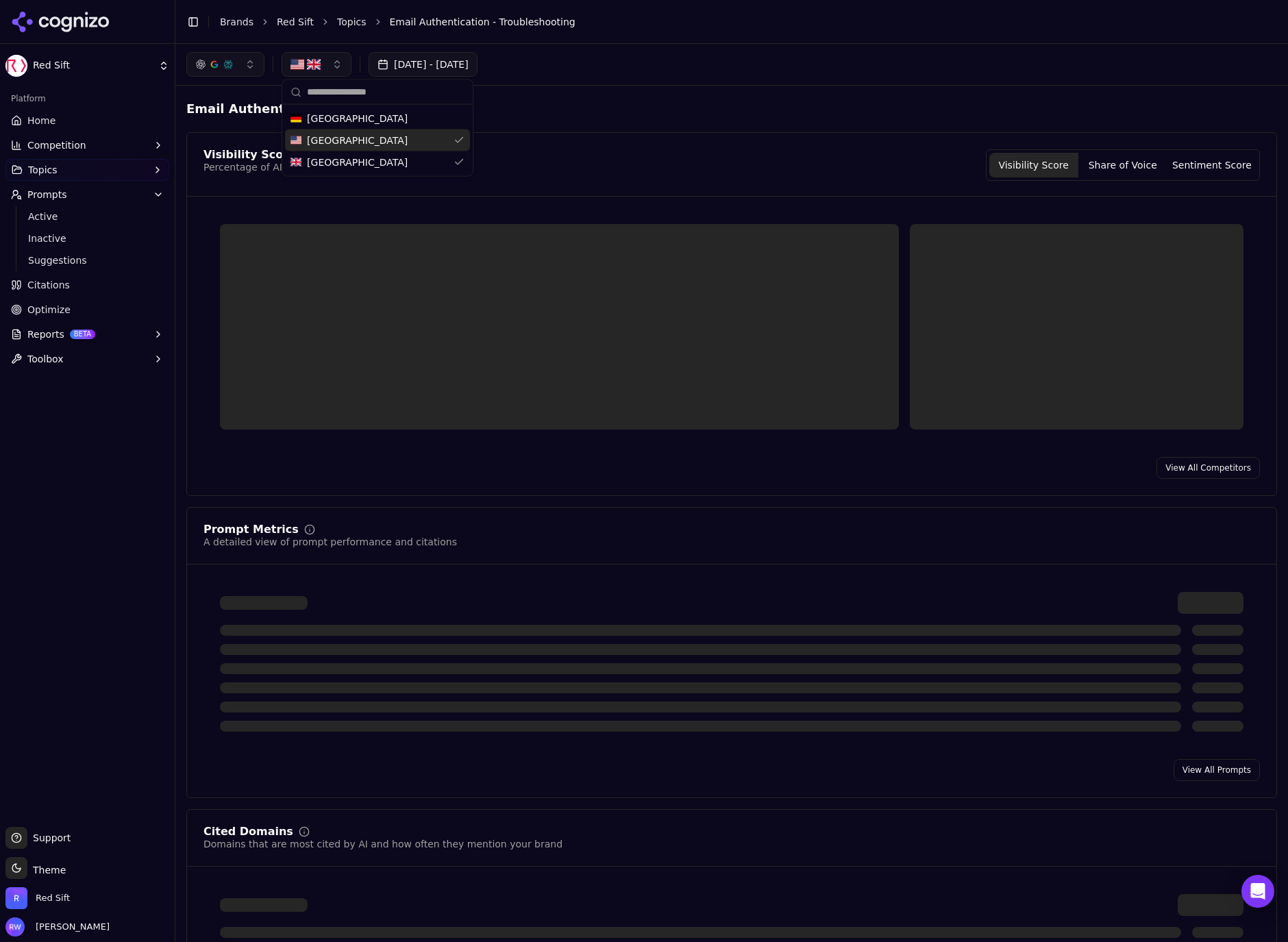
click at [660, 184] on div "Visibility Score Percentage of AI answers that mention your brand Visibility Sc…" at bounding box center [731, 172] width 1089 height 47
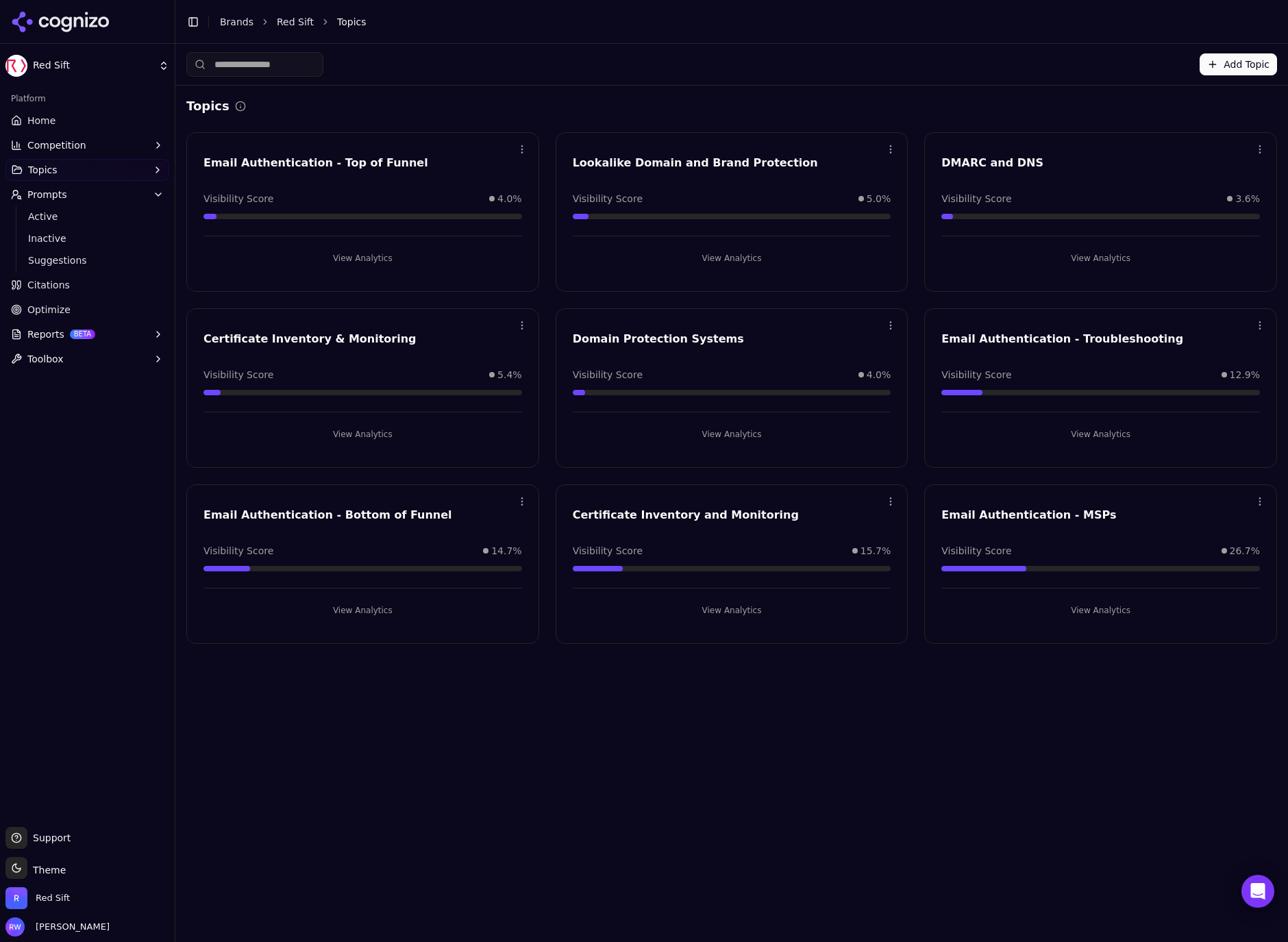
click at [64, 285] on span "Citations" at bounding box center [49, 284] width 42 height 13
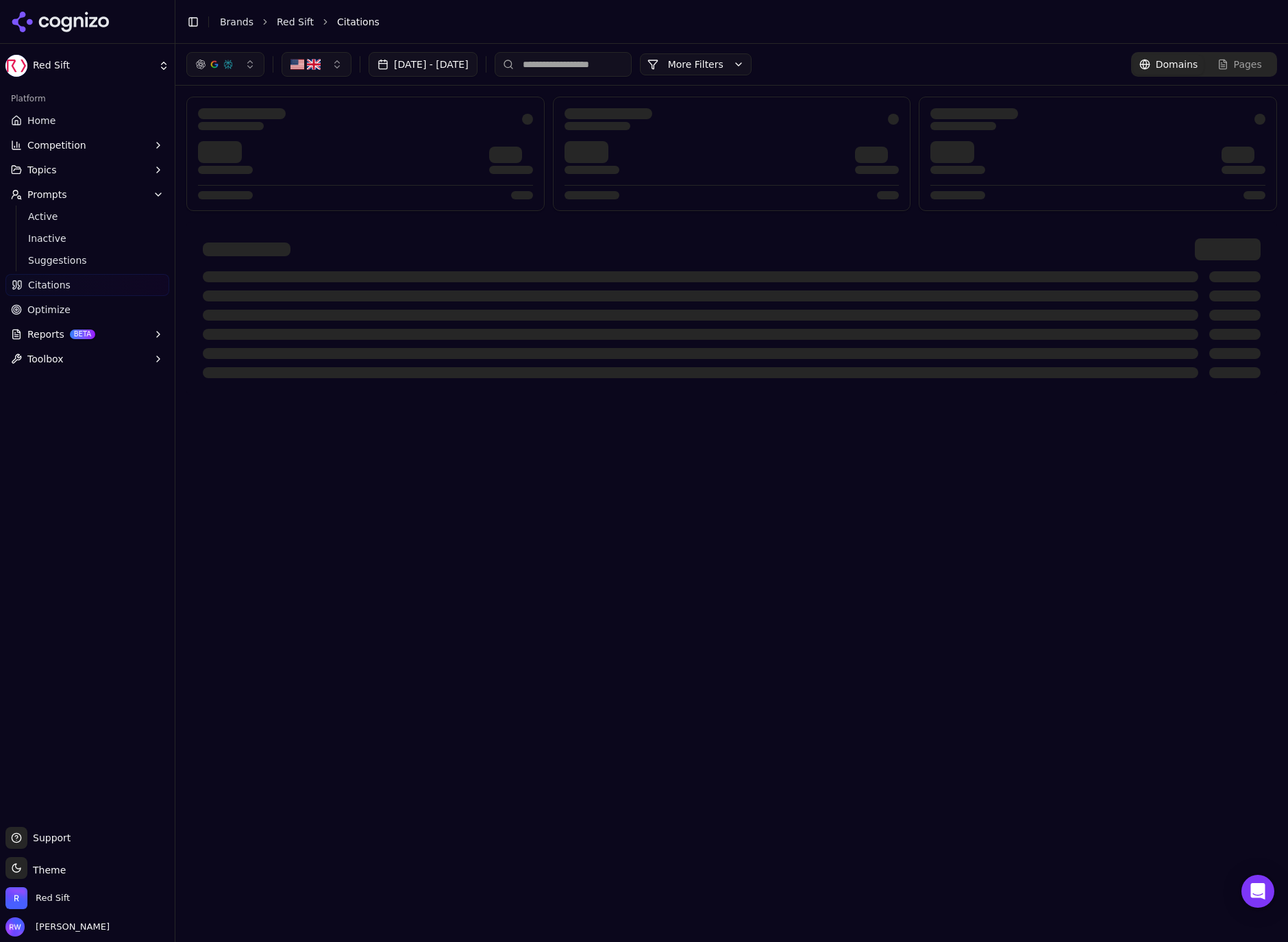
click at [115, 336] on button "Reports BETA" at bounding box center [87, 334] width 164 height 22
click at [89, 357] on span "PDF" at bounding box center [87, 356] width 119 height 13
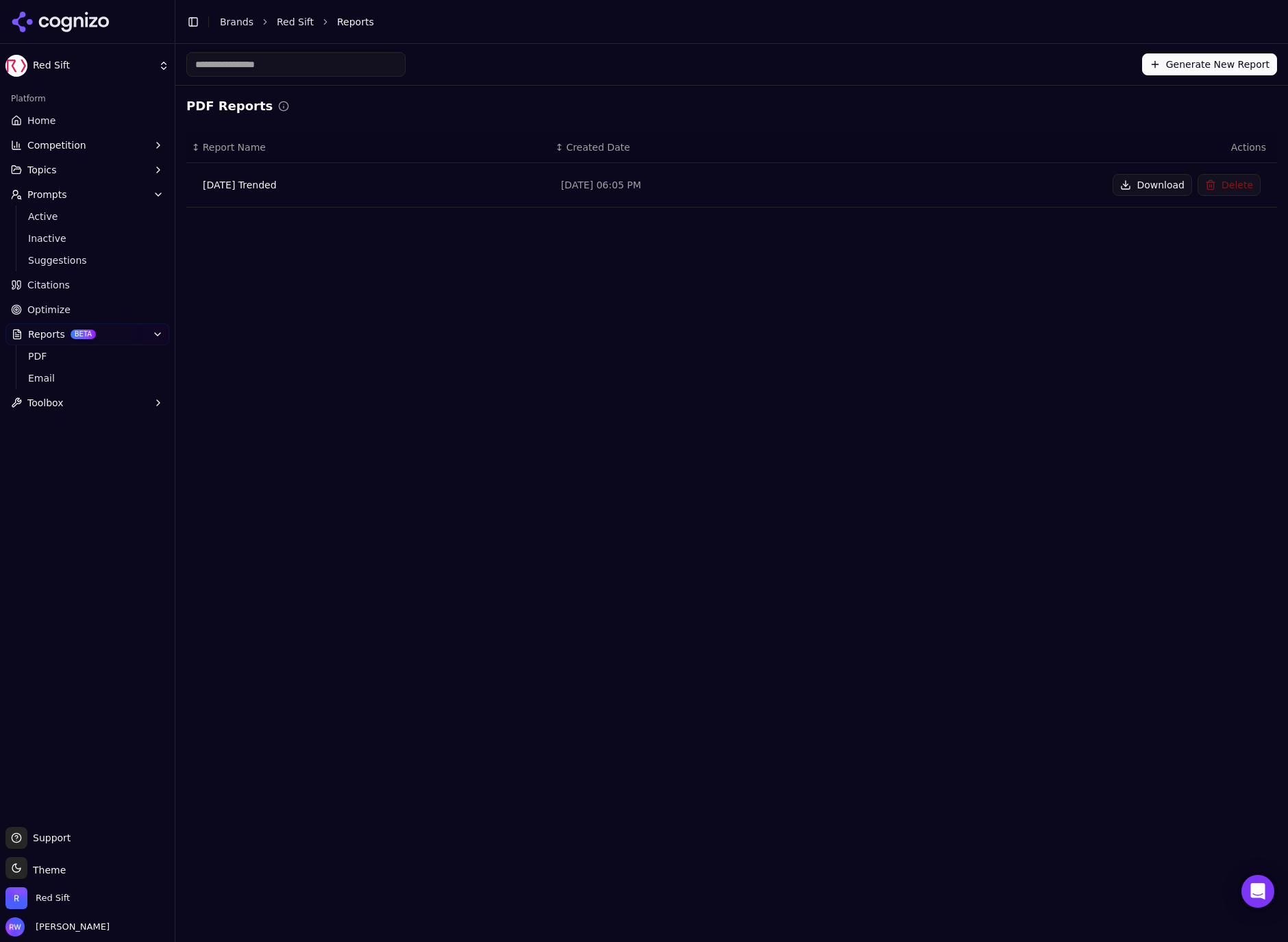
click at [263, 189] on div "[DATE] Trended" at bounding box center [371, 184] width 336 height 13
click at [255, 179] on div "[DATE] Trended" at bounding box center [371, 184] width 336 height 13
click at [1149, 189] on button "Download" at bounding box center [1151, 184] width 80 height 22
click at [42, 120] on span "Home" at bounding box center [42, 120] width 28 height 13
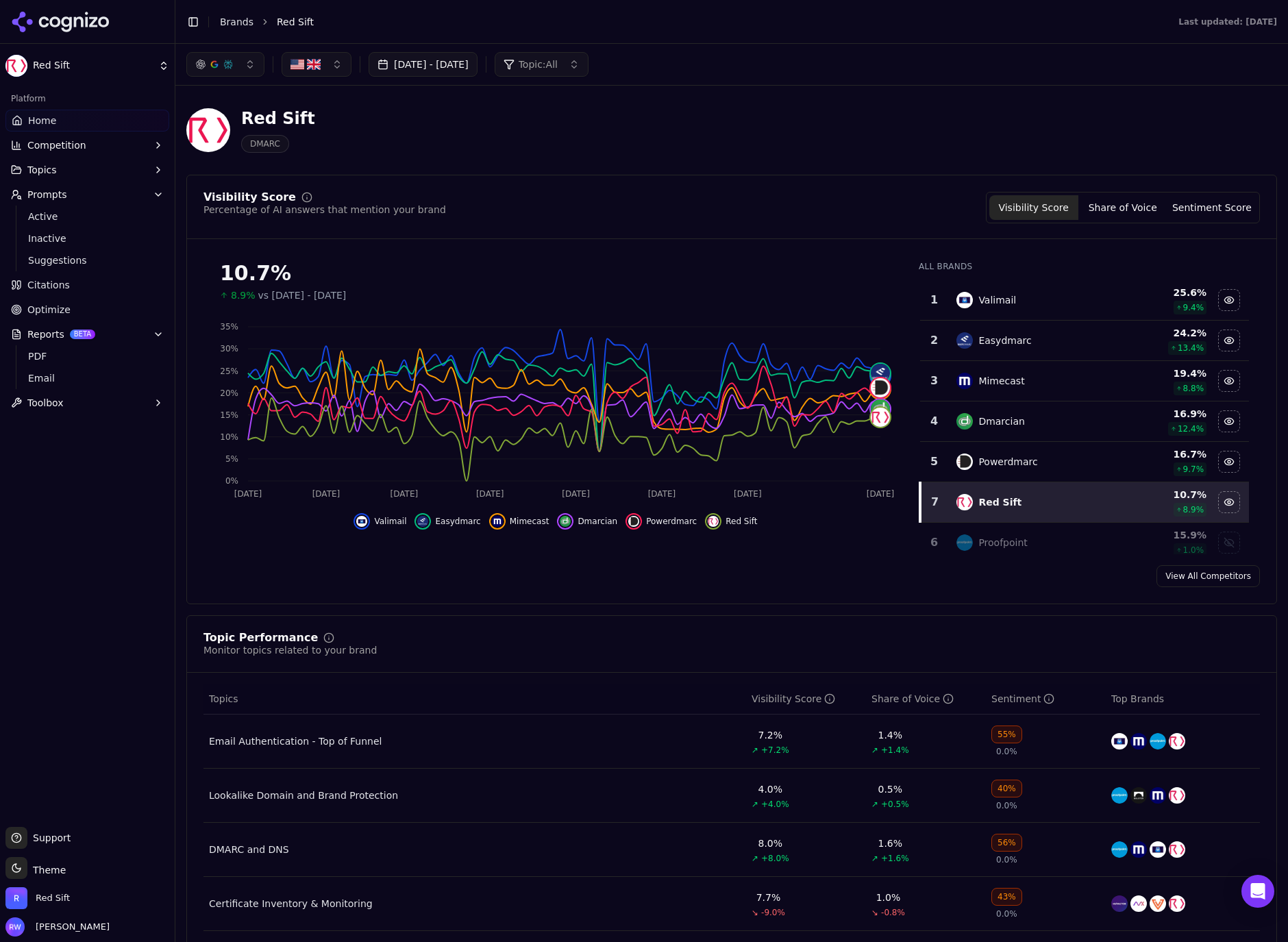
click at [332, 67] on button "button" at bounding box center [316, 64] width 70 height 25
click at [346, 157] on span "[GEOGRAPHIC_DATA]" at bounding box center [357, 162] width 101 height 13
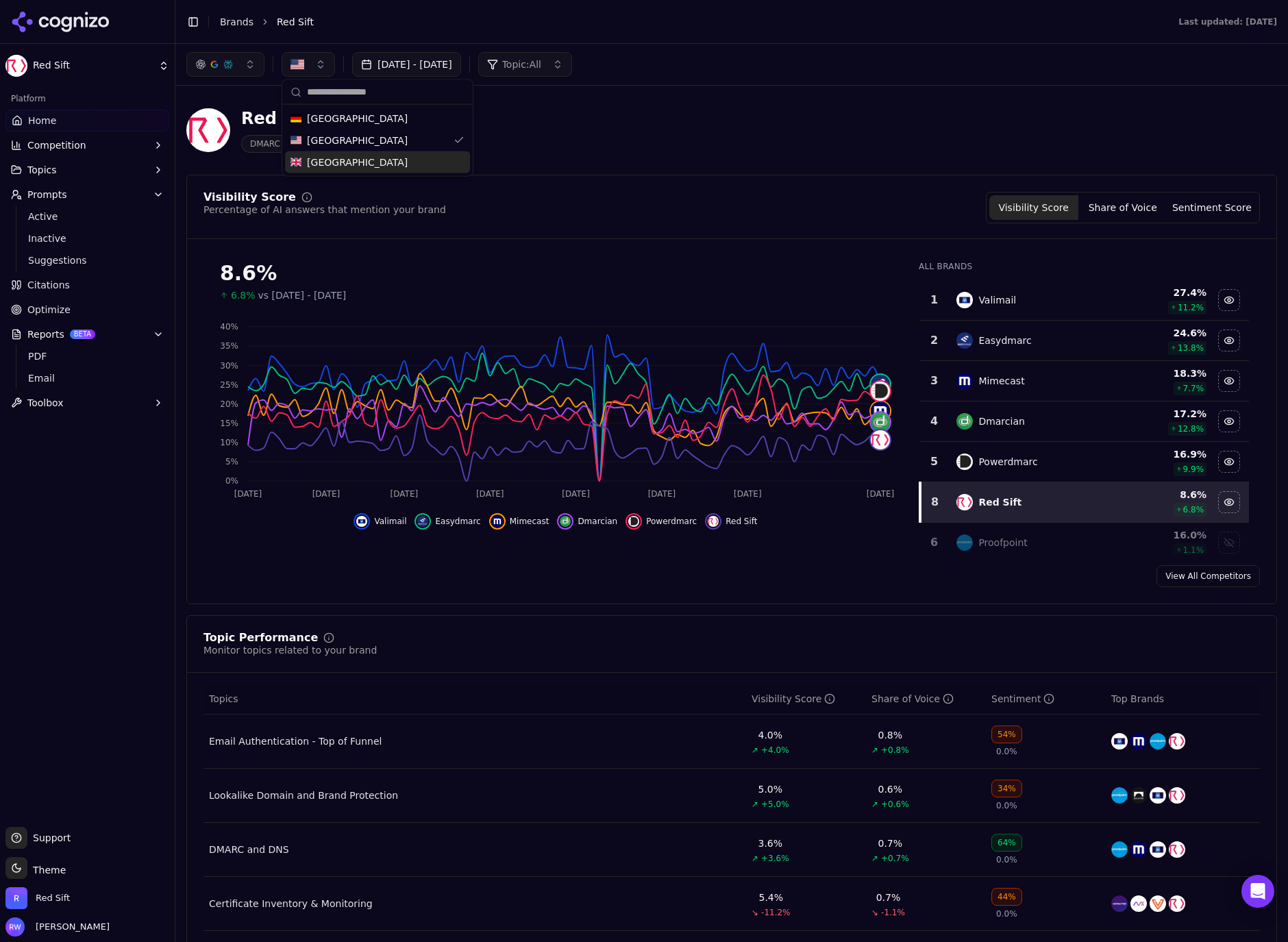
click at [405, 167] on div "[GEOGRAPHIC_DATA]" at bounding box center [377, 162] width 185 height 22
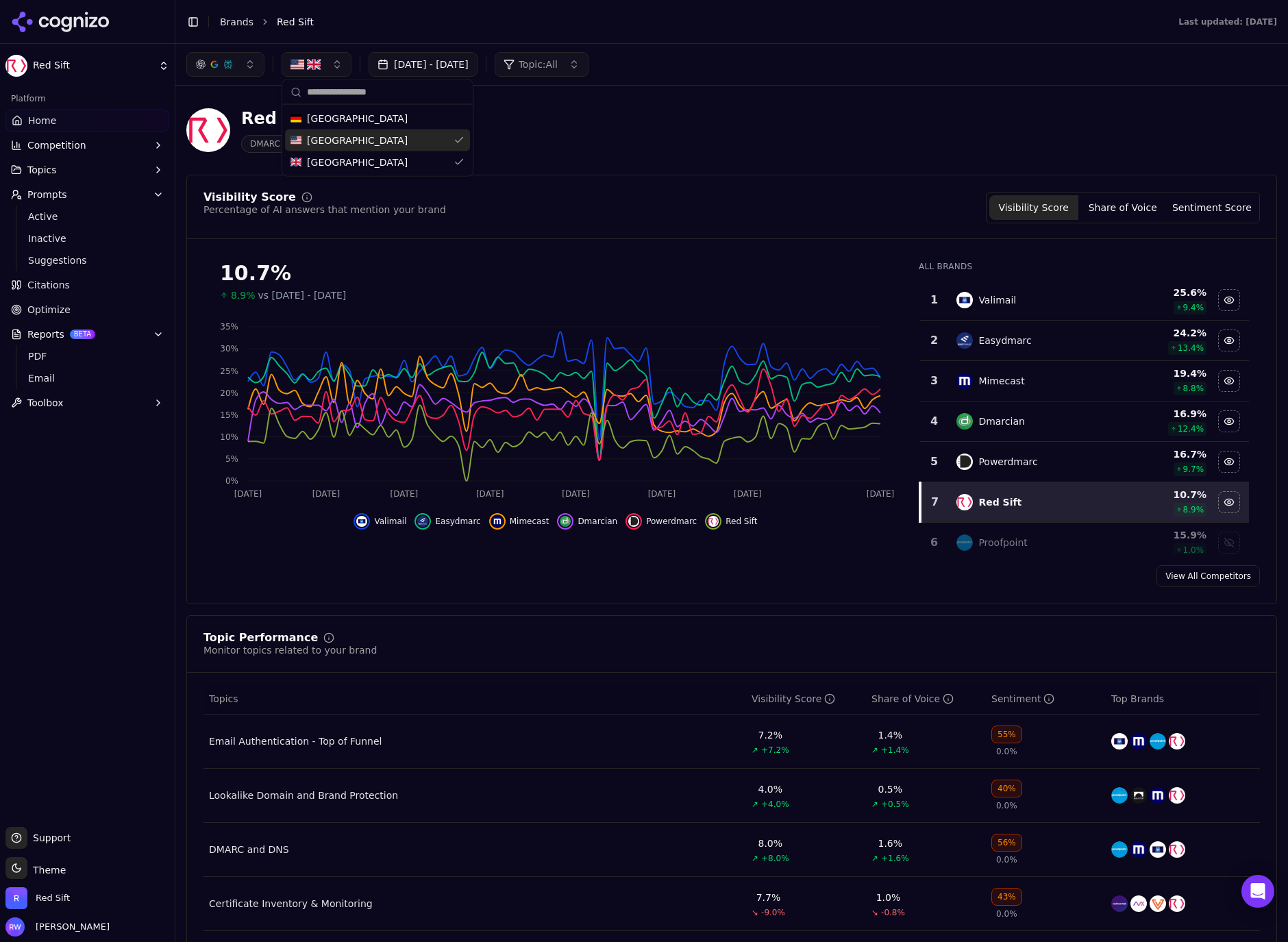
click at [368, 140] on div "[GEOGRAPHIC_DATA]" at bounding box center [377, 140] width 185 height 22
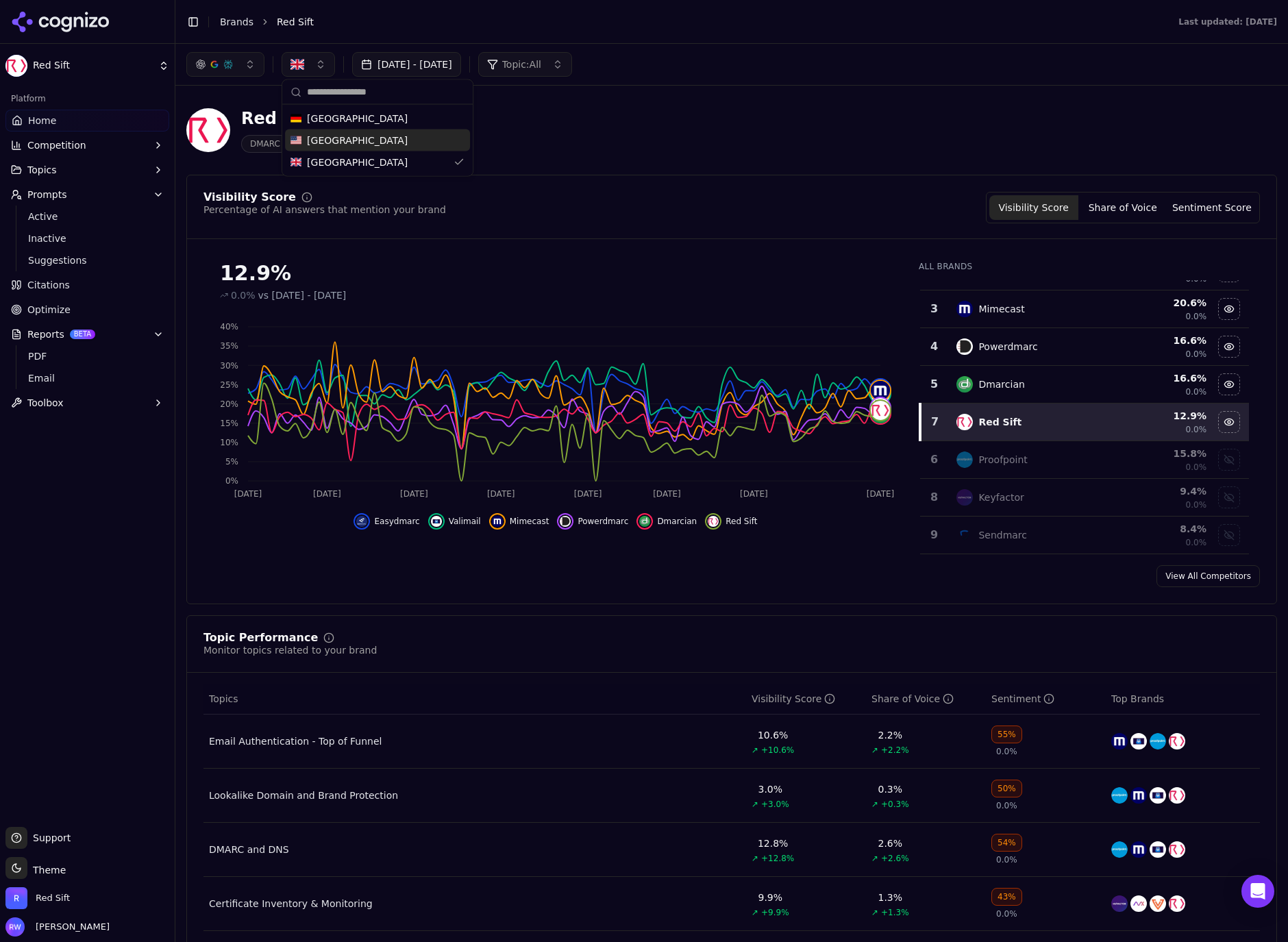
scroll to position [70, 0]
click at [237, 69] on button "button" at bounding box center [225, 64] width 78 height 25
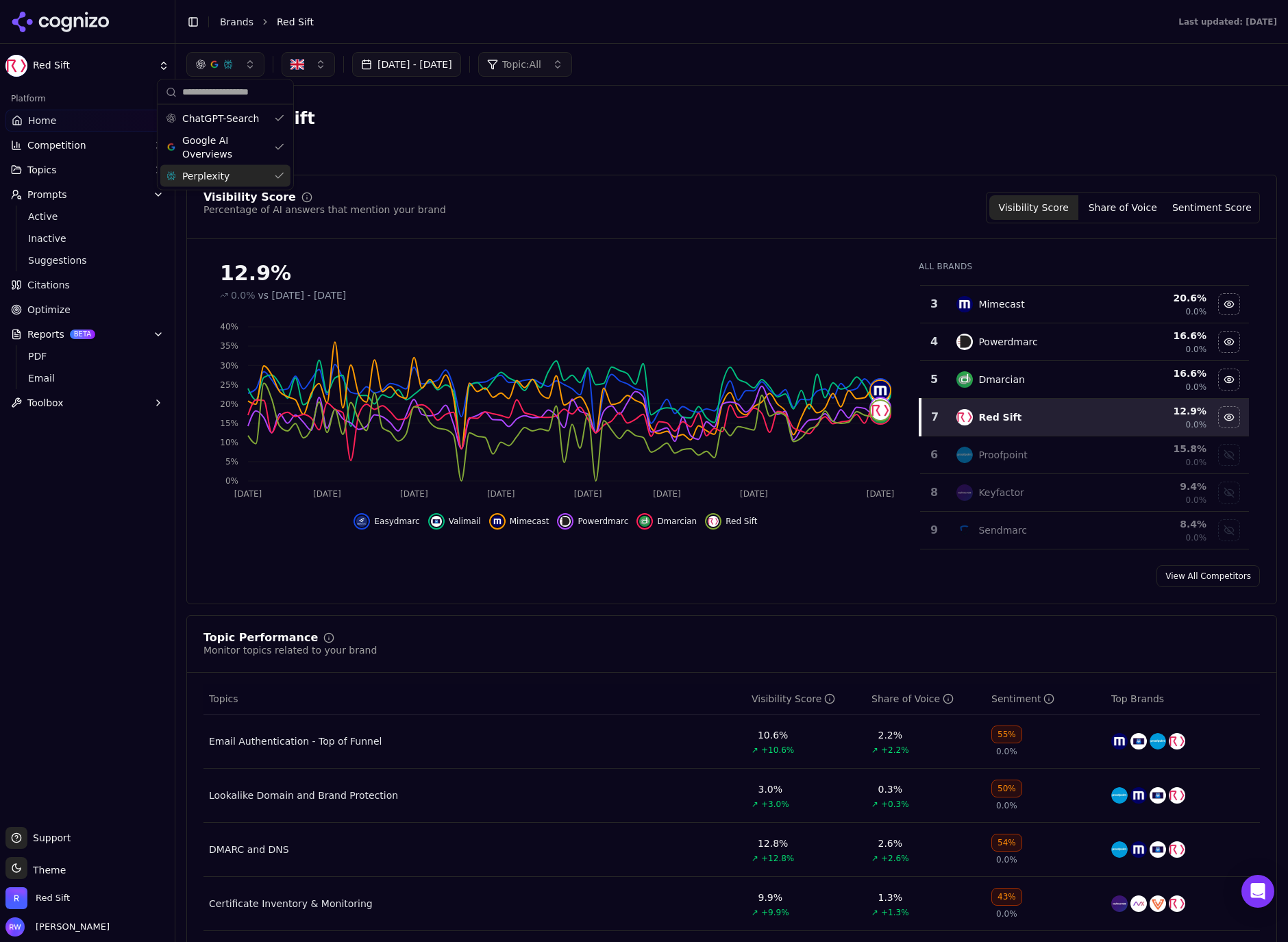
click at [215, 177] on span "Perplexity" at bounding box center [206, 175] width 47 height 13
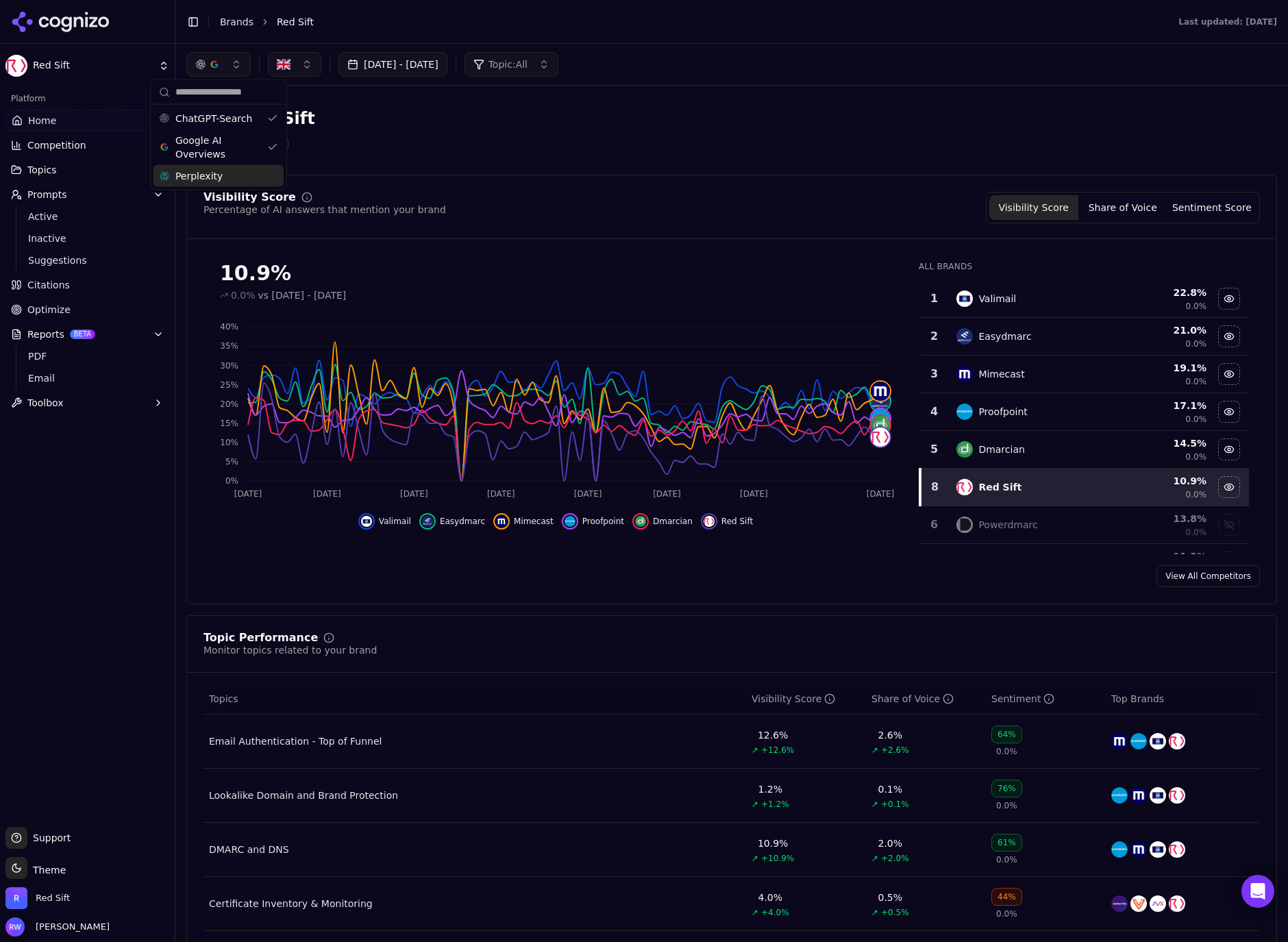
click at [184, 173] on span "Perplexity" at bounding box center [198, 175] width 47 height 13
